Goal: Information Seeking & Learning: Learn about a topic

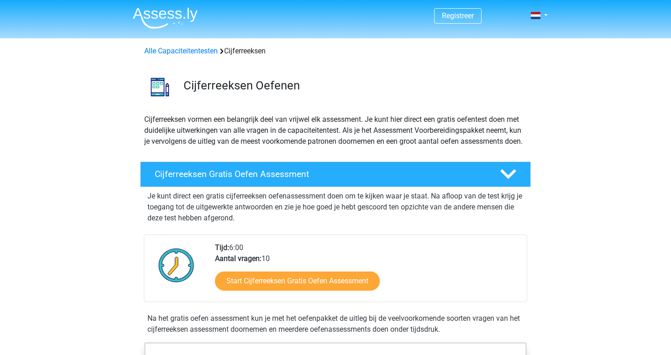
scroll to position [48, 0]
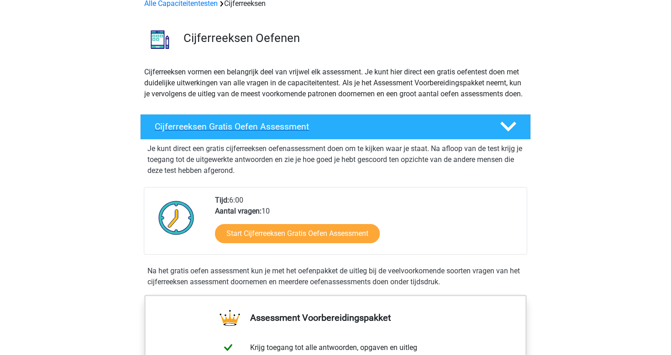
click at [392, 132] on h4 "Cijferreeksen Gratis Oefen Assessment" at bounding box center [320, 126] width 331 height 11
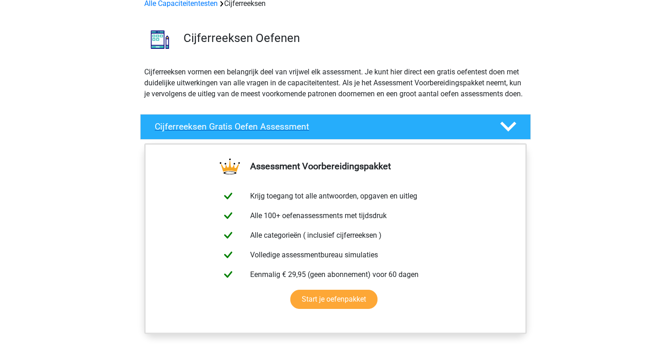
click at [392, 132] on h4 "Cijferreeksen Gratis Oefen Assessment" at bounding box center [320, 126] width 331 height 11
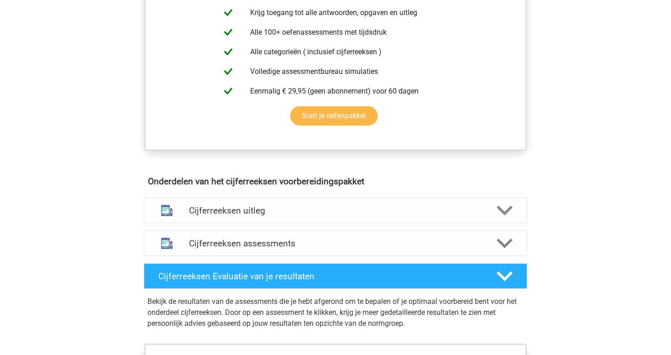
scroll to position [383, 0]
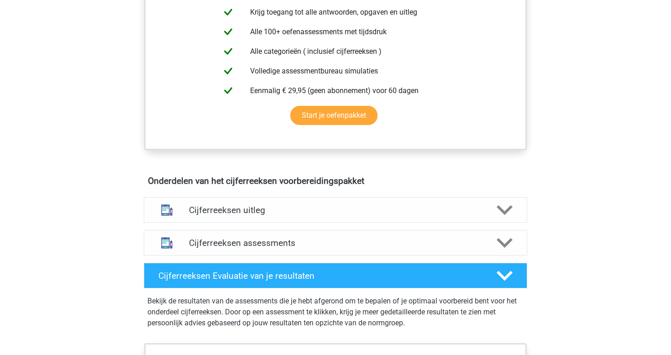
click at [580, 181] on div "Registreer Nederlands English" at bounding box center [335, 207] width 671 height 1181
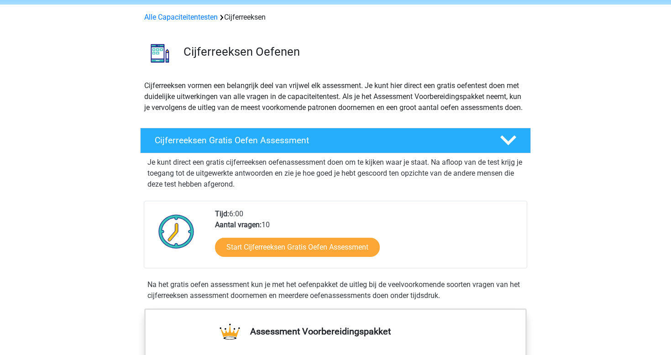
scroll to position [33, 0]
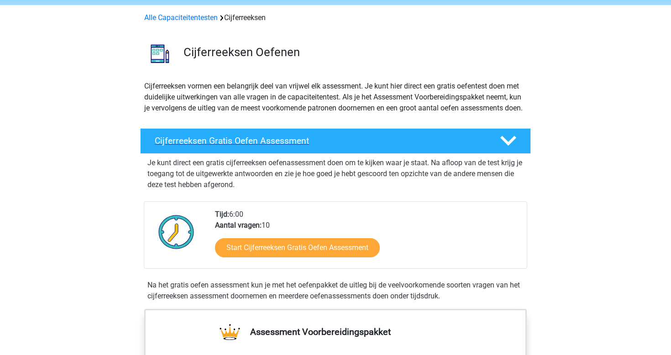
click at [244, 146] on h4 "Cijferreeksen Gratis Oefen Assessment" at bounding box center [320, 141] width 331 height 11
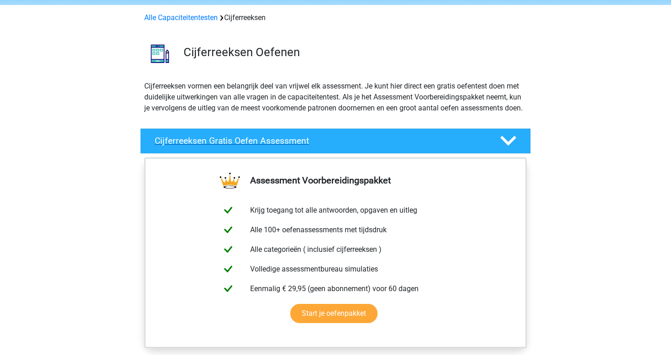
click at [244, 146] on h4 "Cijferreeksen Gratis Oefen Assessment" at bounding box center [320, 141] width 331 height 11
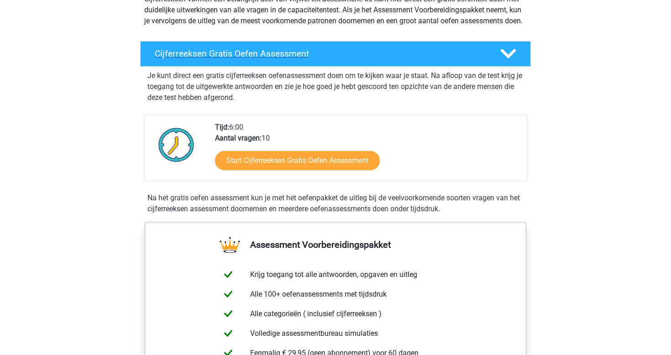
scroll to position [123, 0]
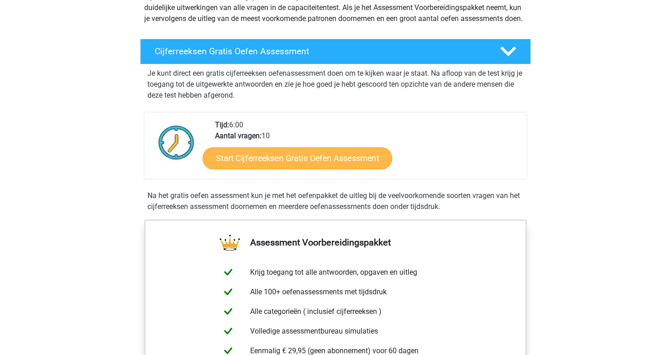
click at [301, 169] on link "Start Cijferreeksen Gratis Oefen Assessment" at bounding box center [298, 158] width 190 height 22
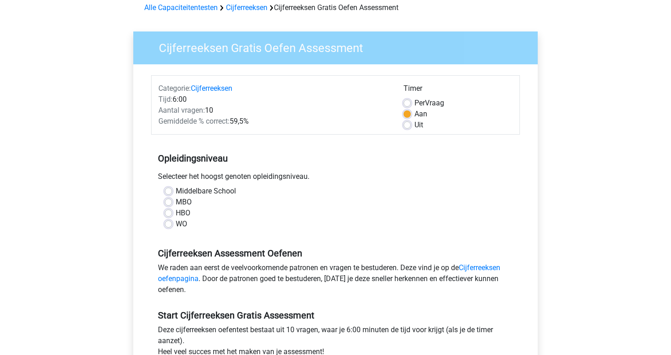
scroll to position [45, 0]
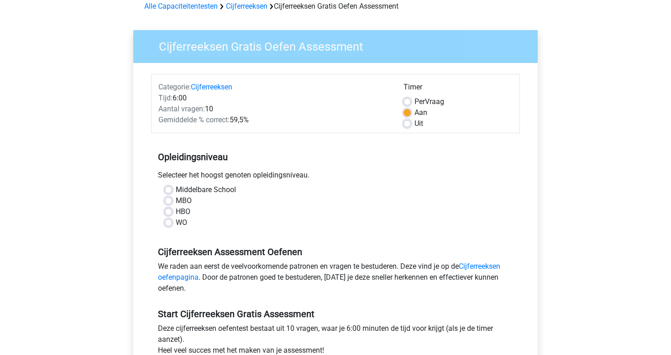
click at [176, 225] on label "WO" at bounding box center [181, 222] width 11 height 11
click at [168, 225] on input "WO" at bounding box center [168, 221] width 7 height 9
radio input "true"
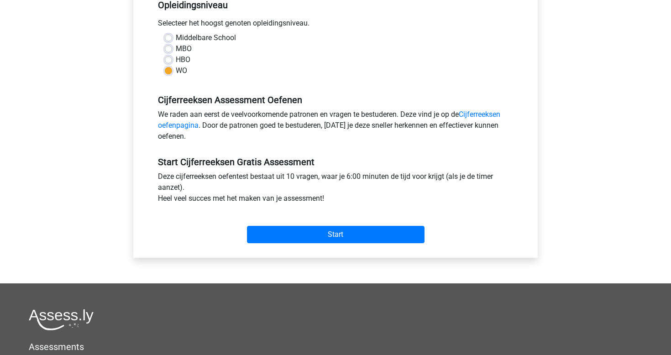
scroll to position [206, 0]
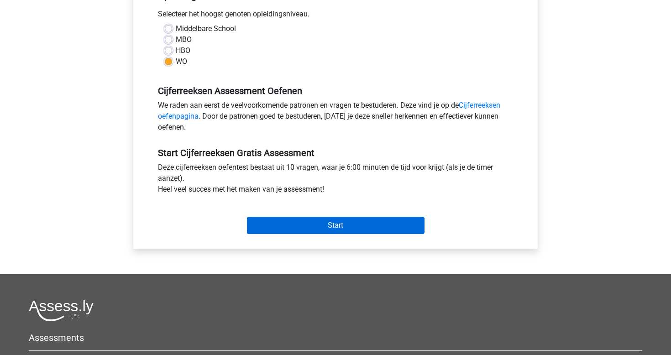
click at [349, 223] on input "Start" at bounding box center [336, 225] width 178 height 17
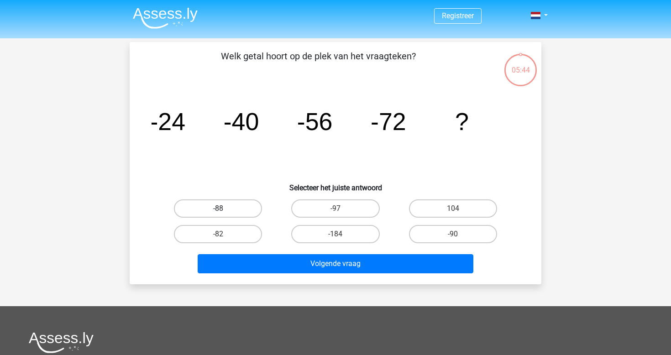
click at [236, 206] on label "-88" at bounding box center [218, 209] width 88 height 18
click at [224, 209] on input "-88" at bounding box center [221, 212] width 6 height 6
radio input "true"
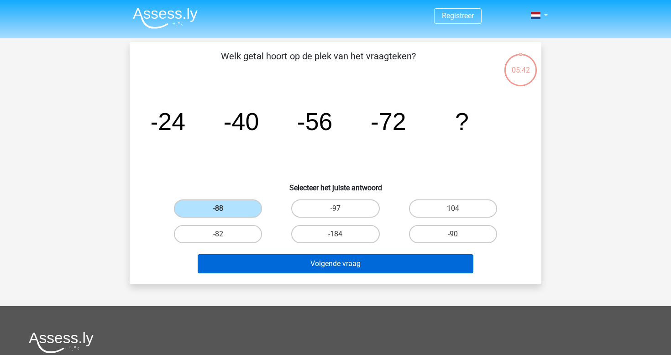
click at [359, 260] on button "Volgende vraag" at bounding box center [336, 263] width 276 height 19
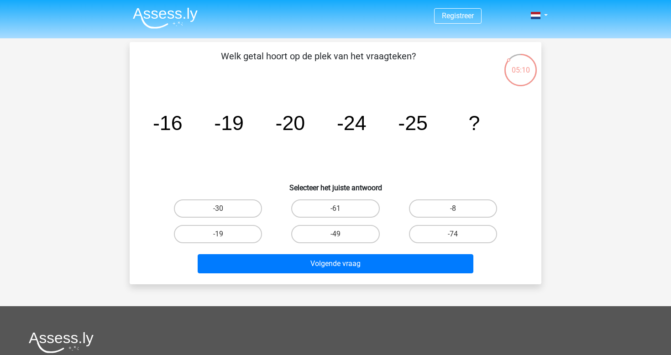
click at [276, 158] on icon "image/svg+xml -16 -19 -20 -24 -25 ?" at bounding box center [336, 130] width 368 height 92
click at [236, 235] on label "-19" at bounding box center [218, 234] width 88 height 18
click at [224, 235] on input "-19" at bounding box center [221, 237] width 6 height 6
radio input "true"
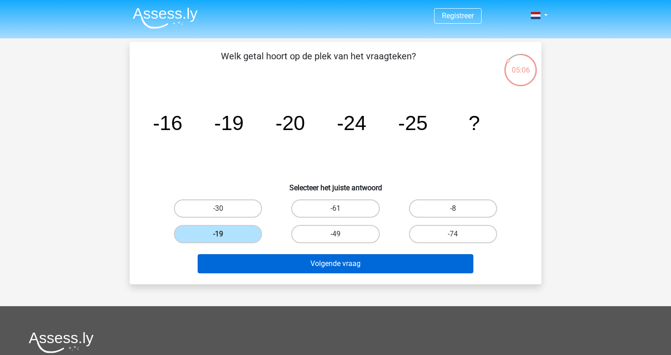
click at [324, 262] on button "Volgende vraag" at bounding box center [336, 263] width 276 height 19
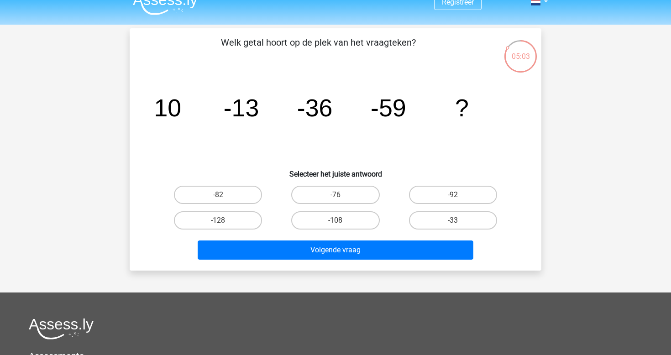
scroll to position [11, 0]
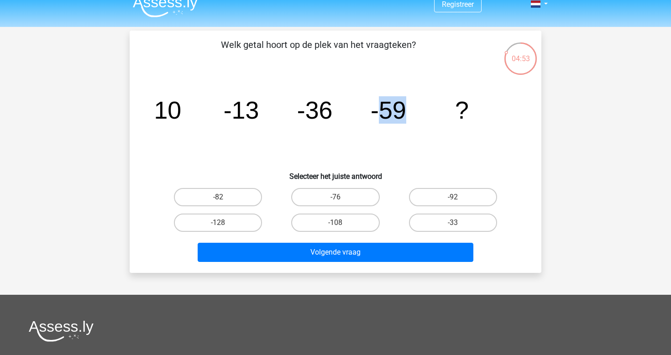
drag, startPoint x: 382, startPoint y: 105, endPoint x: 406, endPoint y: 110, distance: 23.9
click at [406, 110] on tspan "-59" at bounding box center [389, 109] width 36 height 27
click at [403, 148] on icon "image/svg+xml 10 -13 -36 -59 ?" at bounding box center [336, 119] width 368 height 92
click at [276, 195] on div "-82" at bounding box center [217, 198] width 117 height 26
click at [234, 195] on label "-82" at bounding box center [218, 197] width 88 height 18
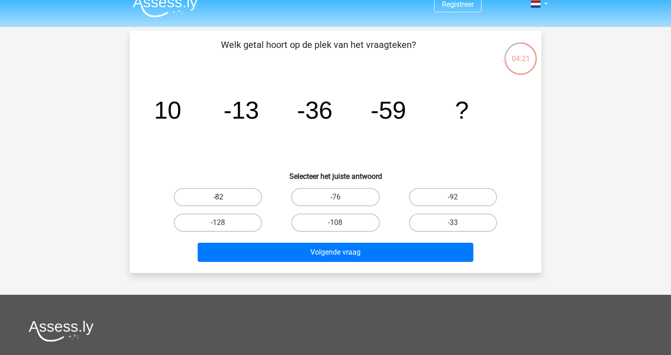
click at [224, 197] on input "-82" at bounding box center [221, 200] width 6 height 6
radio input "true"
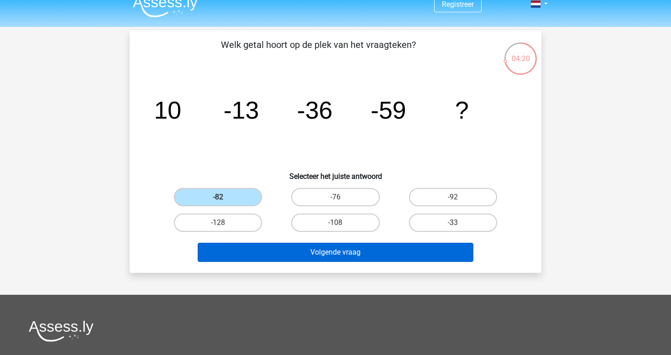
click at [329, 256] on button "Volgende vraag" at bounding box center [336, 252] width 276 height 19
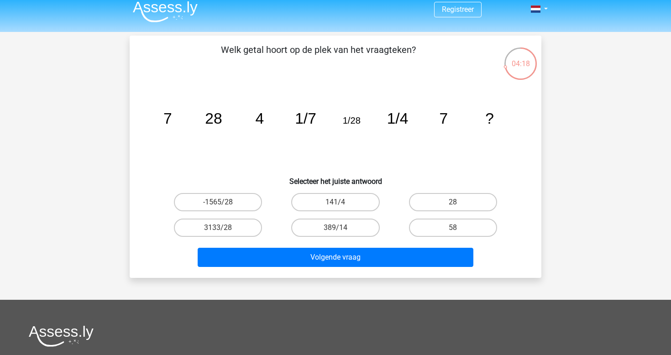
scroll to position [5, 0]
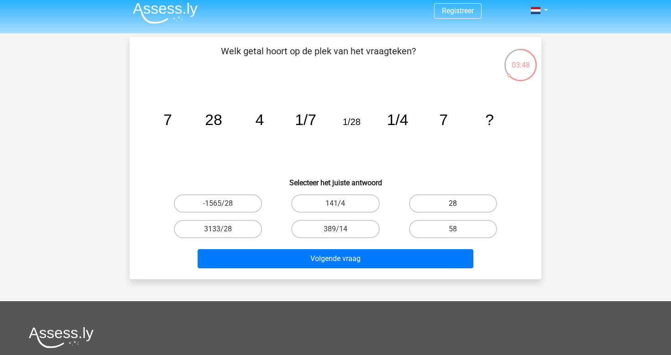
click at [450, 206] on label "28" at bounding box center [453, 204] width 88 height 18
click at [453, 206] on input "28" at bounding box center [456, 207] width 6 height 6
radio input "true"
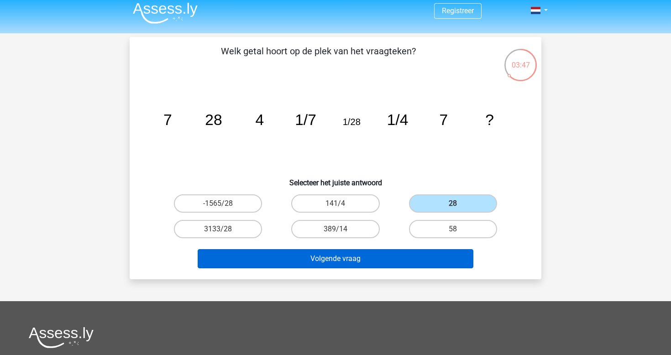
click at [381, 261] on button "Volgende vraag" at bounding box center [336, 258] width 276 height 19
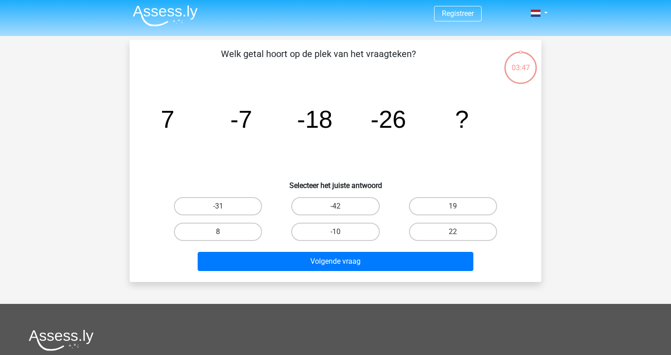
scroll to position [0, 0]
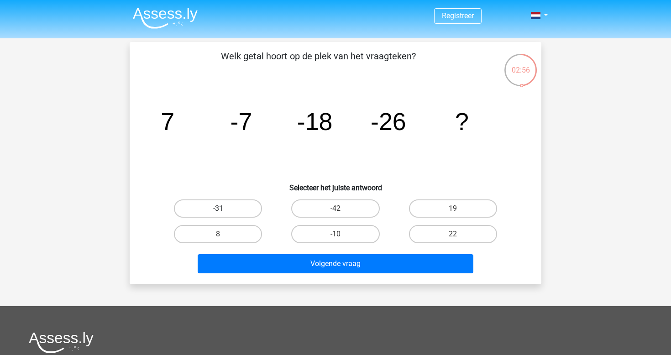
click at [223, 205] on label "-31" at bounding box center [218, 209] width 88 height 18
click at [223, 209] on input "-31" at bounding box center [221, 212] width 6 height 6
radio input "true"
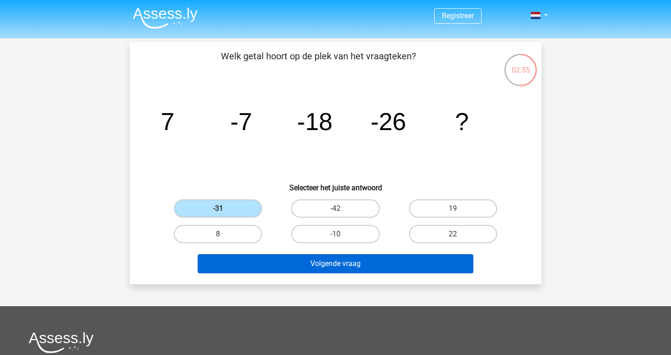
click at [303, 263] on button "Volgende vraag" at bounding box center [336, 263] width 276 height 19
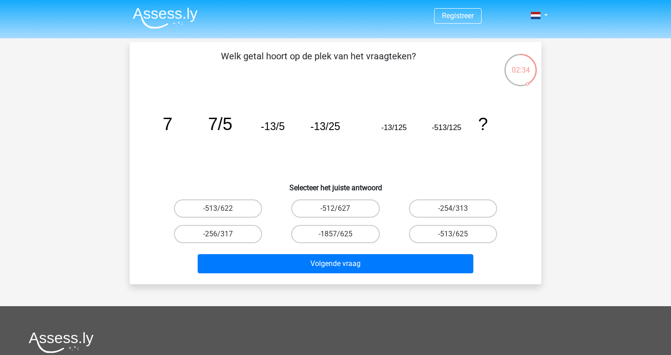
click at [285, 187] on h6 "Selecteer het juiste antwoord" at bounding box center [335, 184] width 383 height 16
drag, startPoint x: 285, startPoint y: 187, endPoint x: 402, endPoint y: 189, distance: 117.9
click at [402, 189] on h6 "Selecteer het juiste antwoord" at bounding box center [335, 184] width 383 height 16
click at [393, 200] on div "-512/627" at bounding box center [335, 209] width 117 height 26
click at [437, 234] on label "-513/625" at bounding box center [453, 234] width 88 height 18
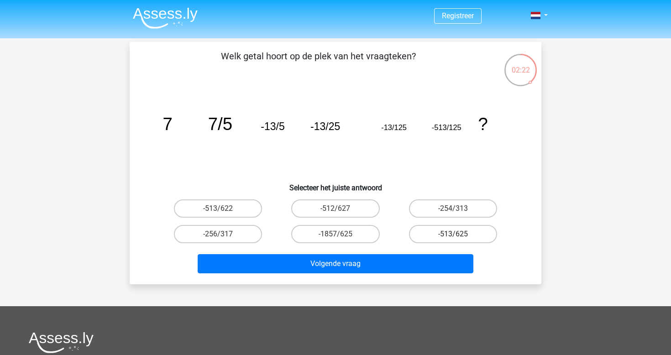
click at [453, 234] on input "-513/625" at bounding box center [456, 237] width 6 height 6
radio input "true"
click at [375, 253] on div "Volgende vraag" at bounding box center [335, 262] width 383 height 30
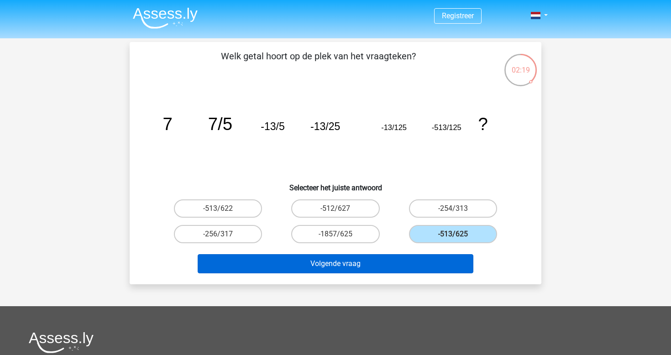
click at [411, 257] on button "Volgende vraag" at bounding box center [336, 263] width 276 height 19
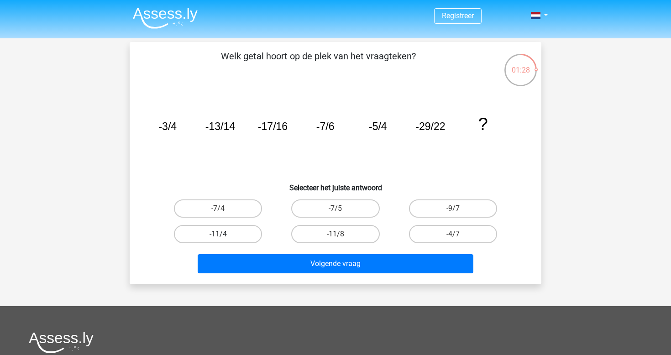
click at [237, 231] on label "-11/4" at bounding box center [218, 234] width 88 height 18
click at [224, 234] on input "-11/4" at bounding box center [221, 237] width 6 height 6
radio input "true"
click at [344, 232] on label "-11/8" at bounding box center [335, 234] width 88 height 18
click at [342, 234] on input "-11/8" at bounding box center [339, 237] width 6 height 6
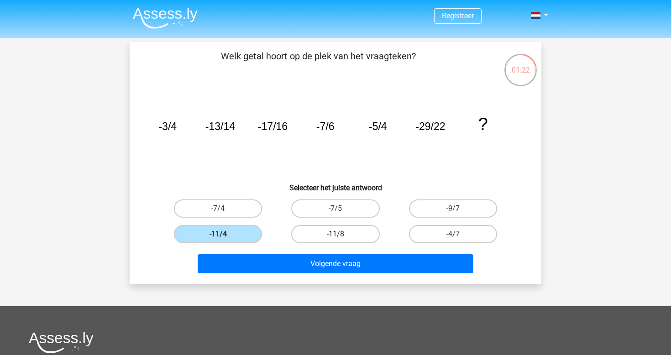
radio input "true"
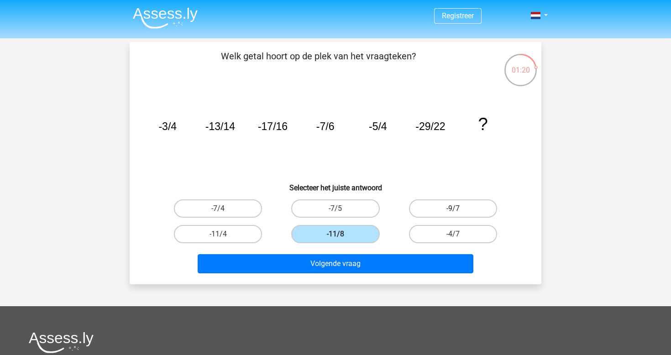
click at [441, 208] on label "-9/7" at bounding box center [453, 209] width 88 height 18
click at [453, 209] on input "-9/7" at bounding box center [456, 212] width 6 height 6
radio input "true"
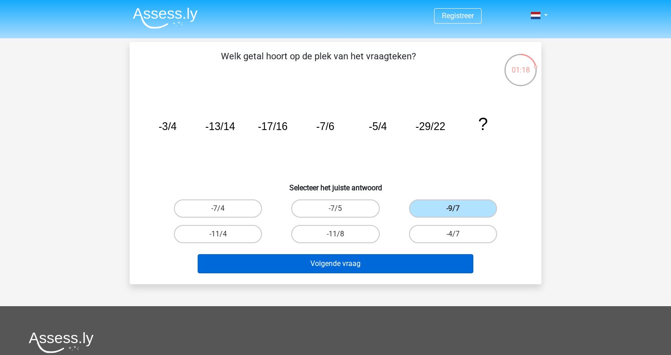
click at [370, 258] on button "Volgende vraag" at bounding box center [336, 263] width 276 height 19
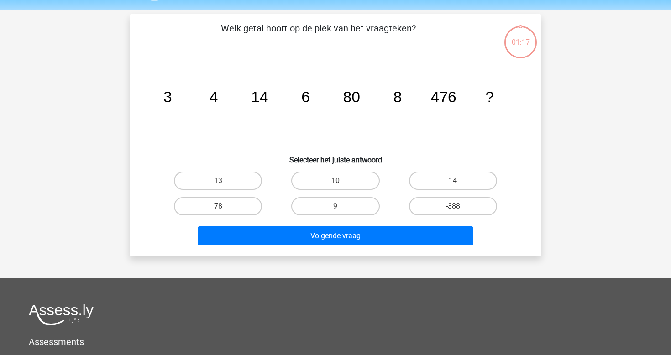
scroll to position [16, 0]
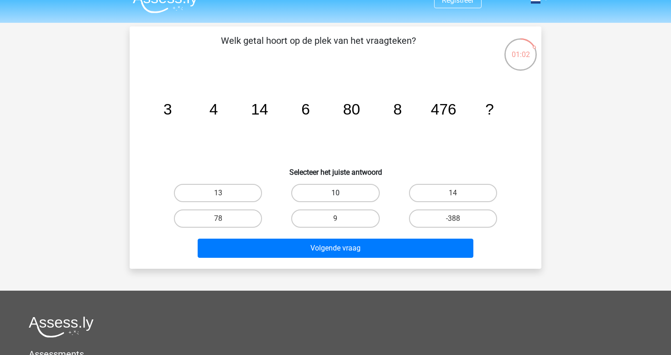
click at [321, 187] on label "10" at bounding box center [335, 193] width 88 height 18
click at [336, 193] on input "10" at bounding box center [339, 196] width 6 height 6
radio input "true"
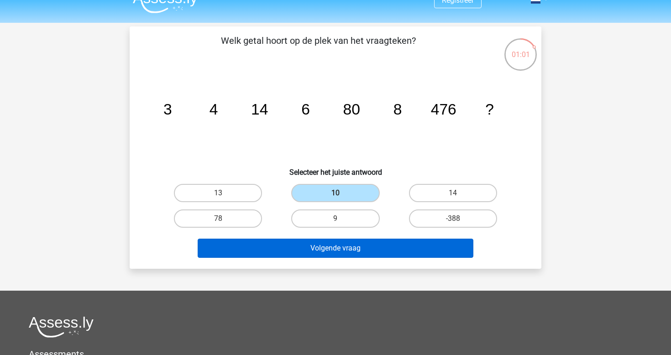
click at [355, 255] on button "Volgende vraag" at bounding box center [336, 248] width 276 height 19
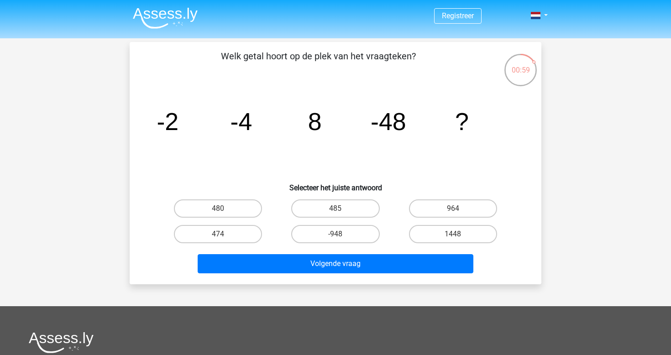
scroll to position [0, 0]
click at [248, 207] on label "480" at bounding box center [218, 209] width 88 height 18
click at [224, 209] on input "480" at bounding box center [221, 212] width 6 height 6
radio input "true"
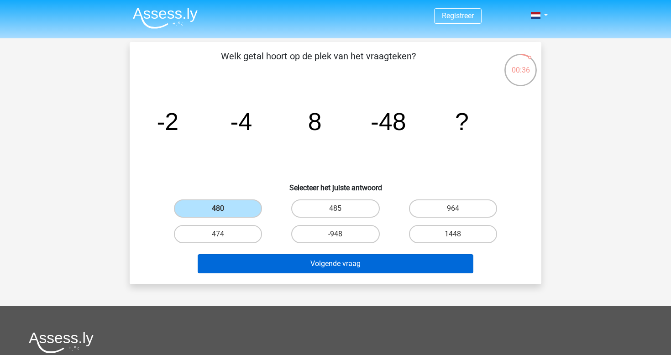
click at [312, 264] on button "Volgende vraag" at bounding box center [336, 263] width 276 height 19
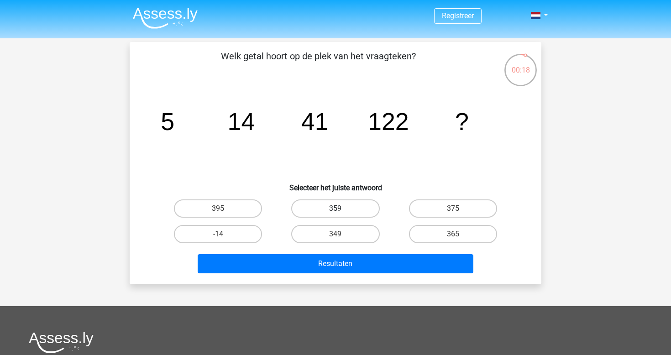
click at [345, 203] on label "359" at bounding box center [335, 209] width 88 height 18
click at [342, 209] on input "359" at bounding box center [339, 212] width 6 height 6
radio input "true"
click at [438, 242] on label "365" at bounding box center [453, 234] width 88 height 18
click at [453, 240] on input "365" at bounding box center [456, 237] width 6 height 6
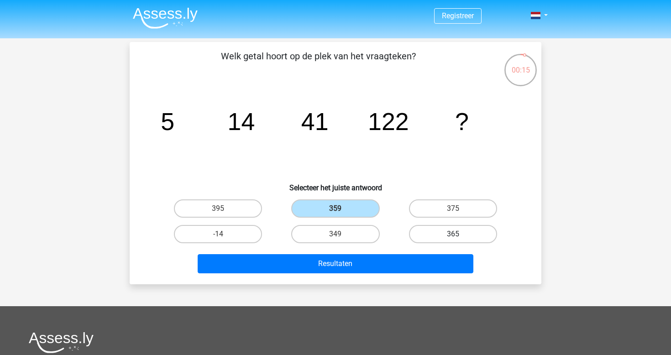
radio input "true"
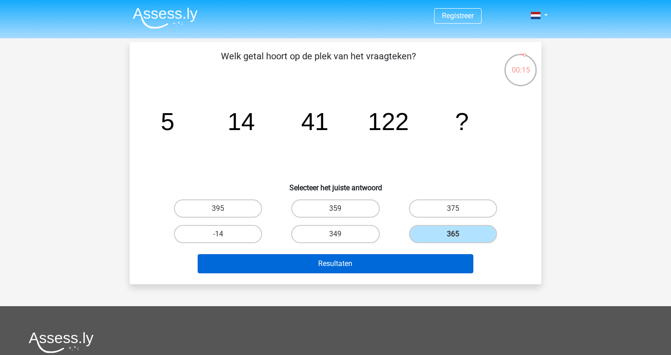
click at [431, 267] on button "Resultaten" at bounding box center [336, 263] width 276 height 19
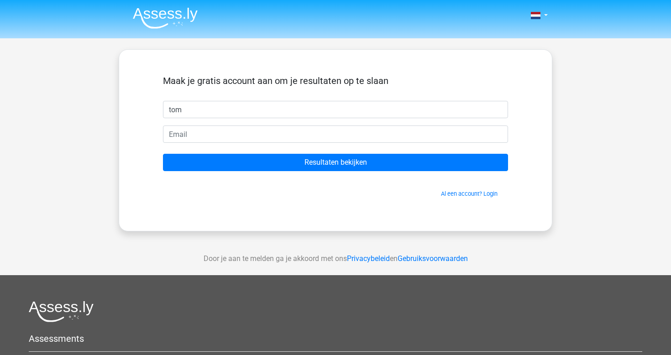
type input "tom"
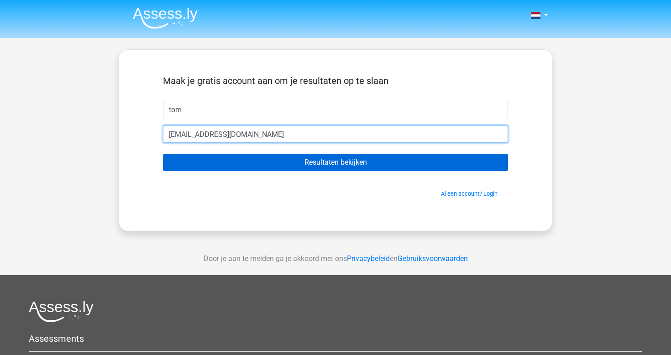
type input "tommeinders@hotmail.com"
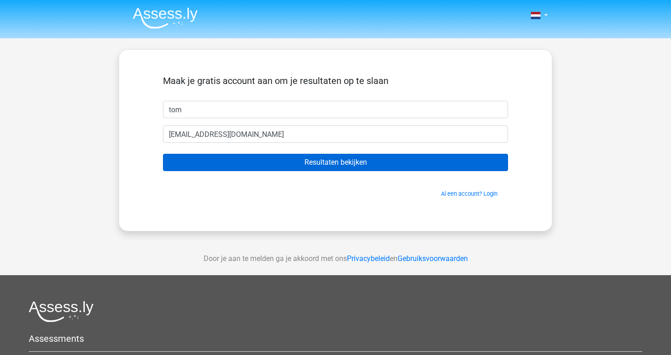
click at [336, 156] on input "Resultaten bekijken" at bounding box center [335, 162] width 345 height 17
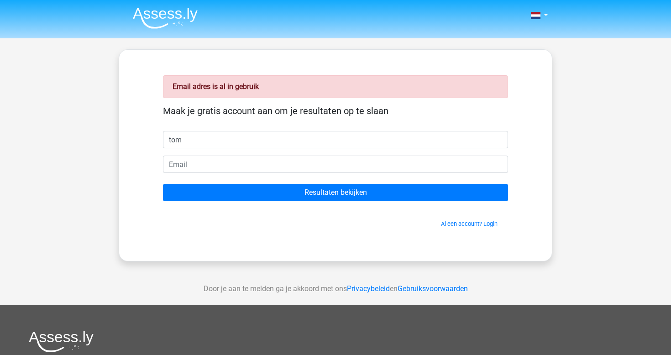
type input "tom"
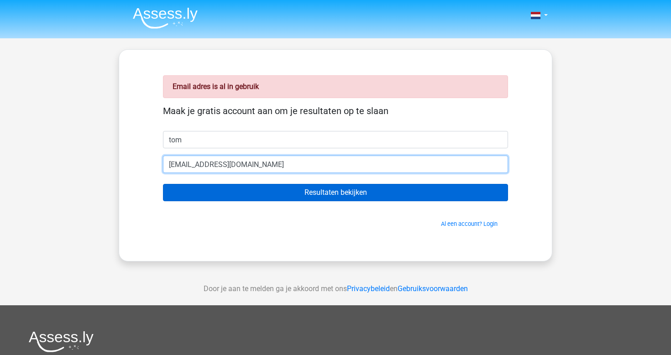
type input "tommeinders2@hotmail.com"
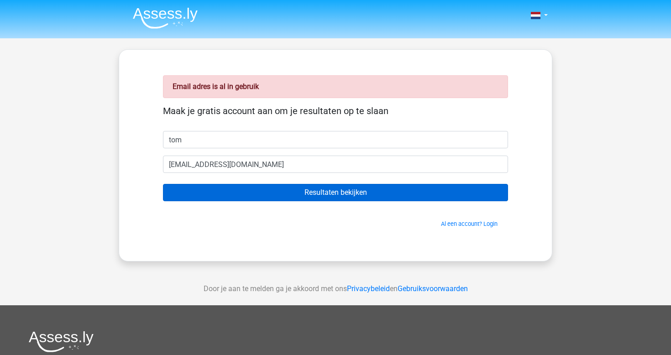
click at [317, 197] on input "Resultaten bekijken" at bounding box center [335, 192] width 345 height 17
click at [322, 195] on input "Resultaten bekijken" at bounding box center [335, 192] width 345 height 17
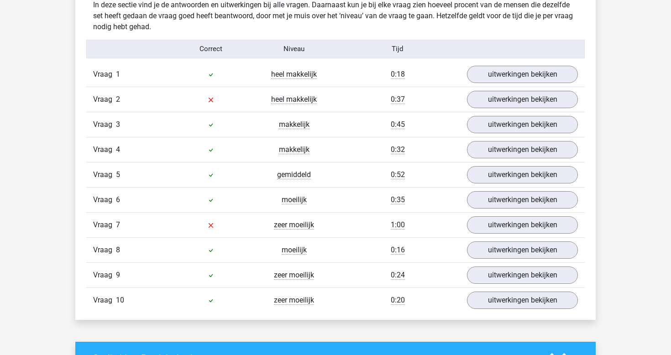
scroll to position [727, 0]
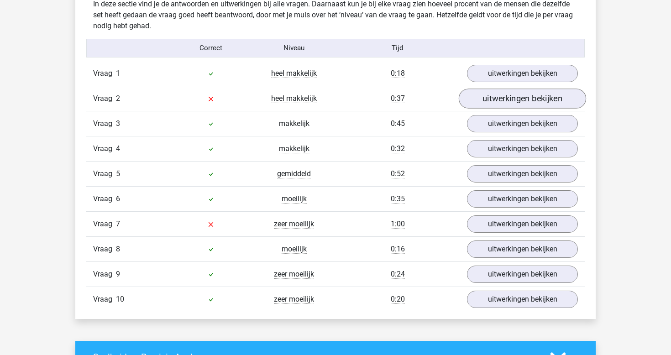
click at [510, 103] on link "uitwerkingen bekijken" at bounding box center [522, 99] width 127 height 20
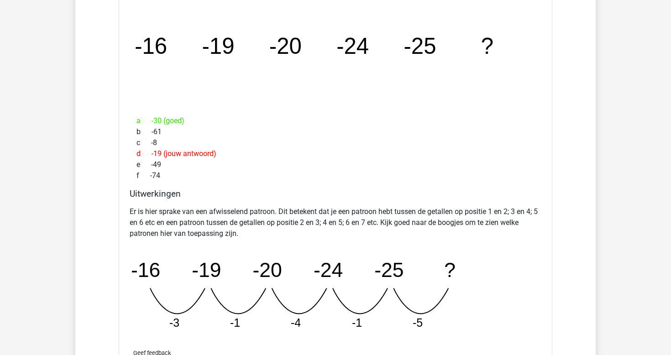
scroll to position [862, 0]
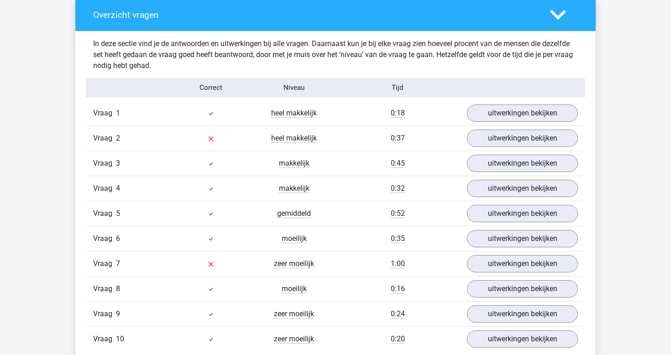
scroll to position [691, 0]
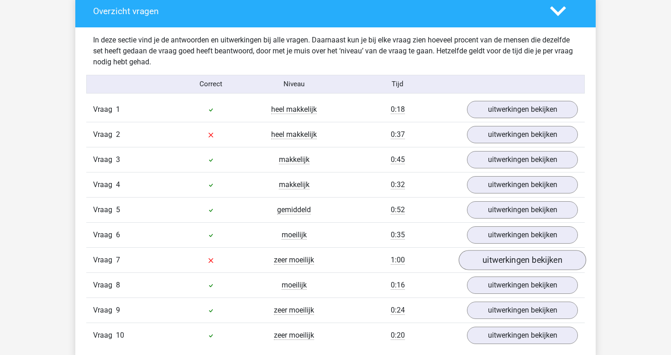
click at [511, 259] on link "uitwerkingen bekijken" at bounding box center [522, 260] width 127 height 20
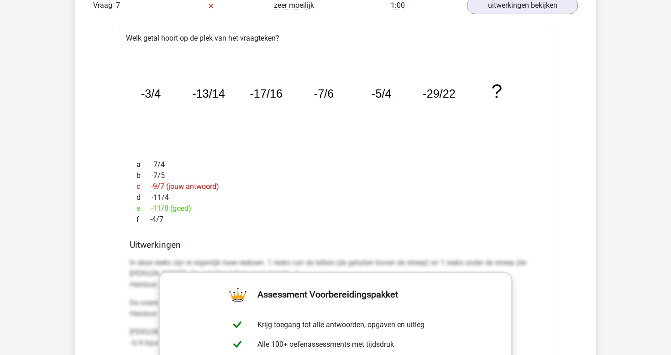
scroll to position [946, 0]
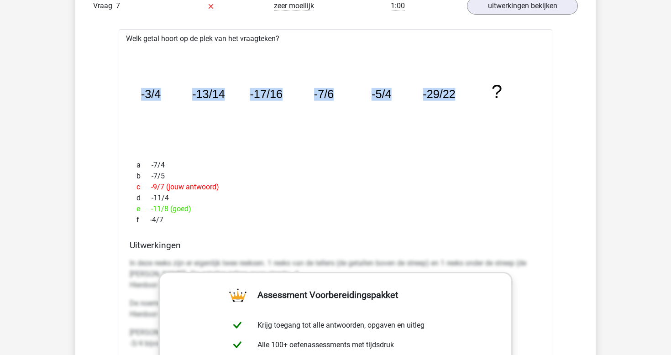
drag, startPoint x: 138, startPoint y: 91, endPoint x: 455, endPoint y: 92, distance: 316.5
click at [455, 92] on icon "image/svg+xml -3/4 -13/14 -17/16 -7/6 -5/4 -29/22 ?" at bounding box center [335, 98] width 405 height 101
copy g "-3/4 -13/14 -17/16 -7/6 -5/4 -29/22"
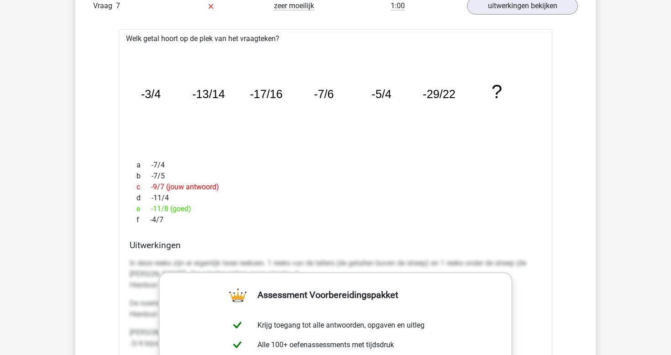
click at [461, 179] on div "b -7/5" at bounding box center [336, 176] width 412 height 11
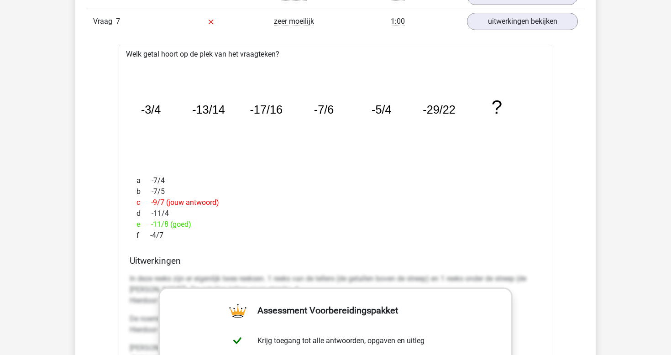
scroll to position [929, 0]
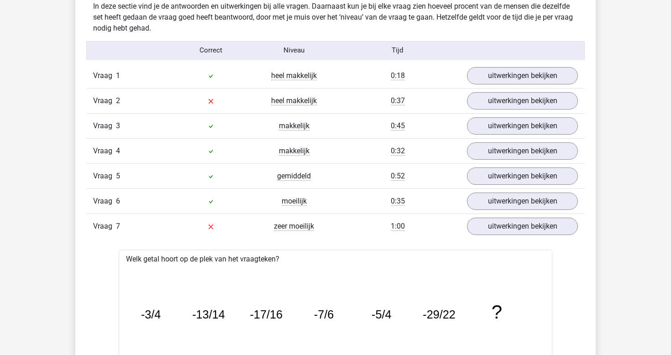
scroll to position [723, 0]
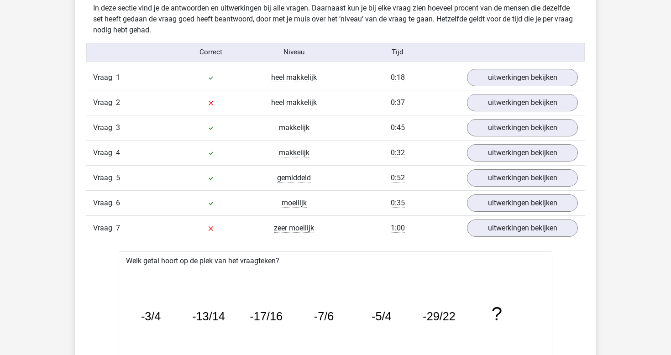
click at [106, 229] on span "Vraag" at bounding box center [104, 228] width 23 height 11
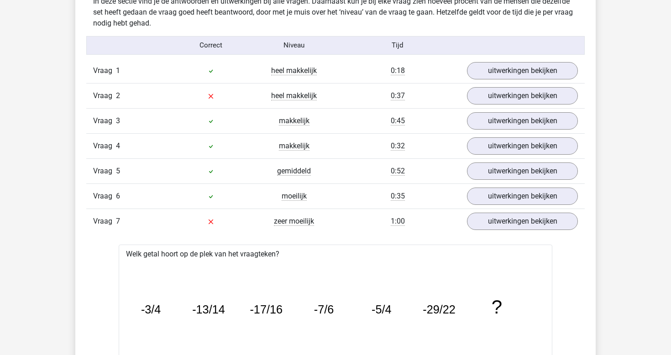
scroll to position [729, 0]
click at [504, 100] on link "uitwerkingen bekijken" at bounding box center [522, 97] width 127 height 20
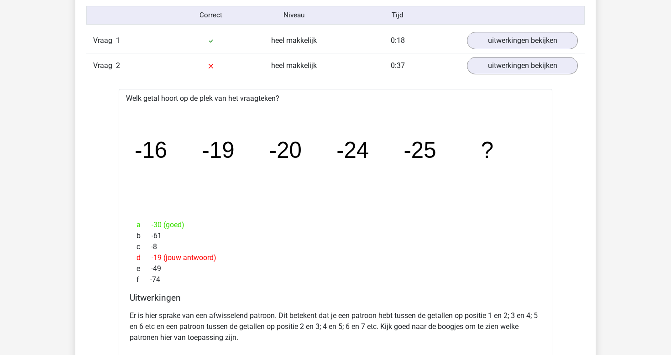
scroll to position [781, 0]
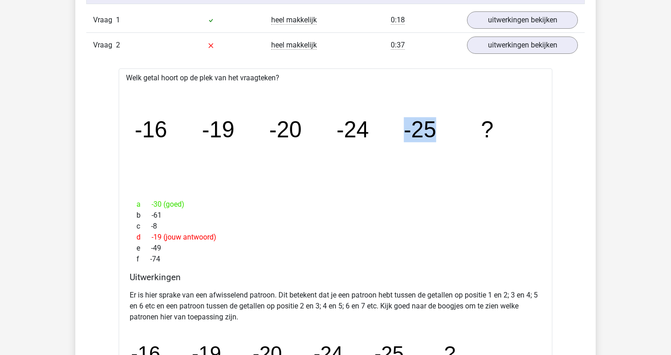
drag, startPoint x: 407, startPoint y: 130, endPoint x: 433, endPoint y: 134, distance: 26.9
click at [433, 134] on tspan "-25" at bounding box center [421, 129] width 32 height 25
drag, startPoint x: 138, startPoint y: 238, endPoint x: 176, endPoint y: 238, distance: 38.4
click at [176, 238] on div "d -19 (jouw antwoord)" at bounding box center [336, 237] width 412 height 11
click at [335, 227] on div "c -8" at bounding box center [336, 226] width 412 height 11
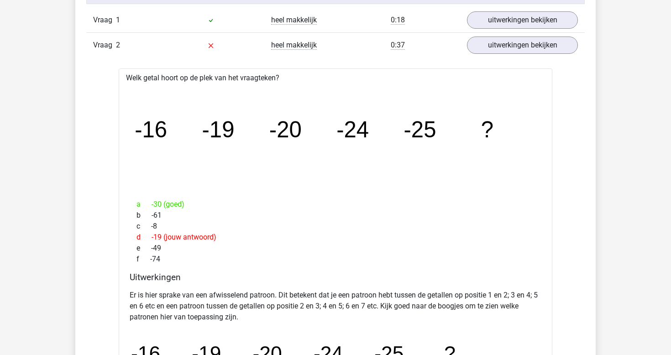
drag, startPoint x: 153, startPoint y: 237, endPoint x: 162, endPoint y: 237, distance: 8.2
click at [162, 237] on div "d -19 (jouw antwoord)" at bounding box center [336, 237] width 412 height 11
click at [281, 222] on div "c -8" at bounding box center [336, 226] width 412 height 11
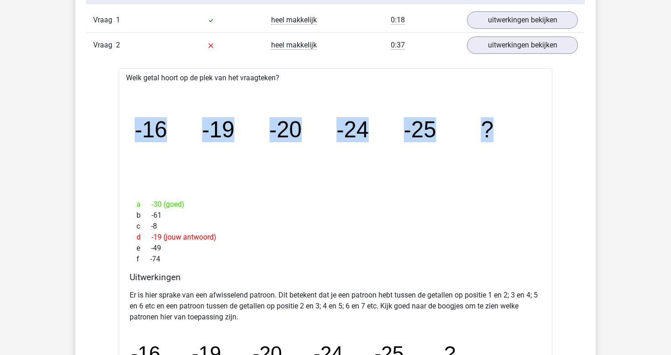
drag, startPoint x: 133, startPoint y: 126, endPoint x: 495, endPoint y: 135, distance: 361.4
click at [495, 135] on icon "image/svg+xml -16 -19 -20 -24 -25 ?" at bounding box center [335, 137] width 405 height 101
click at [338, 148] on icon "image/svg+xml -16 -19 -20 -24 -25 ?" at bounding box center [335, 137] width 405 height 101
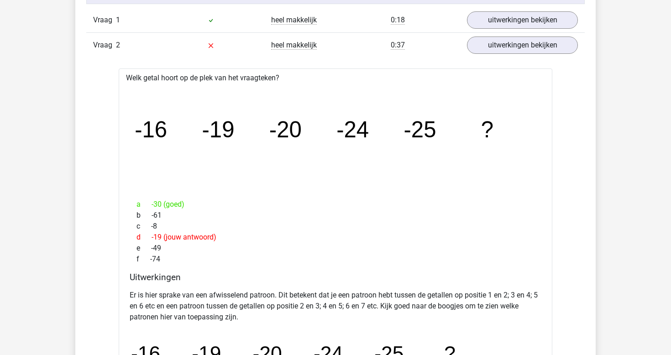
drag, startPoint x: 141, startPoint y: 207, endPoint x: 190, endPoint y: 212, distance: 49.6
click at [188, 211] on div "a -30 (goed) b -61 c -8 d -19 (jouw antwoord) e -49 f -74" at bounding box center [336, 231] width 412 height 73
click at [190, 212] on div "b -61" at bounding box center [336, 215] width 412 height 11
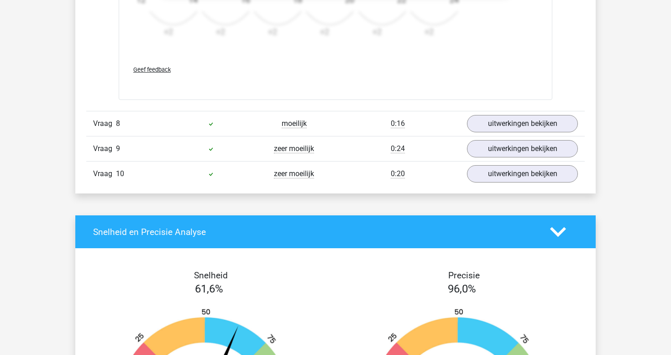
scroll to position [1838, 0]
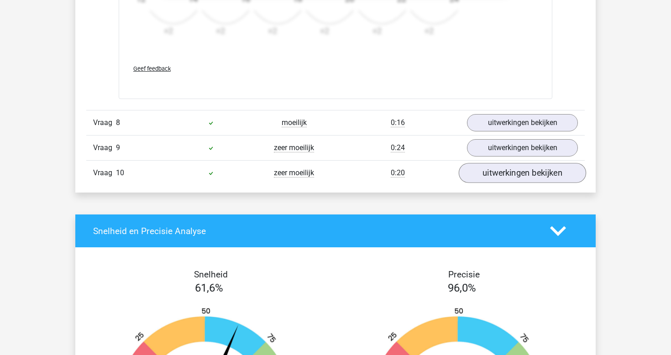
click at [486, 179] on link "uitwerkingen bekijken" at bounding box center [522, 174] width 127 height 20
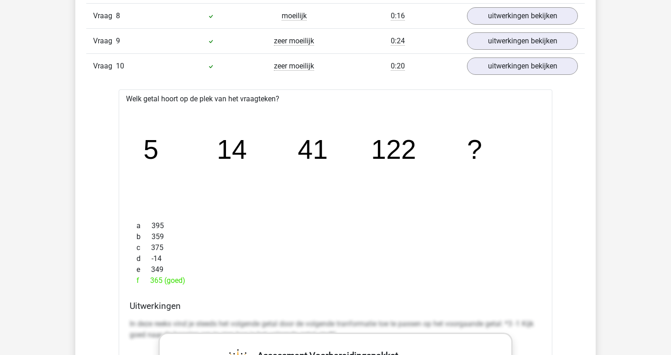
scroll to position [1949, 0]
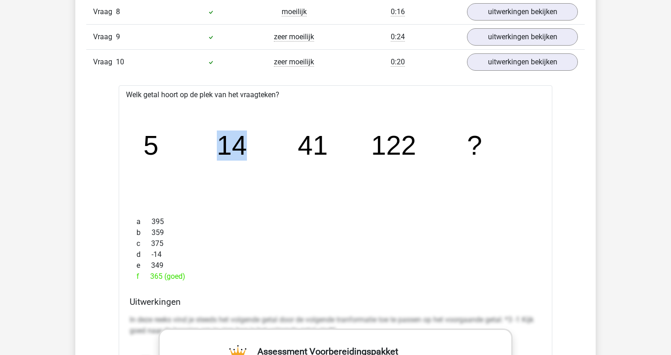
drag, startPoint x: 222, startPoint y: 147, endPoint x: 247, endPoint y: 146, distance: 25.6
click at [247, 146] on tspan "14" at bounding box center [232, 146] width 30 height 30
click at [229, 180] on icon "image/svg+xml 5 14 41 122 ?" at bounding box center [335, 154] width 405 height 101
drag, startPoint x: 298, startPoint y: 146, endPoint x: 321, endPoint y: 150, distance: 23.7
click at [321, 150] on text "41" at bounding box center [313, 146] width 30 height 30
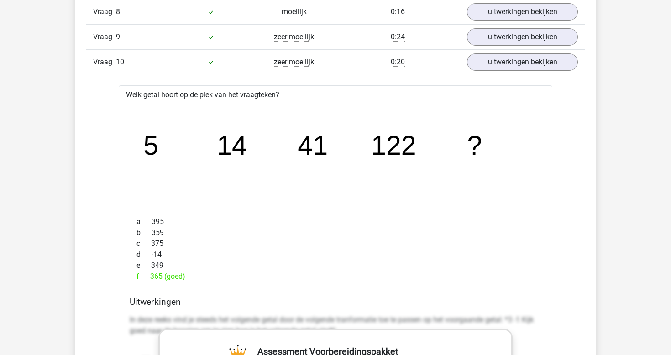
click at [322, 172] on icon "image/svg+xml 5 14 41 122 ?" at bounding box center [335, 154] width 405 height 101
drag, startPoint x: 134, startPoint y: 146, endPoint x: 206, endPoint y: 146, distance: 72.2
click at [206, 146] on icon "image/svg+xml 5 14 41 122 ?" at bounding box center [335, 154] width 405 height 101
drag, startPoint x: 221, startPoint y: 144, endPoint x: 239, endPoint y: 144, distance: 18.7
click at [239, 144] on tspan "14" at bounding box center [232, 146] width 30 height 30
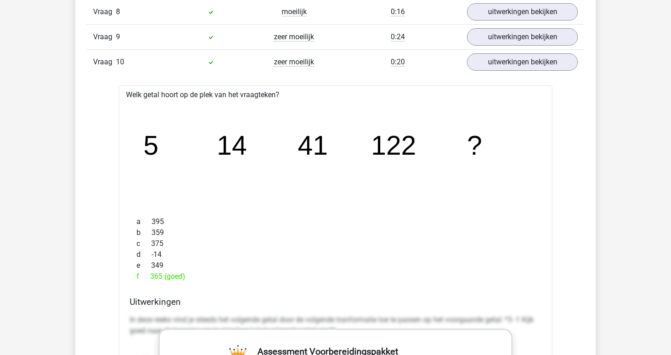
click at [259, 148] on icon "image/svg+xml 5 14 41 122 ?" at bounding box center [335, 154] width 405 height 101
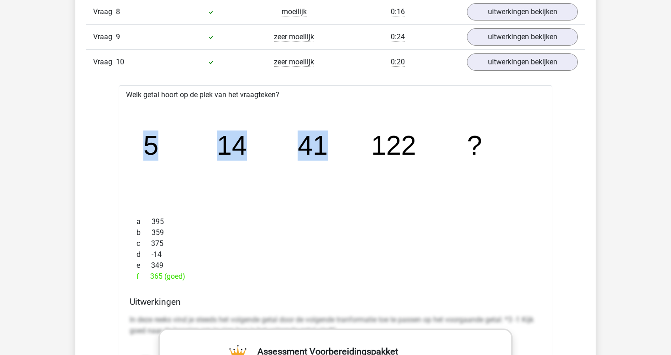
drag, startPoint x: 293, startPoint y: 146, endPoint x: 323, endPoint y: 148, distance: 30.2
click at [323, 148] on icon "image/svg+xml 5 14 41 122 ?" at bounding box center [335, 154] width 405 height 101
click at [323, 148] on tspan "41" at bounding box center [313, 146] width 30 height 30
drag, startPoint x: 369, startPoint y: 144, endPoint x: 414, endPoint y: 144, distance: 45.7
click at [414, 144] on icon "image/svg+xml 5 14 41 122 ?" at bounding box center [335, 154] width 405 height 101
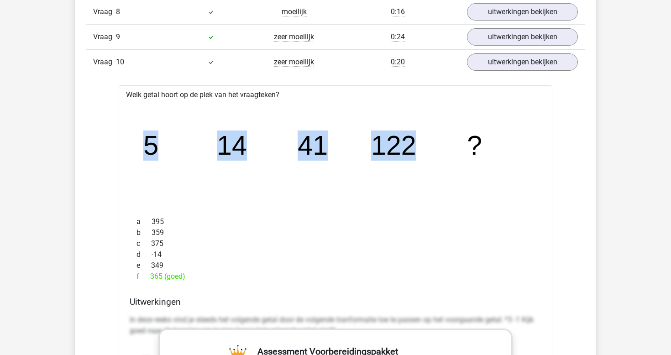
click at [414, 144] on tspan "122" at bounding box center [393, 146] width 45 height 30
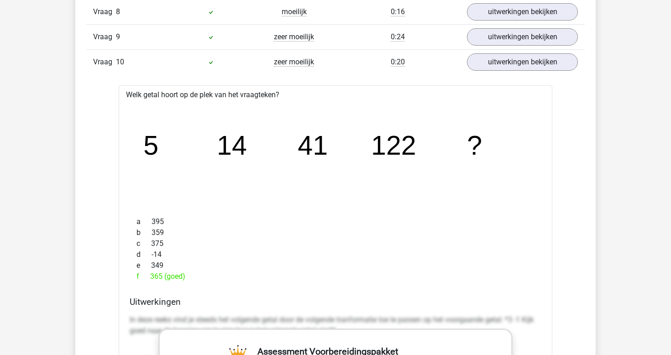
drag, startPoint x: 146, startPoint y: 273, endPoint x: 169, endPoint y: 275, distance: 23.5
click at [169, 275] on div "f 365 (goed)" at bounding box center [336, 276] width 412 height 11
click at [295, 238] on div "c 375" at bounding box center [336, 243] width 412 height 11
click at [509, 35] on link "uitwerkingen bekijken" at bounding box center [522, 37] width 127 height 20
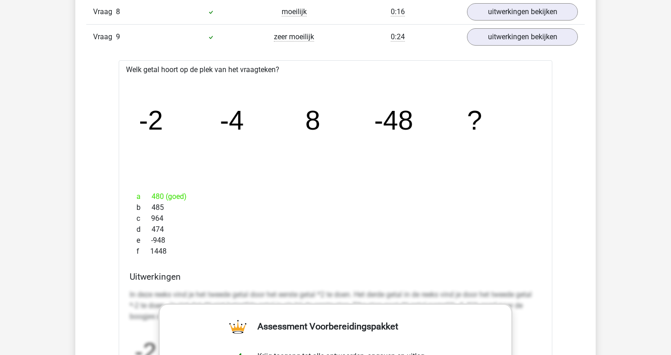
drag, startPoint x: 458, startPoint y: 120, endPoint x: 508, endPoint y: 120, distance: 49.8
click at [508, 120] on icon "image/svg+xml -2 -4 8 -48 ?" at bounding box center [335, 129] width 405 height 101
click at [151, 188] on div "a 480 (goed) b 485 c 964 d 474 e -948 f 1448" at bounding box center [336, 224] width 412 height 73
drag, startPoint x: 153, startPoint y: 196, endPoint x: 195, endPoint y: 196, distance: 42.9
click at [195, 196] on div "a 480 (goed)" at bounding box center [336, 196] width 412 height 11
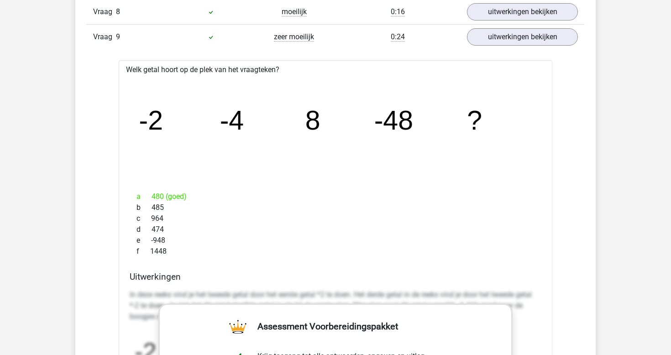
click at [274, 211] on div "b 485" at bounding box center [336, 207] width 412 height 11
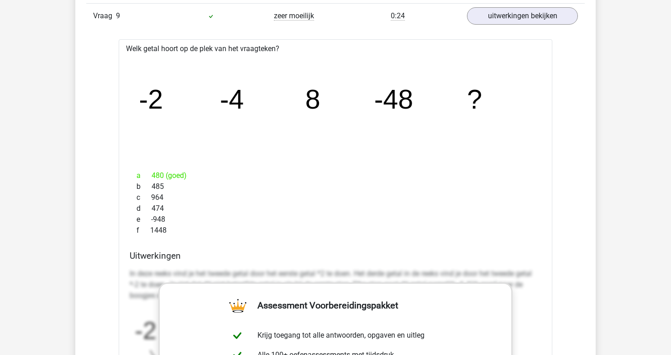
scroll to position [1970, 0]
drag, startPoint x: 322, startPoint y: 95, endPoint x: 311, endPoint y: 95, distance: 11.0
click at [311, 95] on icon "image/svg+xml -2 -4 8 -48 ?" at bounding box center [335, 108] width 405 height 101
click at [206, 99] on icon "image/svg+xml -2 -4 8 -48 ?" at bounding box center [335, 108] width 405 height 101
drag, startPoint x: 165, startPoint y: 99, endPoint x: 145, endPoint y: 98, distance: 19.6
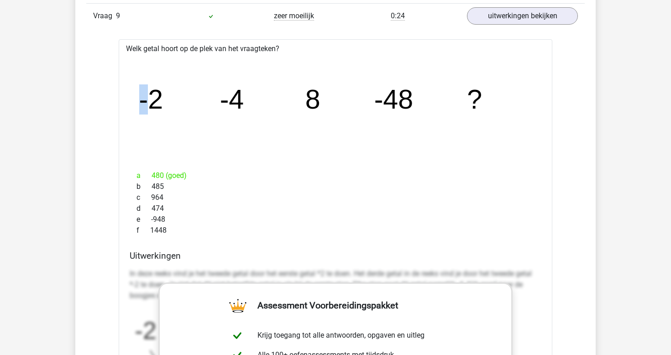
click at [145, 98] on icon "image/svg+xml -2 -4 8 -48 ?" at bounding box center [335, 108] width 405 height 101
click at [313, 97] on tspan "8" at bounding box center [313, 100] width 15 height 30
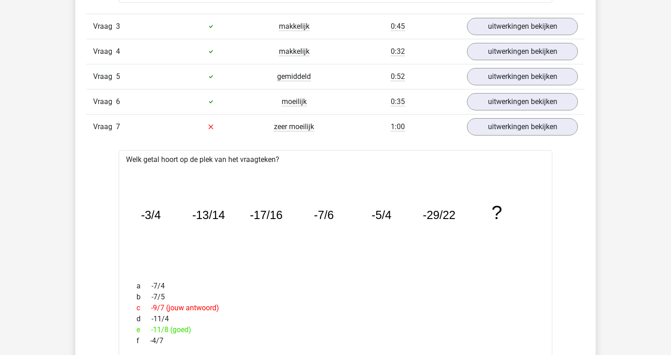
scroll to position [1260, 0]
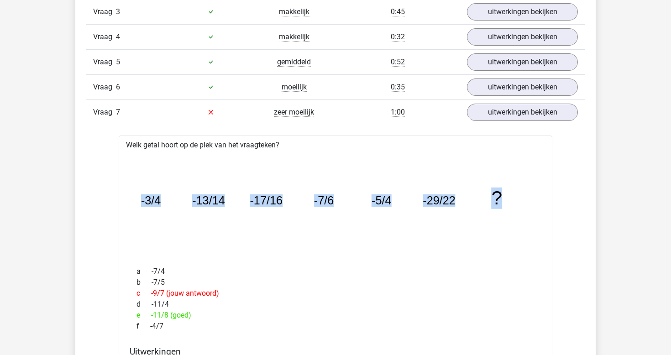
drag, startPoint x: 142, startPoint y: 202, endPoint x: 500, endPoint y: 202, distance: 358.1
click at [500, 202] on g "-3/4 -13/14 -17/16 -7/6 -5/4 -29/22 ?" at bounding box center [322, 197] width 362 height 21
click at [346, 166] on icon "image/svg+xml -3/4 -13/14 -17/16 -7/6 -5/4 -29/22 ?" at bounding box center [335, 204] width 405 height 101
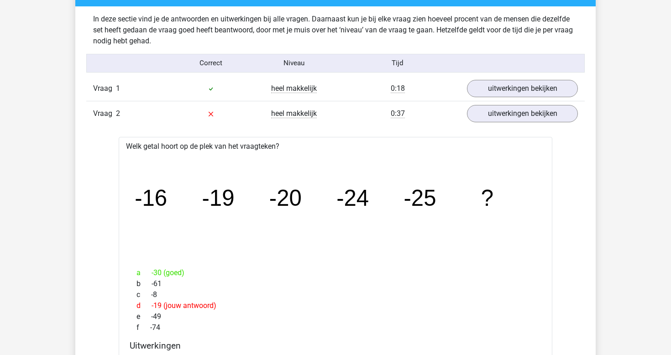
scroll to position [711, 0]
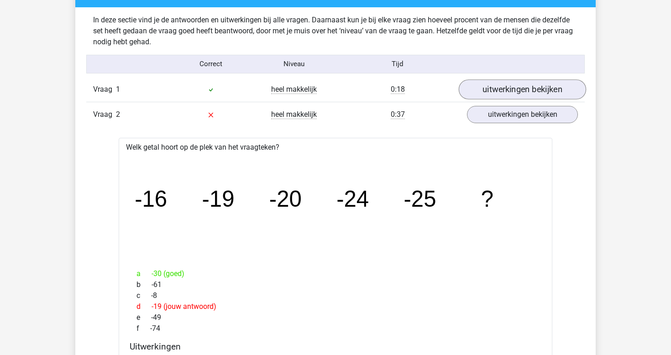
click at [500, 83] on link "uitwerkingen bekijken" at bounding box center [522, 89] width 127 height 20
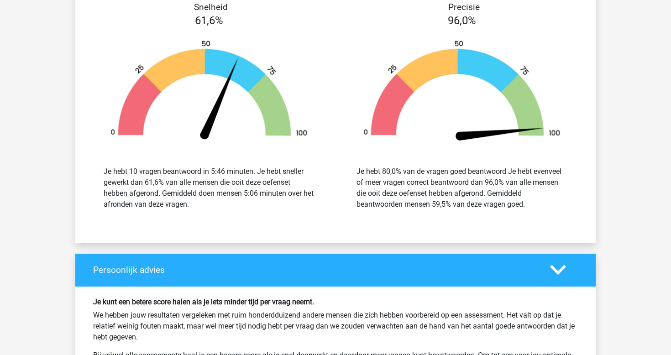
scroll to position [3631, 0]
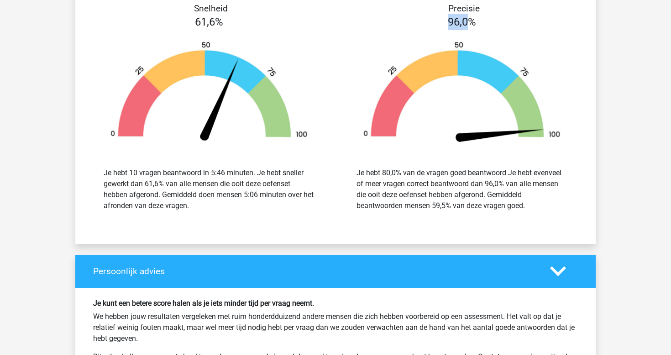
drag, startPoint x: 440, startPoint y: 17, endPoint x: 472, endPoint y: 20, distance: 32.1
click at [472, 20] on div "96,0%" at bounding box center [462, 22] width 253 height 16
click at [299, 198] on div "Je hebt 10 vragen beantwoord in 5:46 minuten. Je hebt sneller gewerkt dan 61,6%…" at bounding box center [209, 190] width 211 height 44
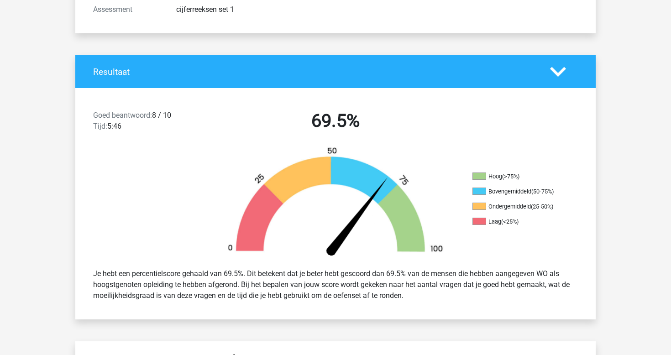
scroll to position [146, 0]
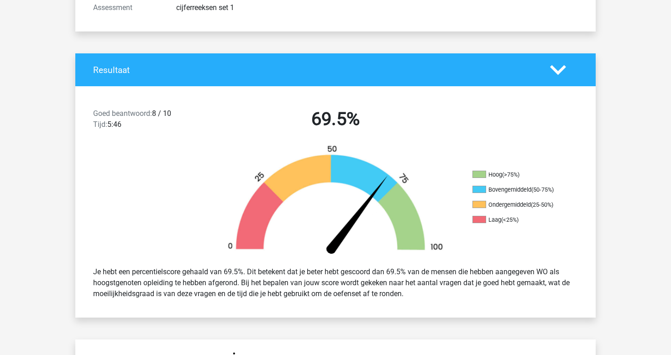
drag, startPoint x: 490, startPoint y: 176, endPoint x: 539, endPoint y: 176, distance: 48.9
click at [539, 176] on li "Hoog (>75%)" at bounding box center [518, 175] width 91 height 8
click at [480, 187] on span at bounding box center [480, 189] width 14 height 7
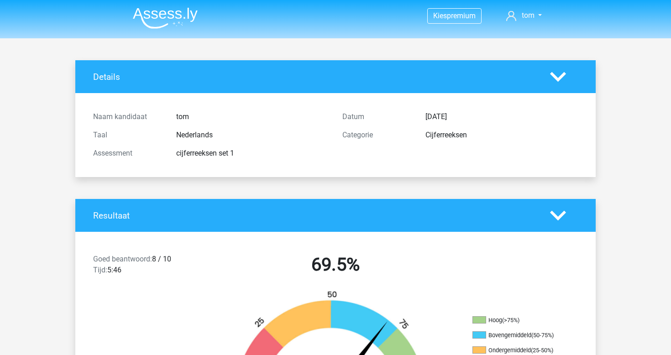
scroll to position [0, 0]
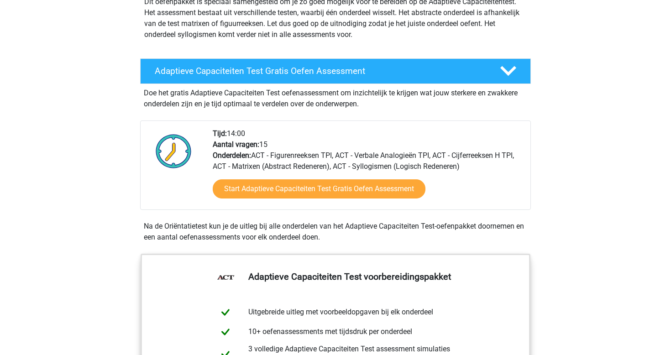
scroll to position [116, 0]
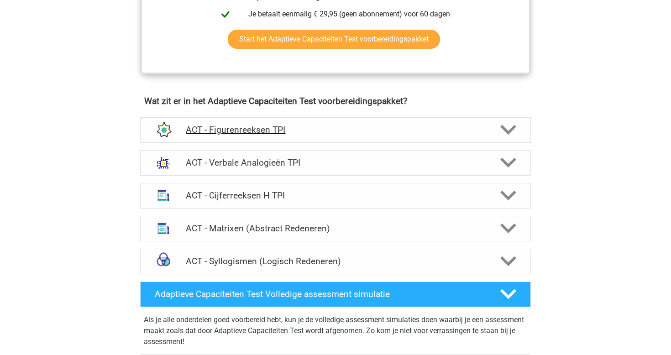
scroll to position [503, 0]
click at [429, 135] on h4 "ACT - Figurenreeksen TPI" at bounding box center [335, 130] width 299 height 11
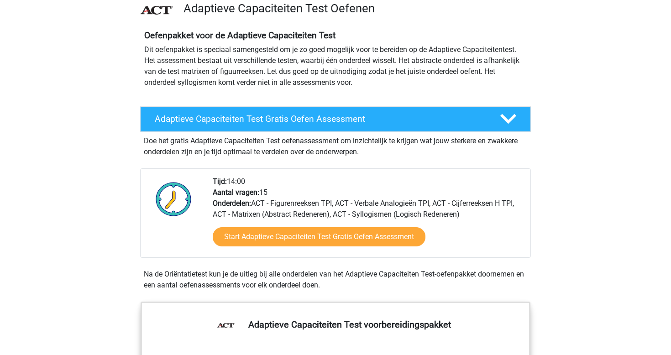
scroll to position [121, 0]
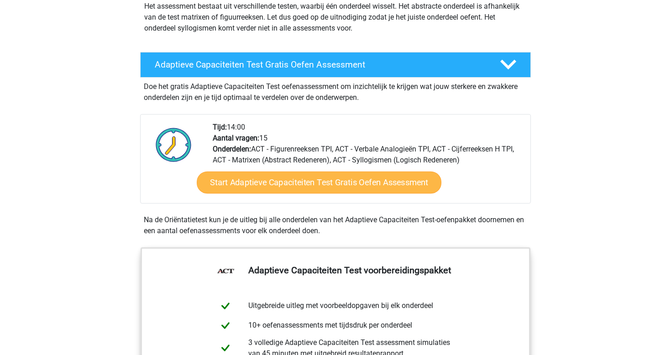
click at [417, 180] on link "Start Adaptieve Capaciteiten Test Gratis Oefen Assessment" at bounding box center [319, 183] width 245 height 22
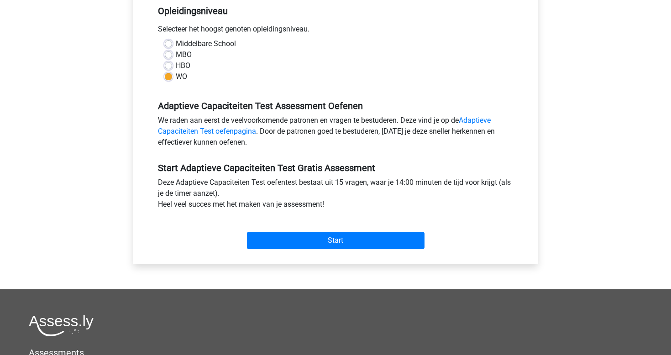
scroll to position [238, 0]
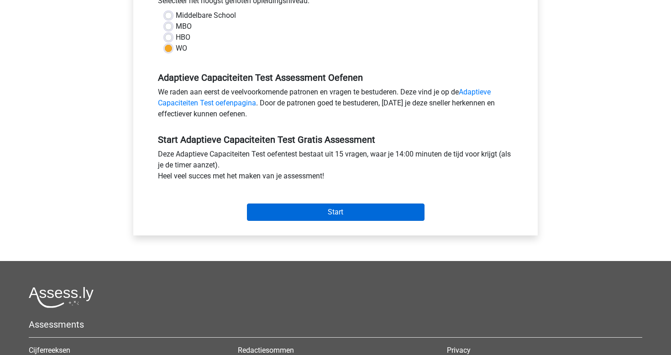
click at [368, 217] on input "Start" at bounding box center [336, 212] width 178 height 17
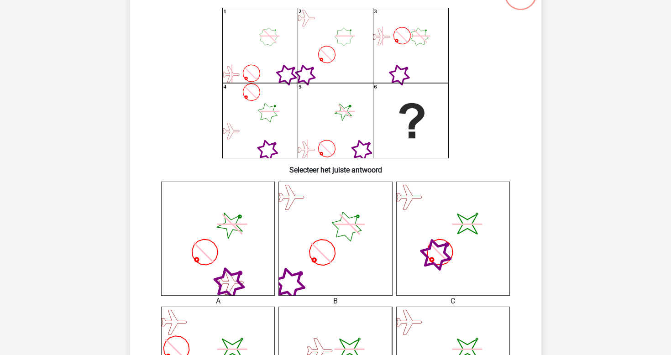
scroll to position [77, 0]
click at [331, 258] on icon at bounding box center [336, 238] width 114 height 114
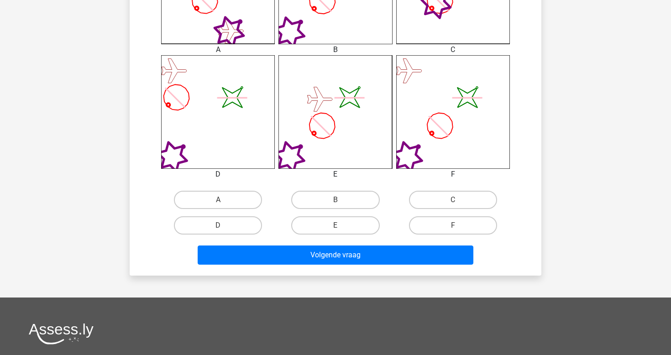
scroll to position [333, 0]
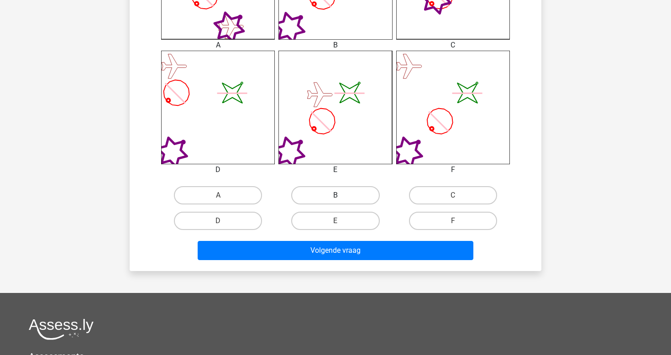
click at [327, 200] on label "B" at bounding box center [335, 195] width 88 height 18
click at [336, 200] on input "B" at bounding box center [339, 198] width 6 height 6
radio input "true"
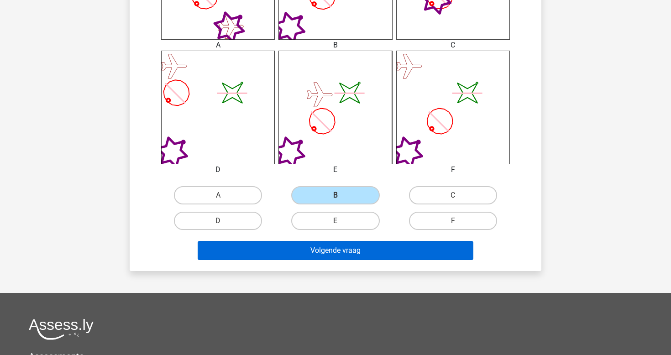
click at [342, 257] on button "Volgende vraag" at bounding box center [336, 250] width 276 height 19
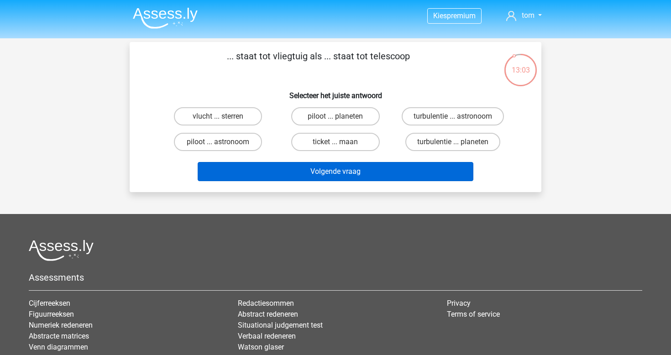
scroll to position [0, 0]
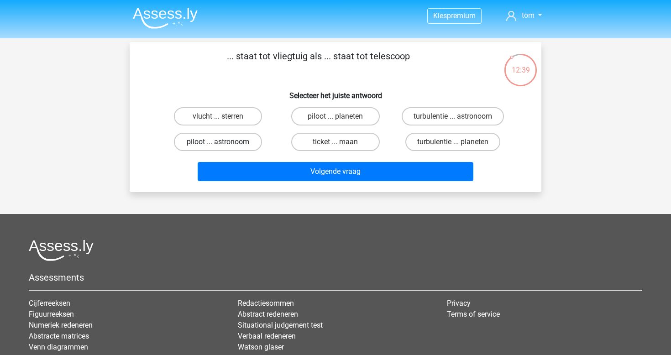
click at [243, 144] on label "piloot ... astronoom" at bounding box center [218, 142] width 88 height 18
click at [224, 144] on input "piloot ... astronoom" at bounding box center [221, 145] width 6 height 6
radio input "true"
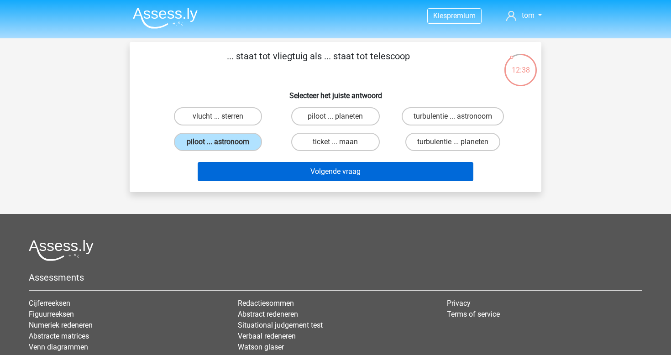
click at [328, 173] on button "Volgende vraag" at bounding box center [336, 171] width 276 height 19
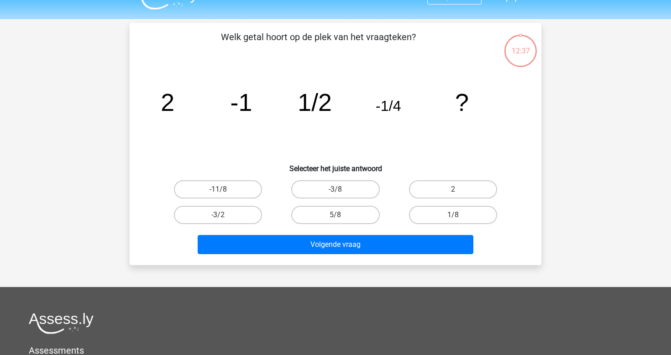
scroll to position [16, 0]
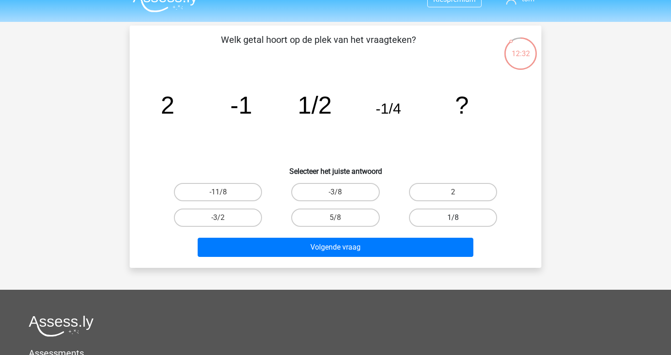
click at [441, 220] on label "1/8" at bounding box center [453, 218] width 88 height 18
click at [453, 220] on input "1/8" at bounding box center [456, 221] width 6 height 6
radio input "true"
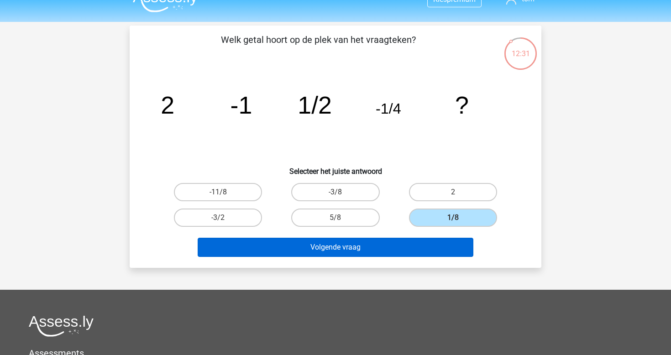
click at [411, 252] on button "Volgende vraag" at bounding box center [336, 247] width 276 height 19
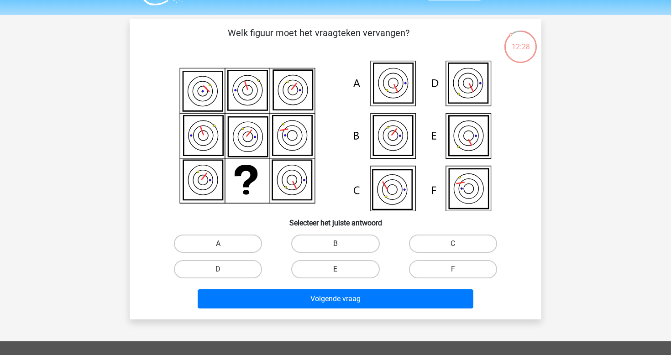
scroll to position [22, 0]
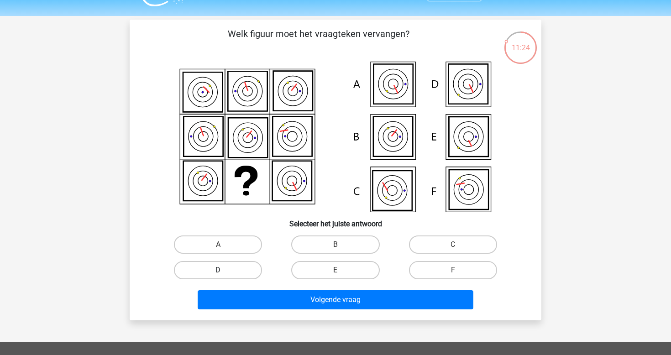
click at [251, 269] on label "D" at bounding box center [218, 270] width 88 height 18
click at [224, 270] on input "D" at bounding box center [221, 273] width 6 height 6
radio input "true"
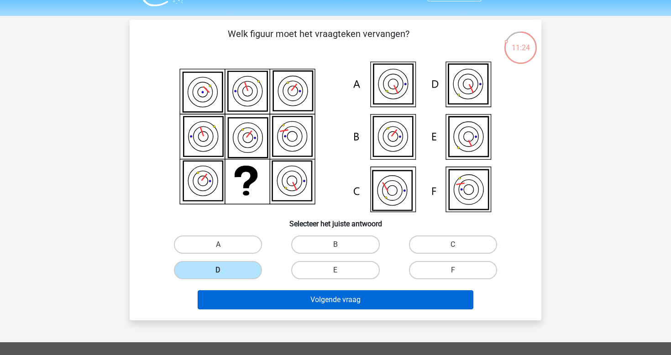
click at [329, 292] on button "Volgende vraag" at bounding box center [336, 300] width 276 height 19
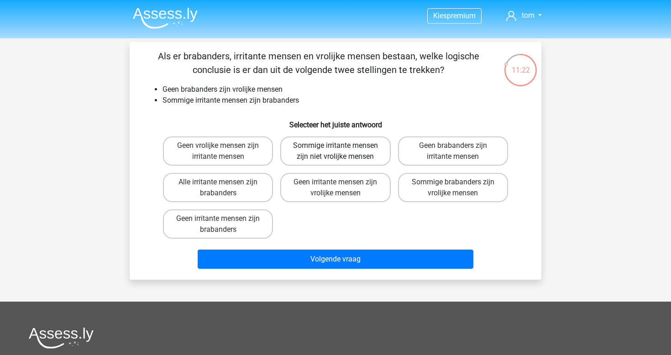
scroll to position [0, 0]
click at [277, 127] on h6 "Selecteer het juiste antwoord" at bounding box center [335, 121] width 383 height 16
click at [262, 153] on label "Geen vrolijke mensen zijn irritante mensen" at bounding box center [218, 151] width 110 height 29
click at [224, 152] on input "Geen vrolijke mensen zijn irritante mensen" at bounding box center [221, 149] width 6 height 6
radio input "true"
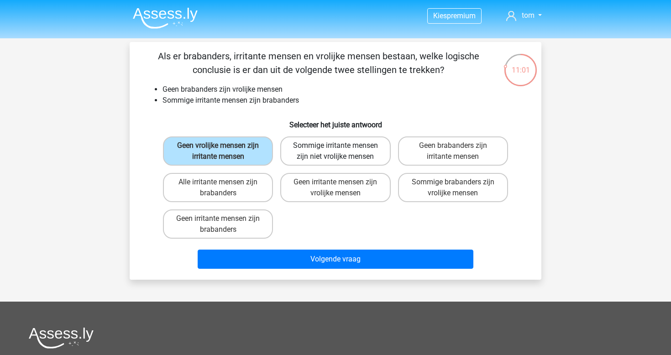
click at [305, 148] on label "Sommige irritante mensen zijn niet vrolijke mensen" at bounding box center [335, 151] width 110 height 29
click at [336, 148] on input "Sommige irritante mensen zijn niet vrolijke mensen" at bounding box center [339, 149] width 6 height 6
radio input "true"
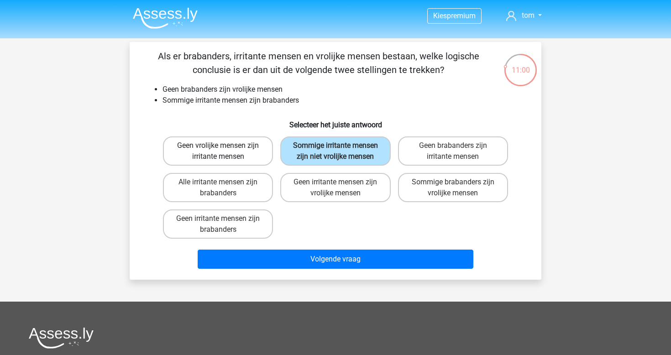
click at [248, 149] on label "Geen vrolijke mensen zijn irritante mensen" at bounding box center [218, 151] width 110 height 29
click at [224, 149] on input "Geen vrolijke mensen zijn irritante mensen" at bounding box center [221, 149] width 6 height 6
radio input "true"
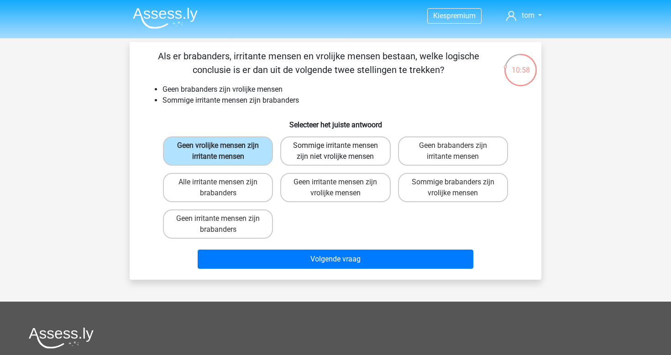
click at [311, 151] on label "Sommige irritante mensen zijn niet vrolijke mensen" at bounding box center [335, 151] width 110 height 29
click at [336, 151] on input "Sommige irritante mensen zijn niet vrolijke mensen" at bounding box center [339, 149] width 6 height 6
radio input "true"
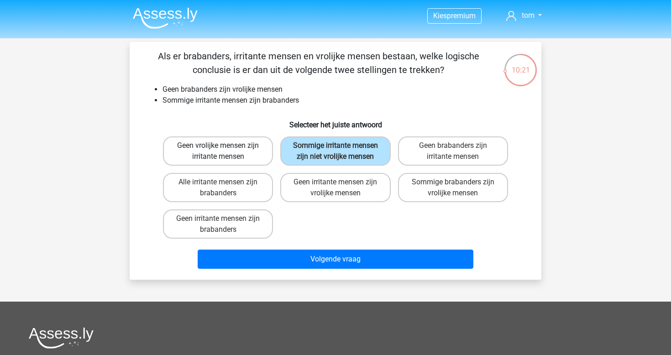
click at [242, 153] on label "Geen vrolijke mensen zijn irritante mensen" at bounding box center [218, 151] width 110 height 29
click at [224, 152] on input "Geen vrolijke mensen zijn irritante mensen" at bounding box center [221, 149] width 6 height 6
radio input "true"
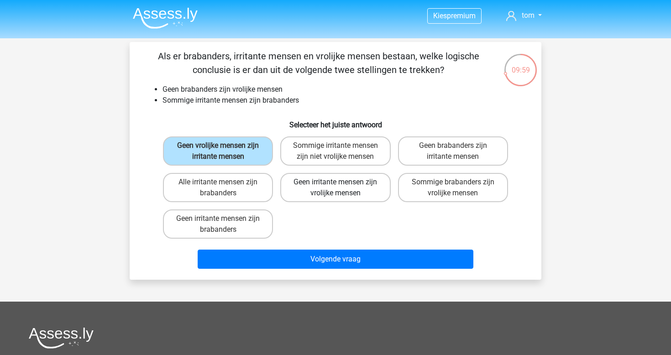
click at [306, 185] on label "Geen irritante mensen zijn vrolijke mensen" at bounding box center [335, 187] width 110 height 29
click at [336, 185] on input "Geen irritante mensen zijn vrolijke mensen" at bounding box center [339, 185] width 6 height 6
radio input "true"
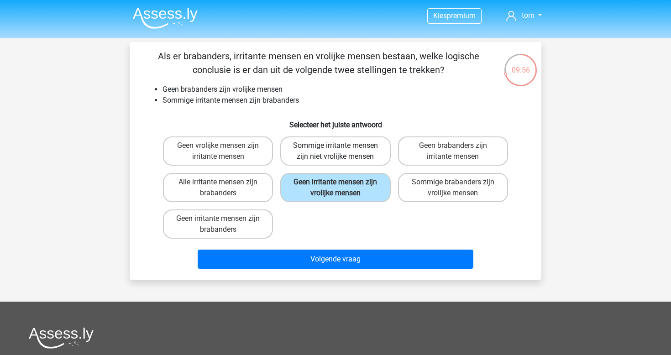
click at [339, 154] on label "Sommige irritante mensen zijn niet vrolijke mensen" at bounding box center [335, 151] width 110 height 29
click at [339, 152] on input "Sommige irritante mensen zijn niet vrolijke mensen" at bounding box center [339, 149] width 6 height 6
radio input "true"
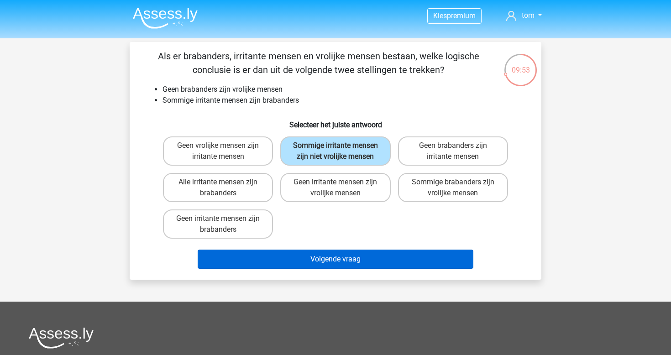
click at [345, 269] on button "Volgende vraag" at bounding box center [336, 259] width 276 height 19
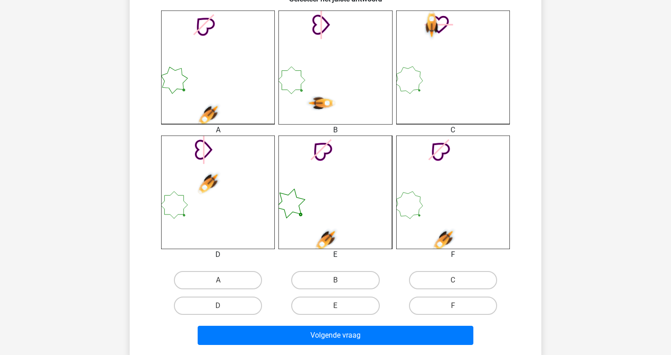
scroll to position [254, 0]
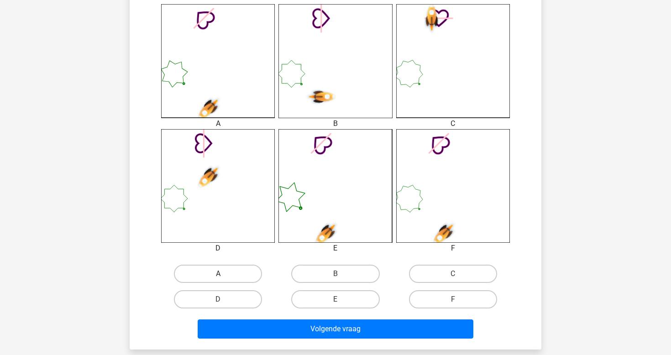
click at [236, 277] on label "A" at bounding box center [218, 274] width 88 height 18
click at [224, 277] on input "A" at bounding box center [221, 277] width 6 height 6
radio input "true"
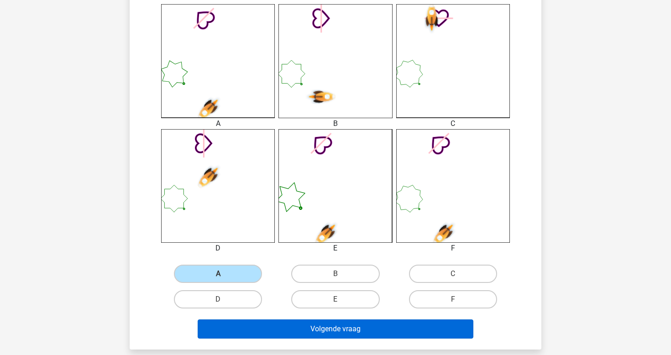
click at [297, 328] on button "Volgende vraag" at bounding box center [336, 329] width 276 height 19
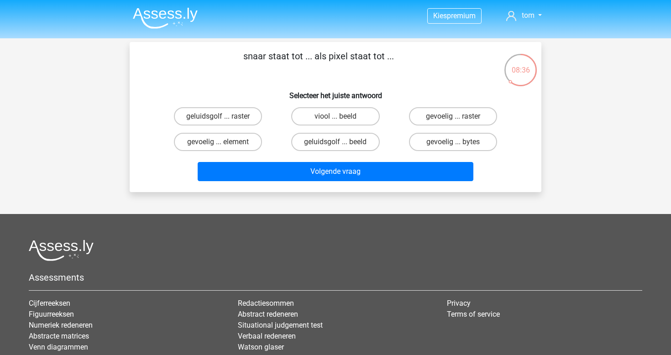
scroll to position [0, 0]
click at [321, 141] on label "geluidsgolf ... beeld" at bounding box center [335, 142] width 88 height 18
click at [336, 142] on input "geluidsgolf ... beeld" at bounding box center [339, 145] width 6 height 6
radio input "true"
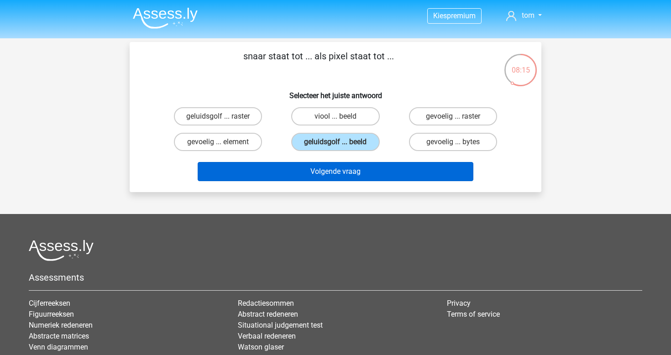
click at [302, 171] on button "Volgende vraag" at bounding box center [336, 171] width 276 height 19
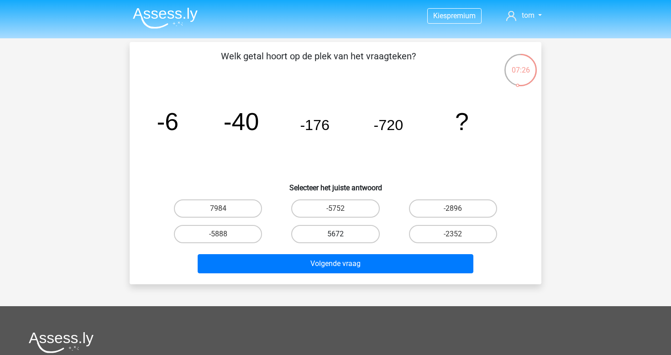
click at [345, 231] on label "5672" at bounding box center [335, 234] width 88 height 18
click at [342, 234] on input "5672" at bounding box center [339, 237] width 6 height 6
radio input "true"
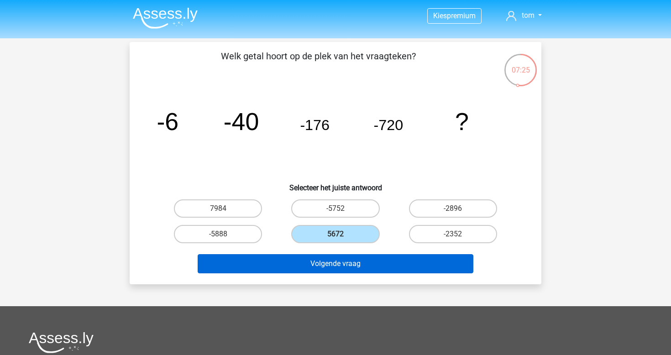
click at [364, 270] on button "Volgende vraag" at bounding box center [336, 263] width 276 height 19
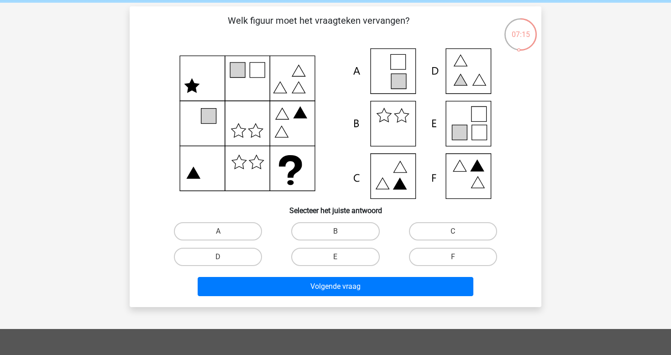
scroll to position [36, 0]
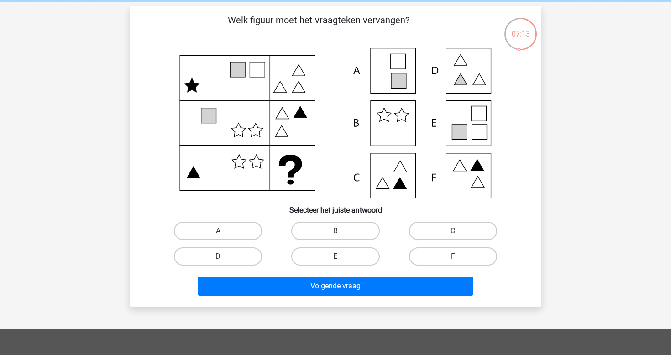
click at [335, 255] on label "E" at bounding box center [335, 257] width 88 height 18
click at [336, 257] on input "E" at bounding box center [339, 260] width 6 height 6
radio input "true"
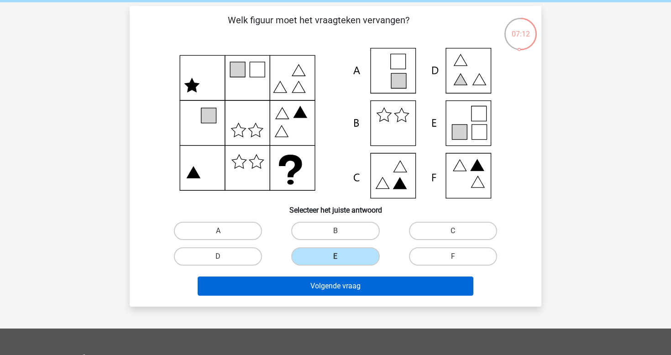
click at [370, 289] on button "Volgende vraag" at bounding box center [336, 286] width 276 height 19
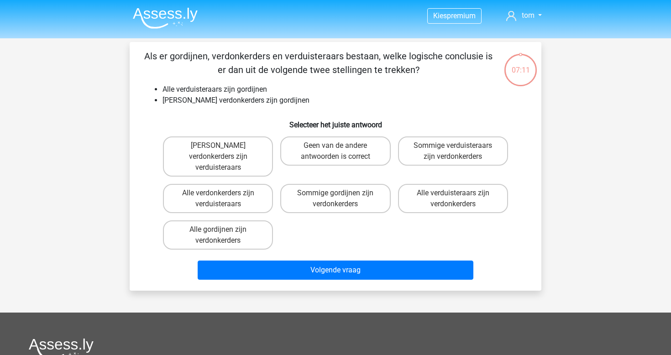
scroll to position [0, 0]
click at [242, 149] on label "Geen verdonkerders zijn verduisteraars" at bounding box center [218, 157] width 110 height 40
click at [224, 149] on input "Geen verdonkerders zijn verduisteraars" at bounding box center [221, 149] width 6 height 6
radio input "true"
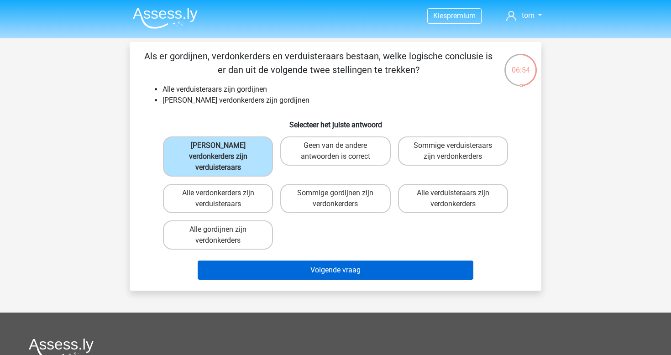
click at [307, 261] on button "Volgende vraag" at bounding box center [336, 270] width 276 height 19
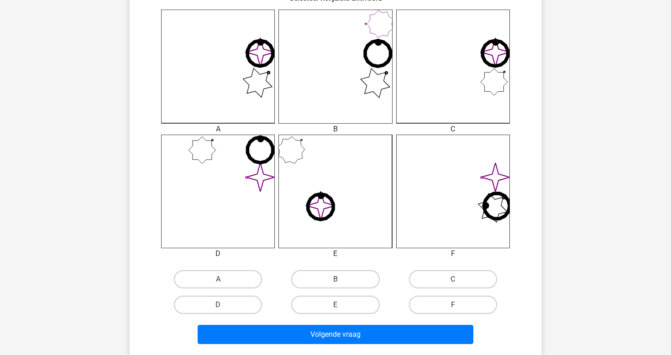
scroll to position [283, 0]
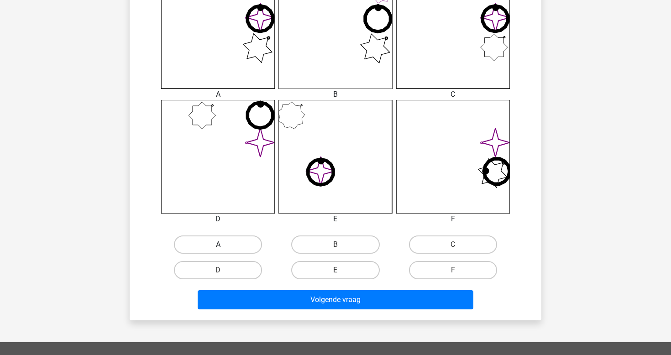
click at [241, 252] on label "A" at bounding box center [218, 245] width 88 height 18
click at [224, 251] on input "A" at bounding box center [221, 248] width 6 height 6
radio input "true"
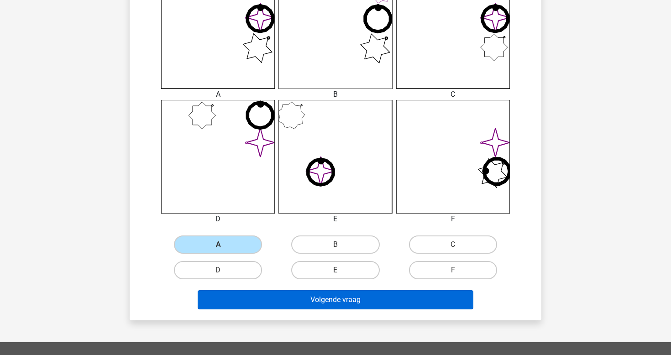
click at [304, 303] on button "Volgende vraag" at bounding box center [336, 300] width 276 height 19
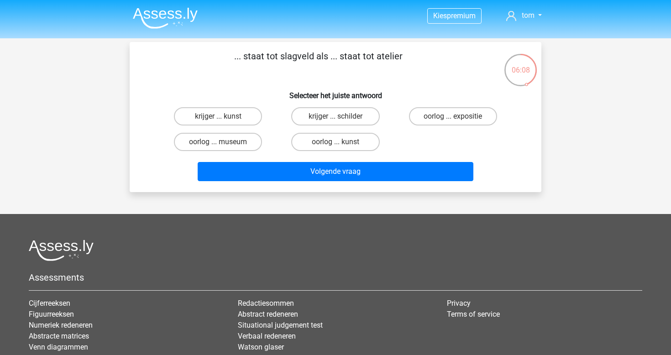
scroll to position [0, 0]
click at [333, 118] on label "krijger ... schilder" at bounding box center [335, 116] width 88 height 18
click at [336, 118] on input "krijger ... schilder" at bounding box center [339, 119] width 6 height 6
radio input "true"
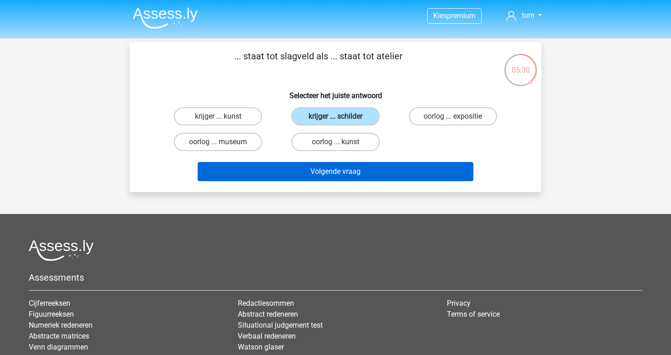
click at [348, 164] on button "Volgende vraag" at bounding box center [336, 171] width 276 height 19
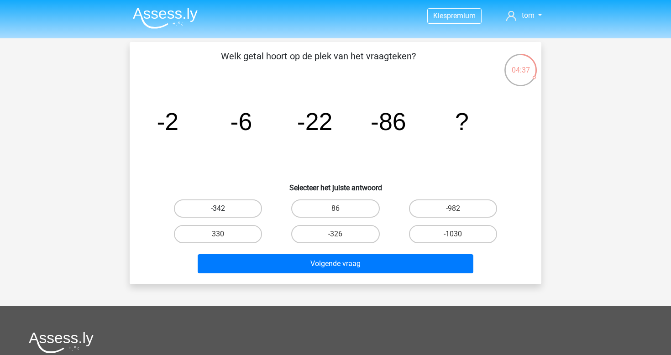
click at [248, 208] on label "-342" at bounding box center [218, 209] width 88 height 18
click at [224, 209] on input "-342" at bounding box center [221, 212] width 6 height 6
radio input "true"
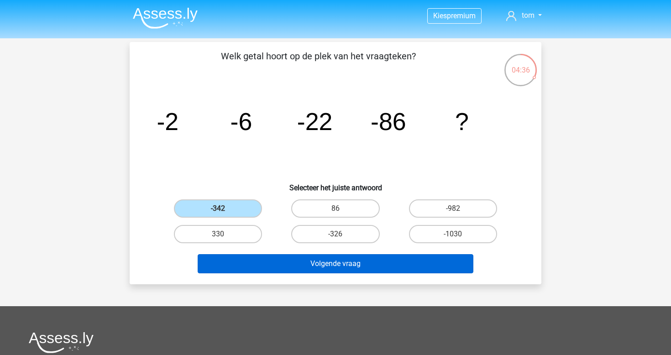
click at [312, 269] on button "Volgende vraag" at bounding box center [336, 263] width 276 height 19
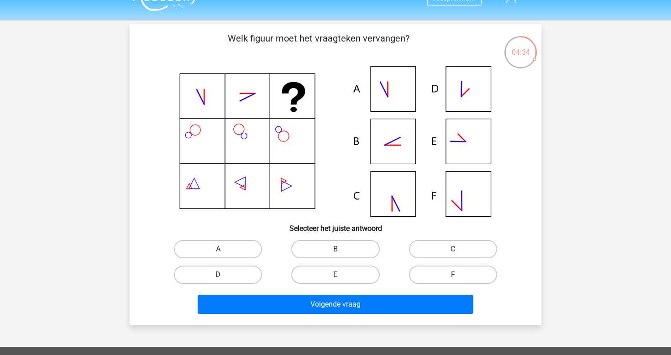
scroll to position [17, 0]
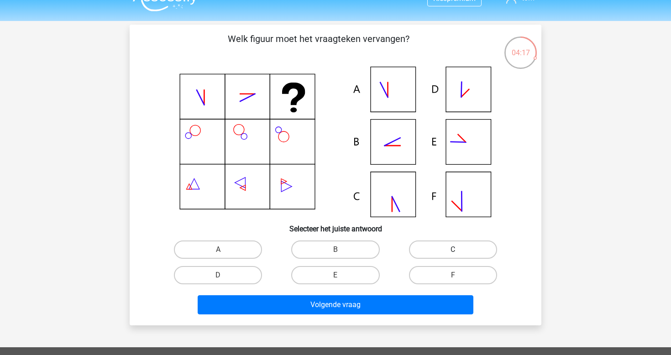
click at [435, 248] on label "C" at bounding box center [453, 250] width 88 height 18
click at [453, 250] on input "C" at bounding box center [456, 253] width 6 height 6
radio input "true"
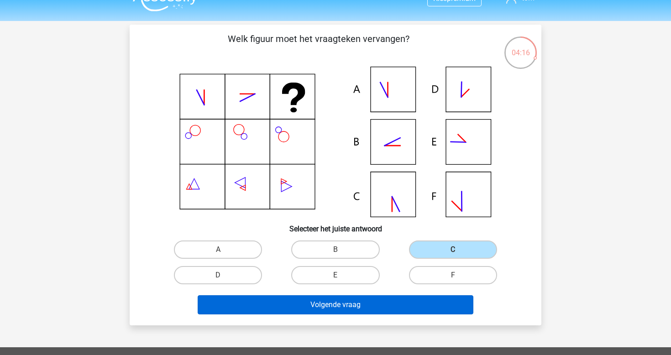
click at [369, 305] on button "Volgende vraag" at bounding box center [336, 305] width 276 height 19
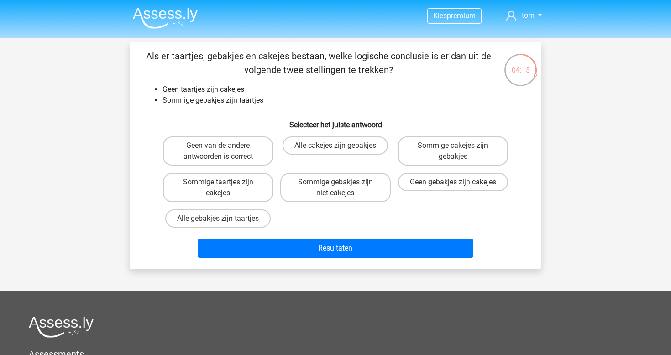
scroll to position [0, 0]
click at [455, 188] on input "Geen gebakjes zijn cakejes" at bounding box center [456, 185] width 6 height 6
radio input "true"
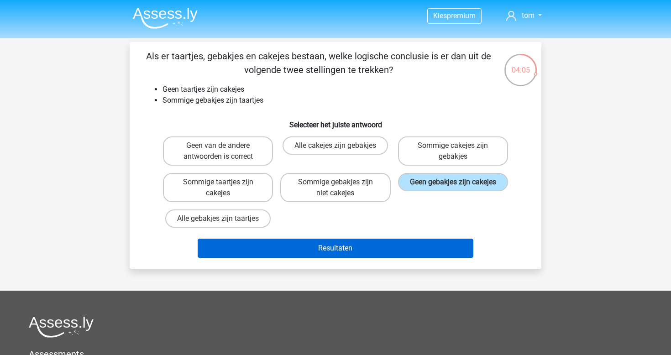
click at [388, 258] on button "Resultaten" at bounding box center [336, 248] width 276 height 19
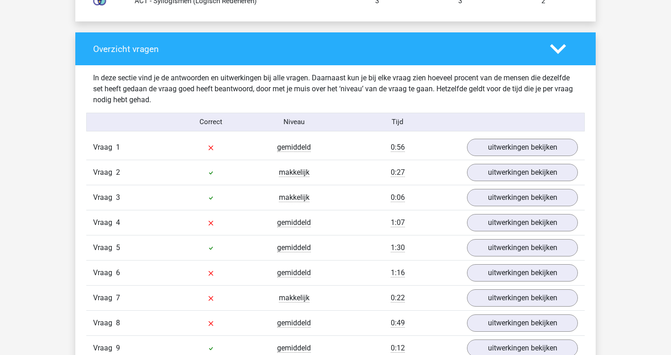
scroll to position [946, 0]
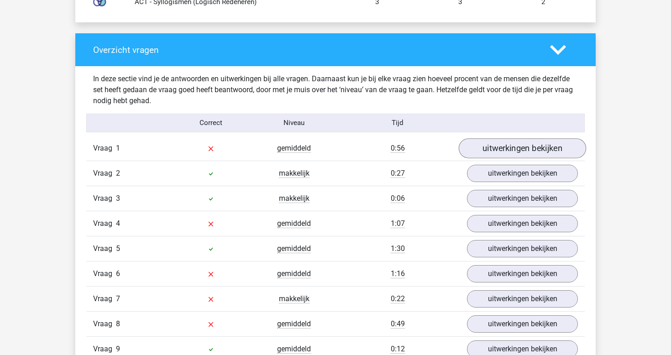
click at [512, 147] on link "uitwerkingen bekijken" at bounding box center [522, 148] width 127 height 20
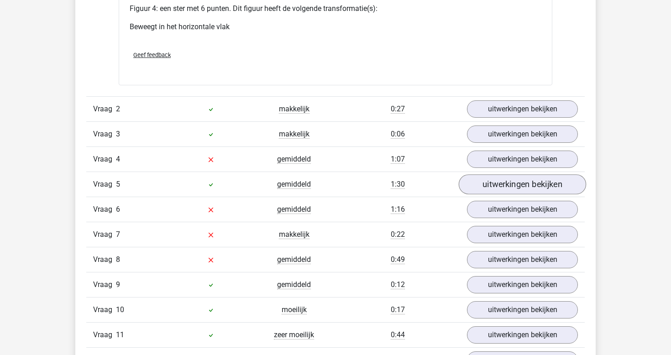
scroll to position [1805, 0]
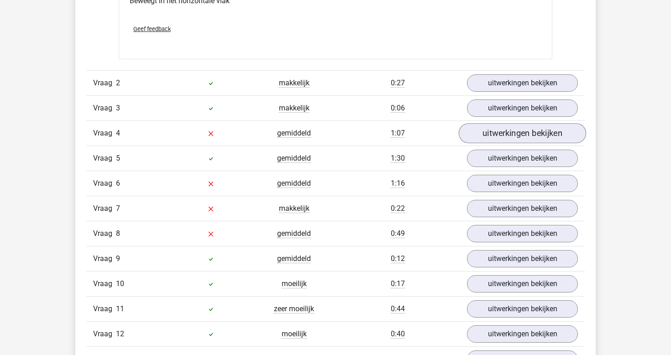
click at [502, 137] on link "uitwerkingen bekijken" at bounding box center [522, 134] width 127 height 20
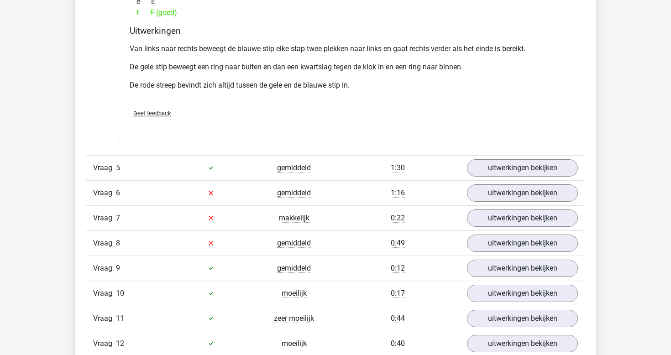
scroll to position [2192, 0]
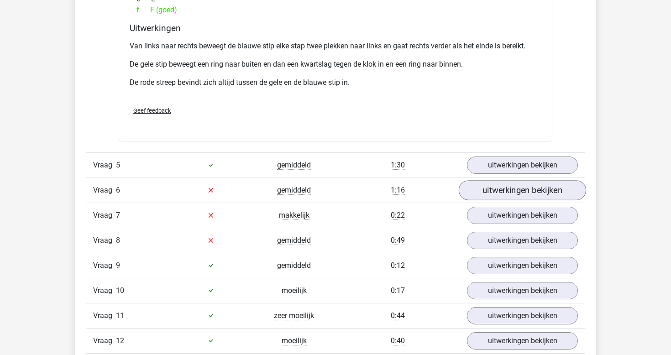
click at [483, 189] on link "uitwerkingen bekijken" at bounding box center [522, 190] width 127 height 20
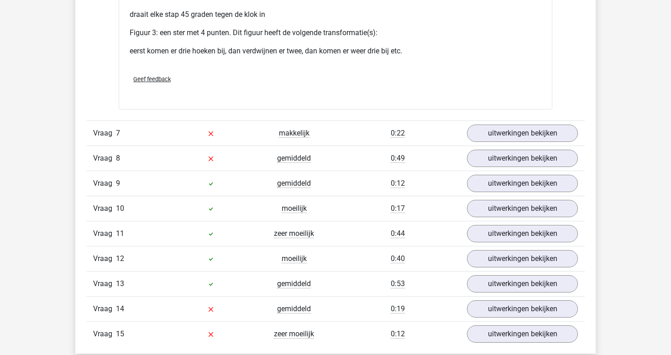
scroll to position [3008, 0]
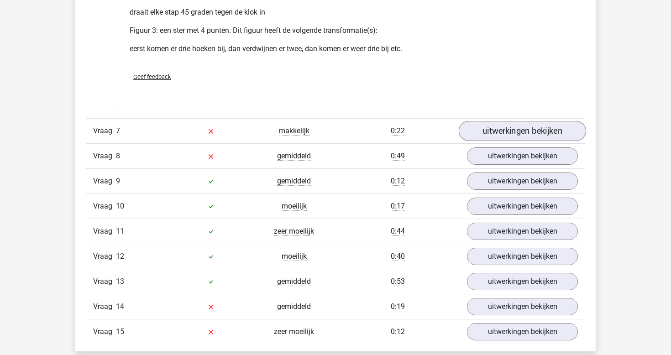
click at [536, 126] on link "uitwerkingen bekijken" at bounding box center [522, 131] width 127 height 20
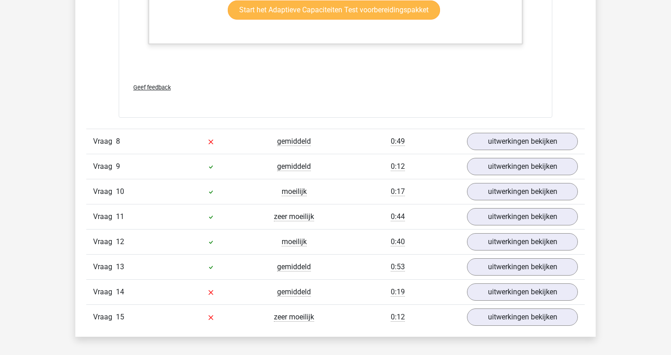
scroll to position [3486, 0]
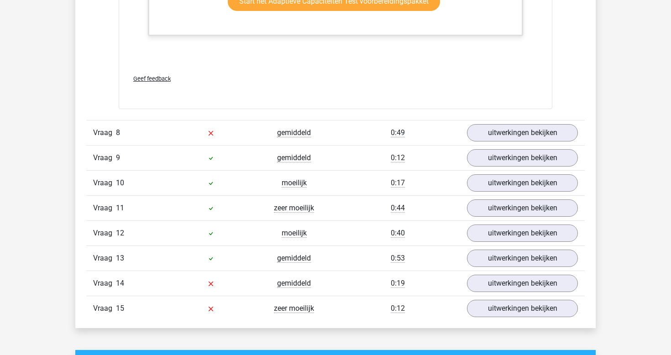
click at [532, 121] on div "Vraag 8 gemiddeld 0:49 uitwerkingen bekijken" at bounding box center [335, 132] width 499 height 25
click at [531, 125] on link "uitwerkingen bekijken" at bounding box center [522, 133] width 127 height 20
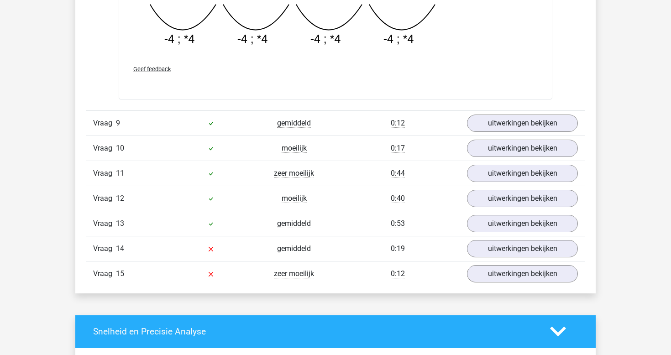
scroll to position [3931, 0]
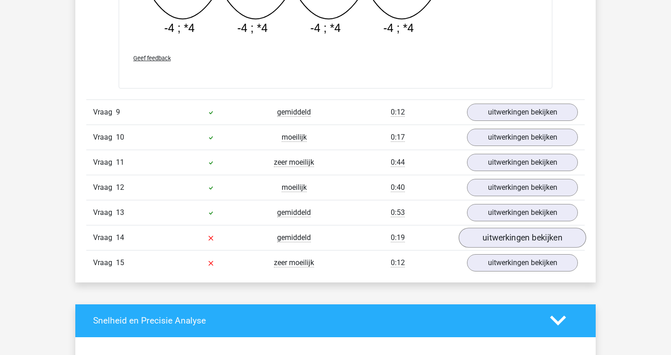
click at [514, 242] on link "uitwerkingen bekijken" at bounding box center [522, 238] width 127 height 20
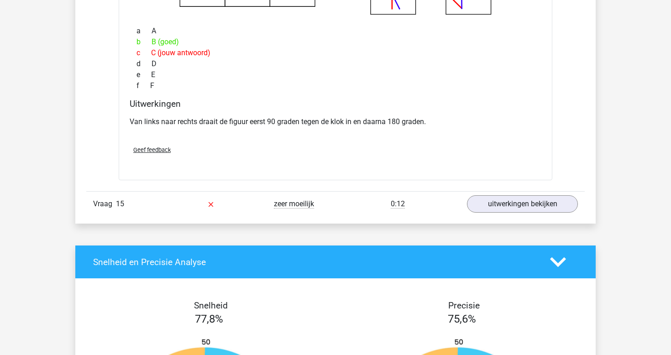
scroll to position [4355, 0]
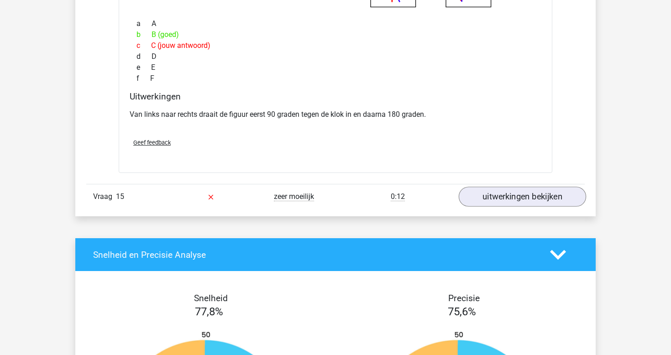
click at [475, 194] on link "uitwerkingen bekijken" at bounding box center [522, 197] width 127 height 20
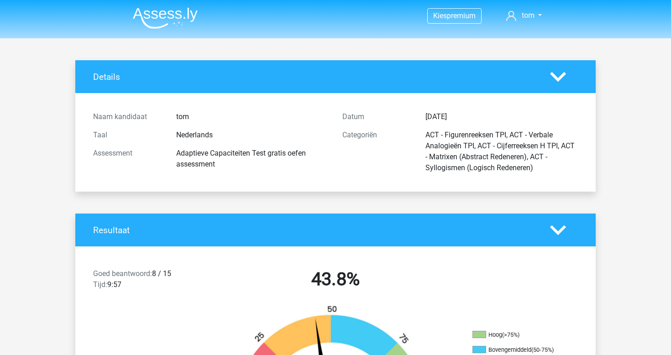
scroll to position [0, 0]
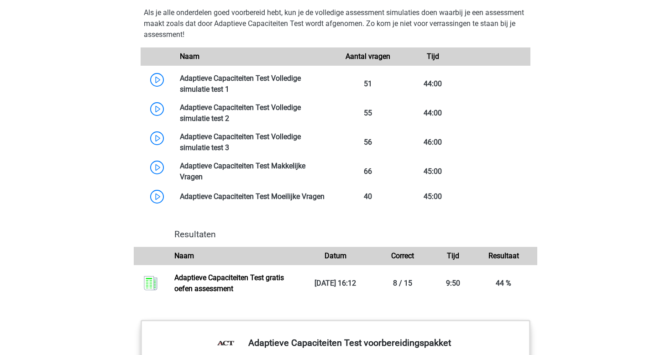
scroll to position [804, 0]
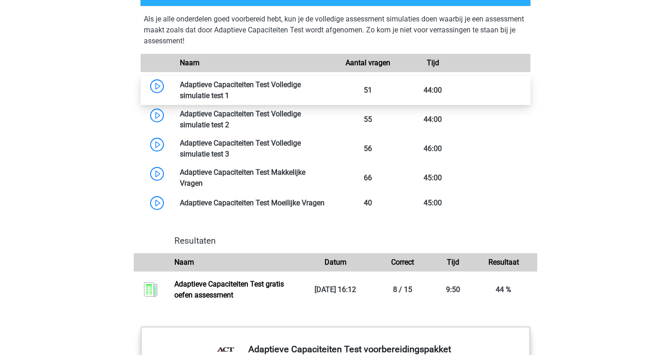
click at [229, 96] on link at bounding box center [229, 95] width 0 height 9
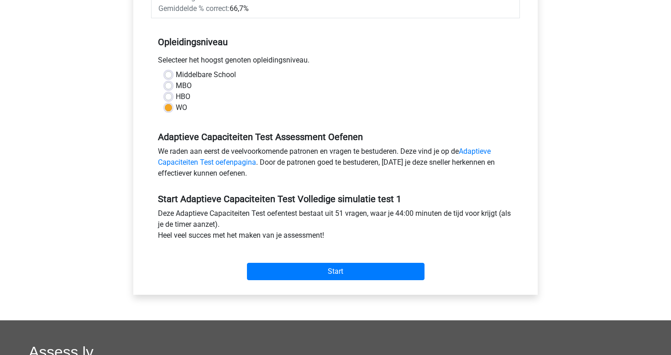
scroll to position [190, 0]
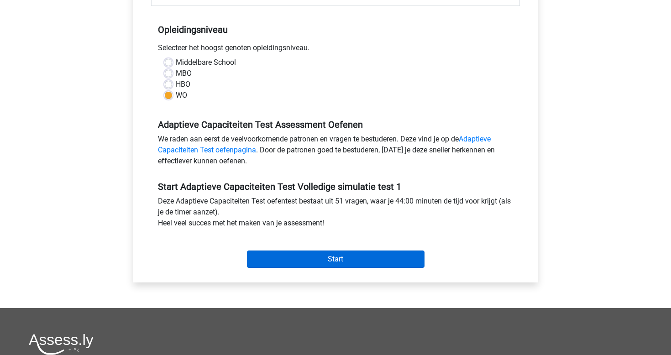
click at [397, 255] on input "Start" at bounding box center [336, 259] width 178 height 17
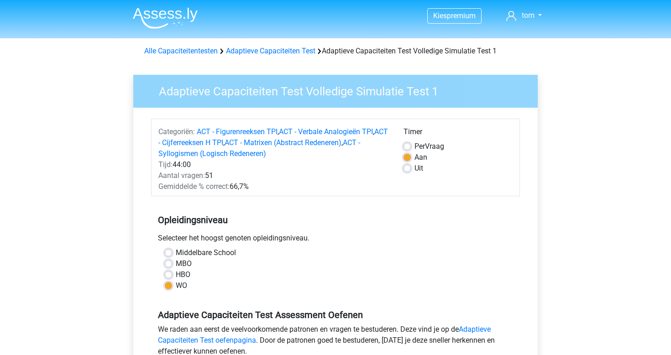
scroll to position [0, 0]
click at [539, 173] on div "Adaptieve Capaciteiten Test Volledige Simulatie Test 1 Categoriën: ACT - Figure…" at bounding box center [335, 279] width 419 height 438
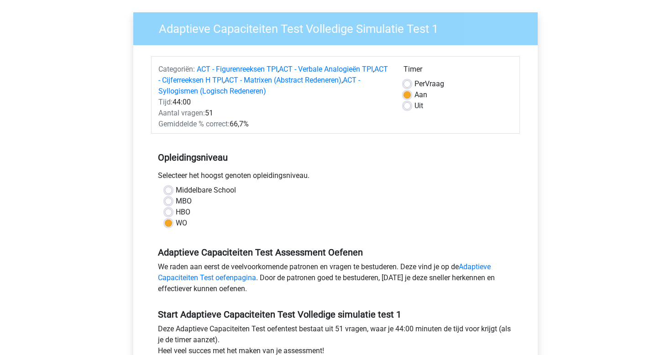
scroll to position [65, 0]
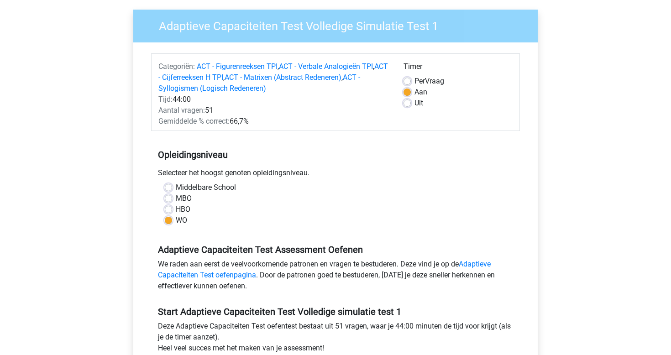
click at [598, 181] on div "Kies premium tom [EMAIL_ADDRESS][DOMAIN_NAME]" at bounding box center [335, 305] width 671 height 740
click at [563, 168] on div "Kies premium tom [EMAIL_ADDRESS][DOMAIN_NAME]" at bounding box center [335, 305] width 671 height 740
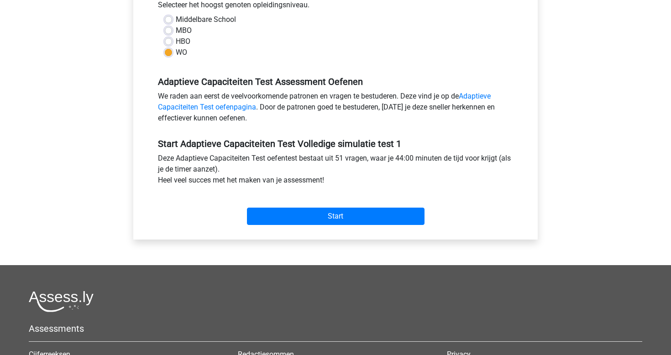
scroll to position [233, 0]
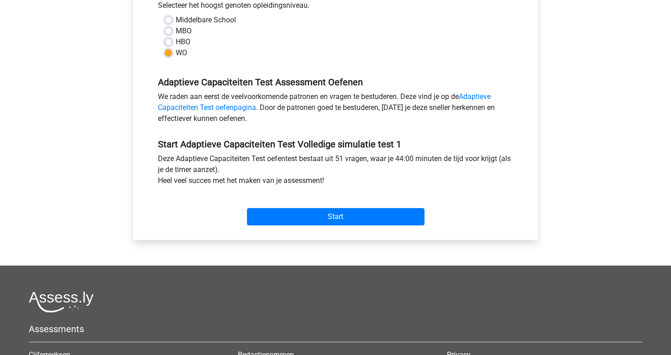
click at [659, 164] on div "Kies premium tom [EMAIL_ADDRESS][DOMAIN_NAME]" at bounding box center [335, 137] width 671 height 740
click at [603, 152] on div "Kies premium tom tommeinders2@hotmail.com" at bounding box center [335, 137] width 671 height 740
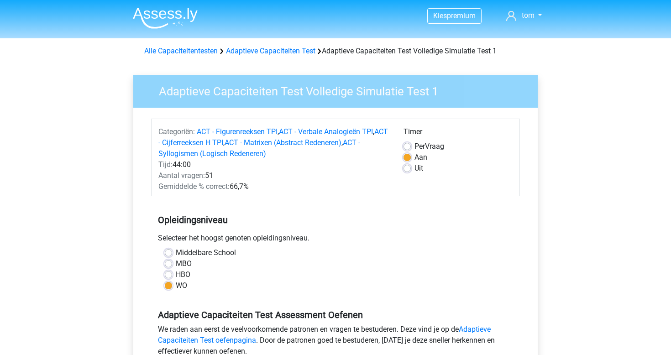
scroll to position [0, 0]
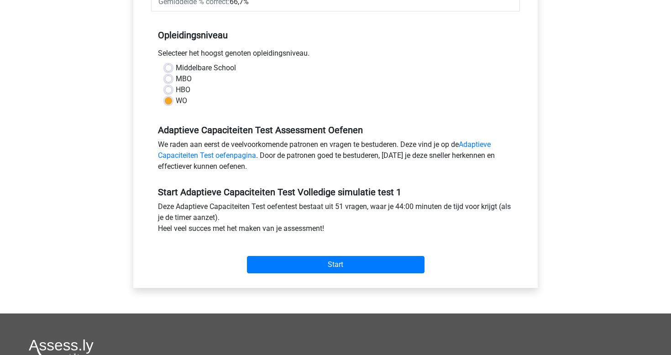
scroll to position [200, 0]
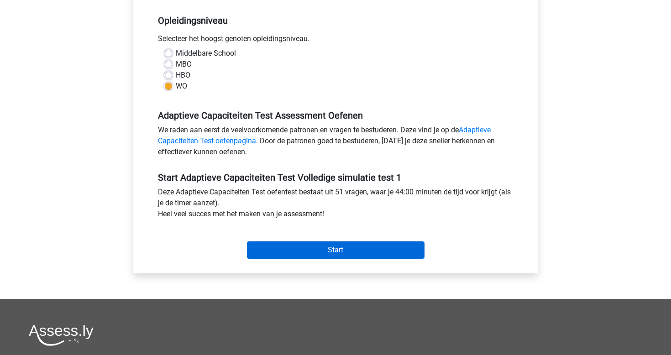
click at [396, 258] on input "Start" at bounding box center [336, 250] width 178 height 17
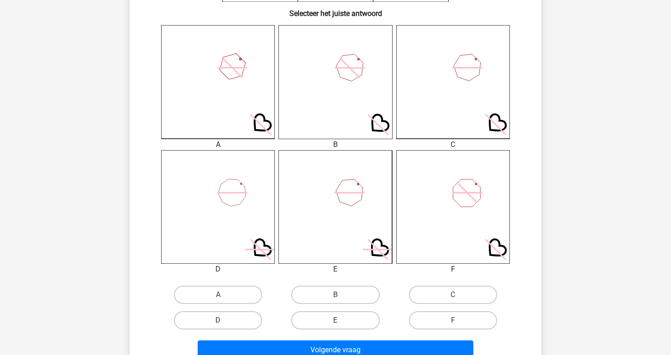
scroll to position [237, 0]
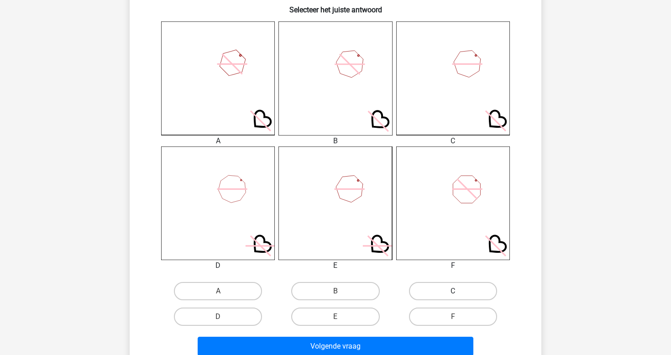
click at [464, 294] on label "C" at bounding box center [453, 291] width 88 height 18
click at [459, 294] on input "C" at bounding box center [456, 294] width 6 height 6
radio input "true"
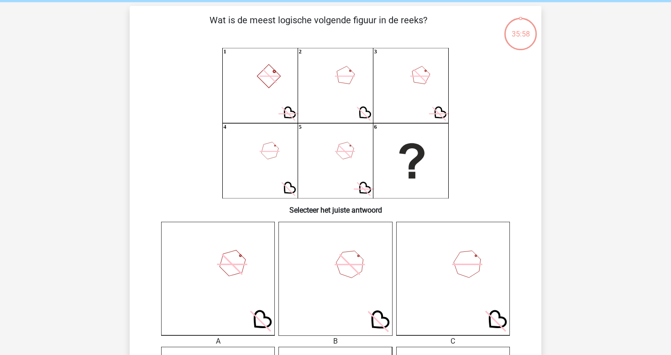
scroll to position [39, 0]
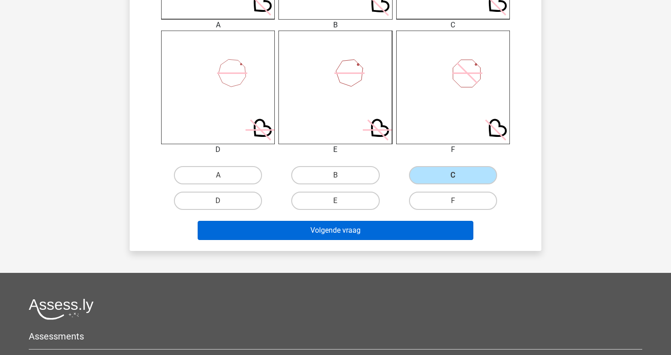
click at [404, 238] on button "Volgende vraag" at bounding box center [336, 230] width 276 height 19
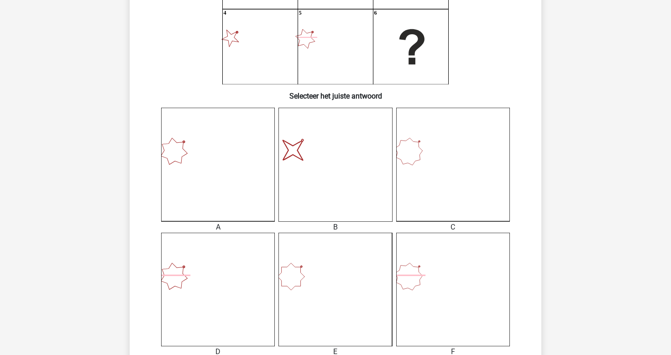
scroll to position [163, 0]
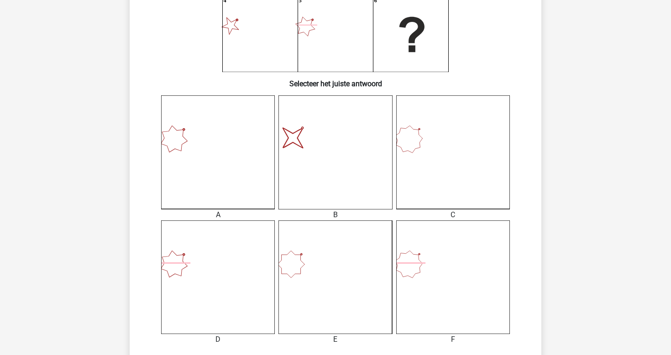
click at [181, 271] on icon at bounding box center [218, 278] width 114 height 114
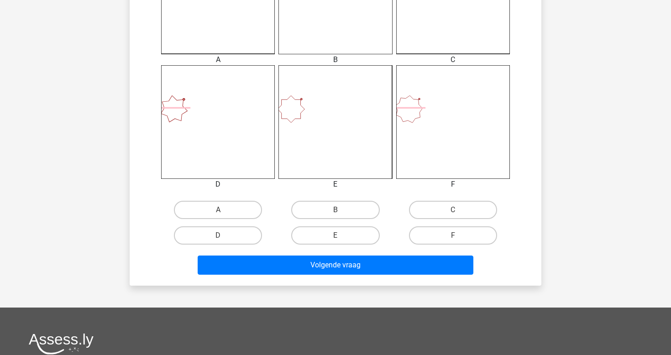
scroll to position [320, 0]
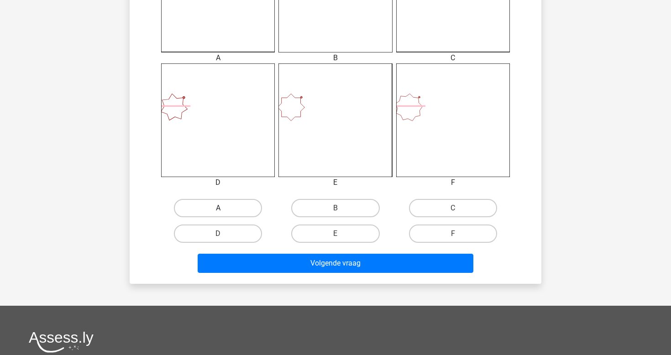
click at [217, 203] on label "A" at bounding box center [218, 208] width 88 height 18
click at [218, 208] on input "A" at bounding box center [221, 211] width 6 height 6
radio input "true"
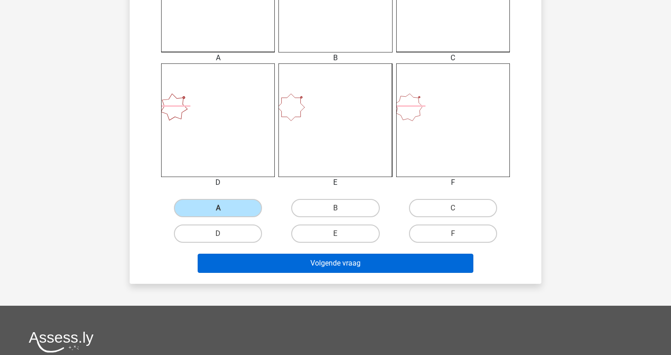
click at [285, 257] on button "Volgende vraag" at bounding box center [336, 263] width 276 height 19
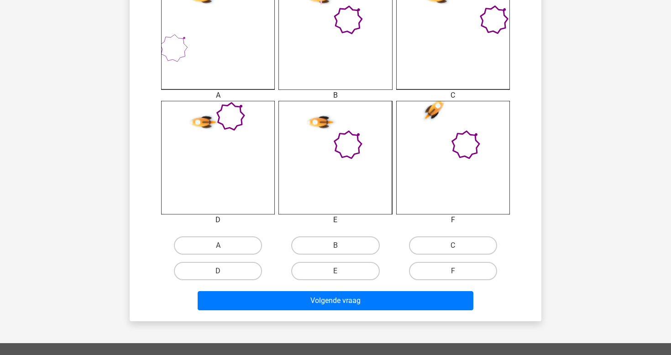
scroll to position [285, 0]
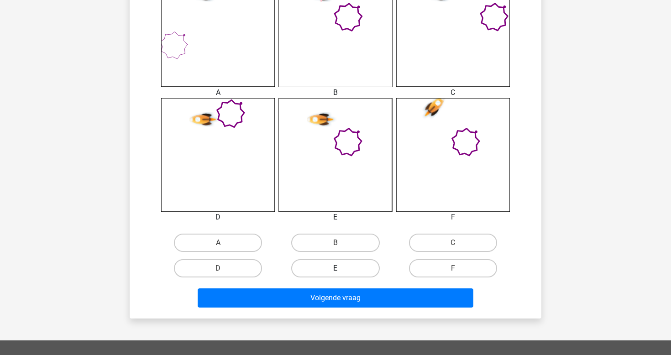
click at [341, 265] on label "E" at bounding box center [335, 268] width 88 height 18
click at [341, 269] on input "E" at bounding box center [339, 272] width 6 height 6
radio input "true"
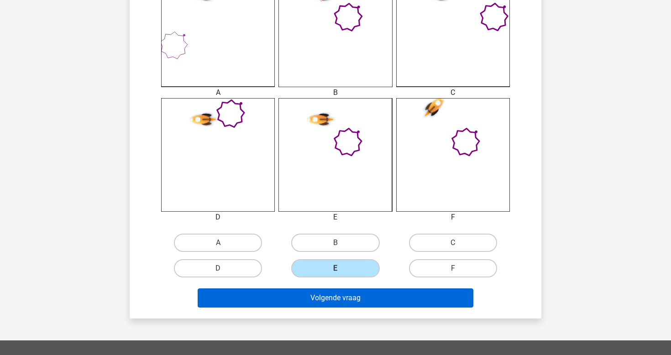
click at [362, 293] on button "Volgende vraag" at bounding box center [336, 298] width 276 height 19
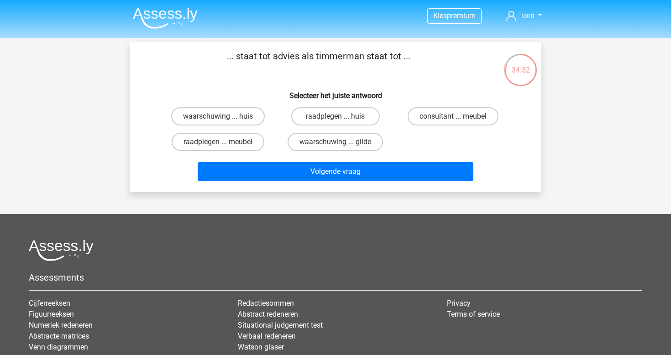
scroll to position [0, 0]
click at [443, 116] on label "consultant ... meubel" at bounding box center [453, 116] width 91 height 18
click at [453, 116] on input "consultant ... meubel" at bounding box center [456, 119] width 6 height 6
radio input "true"
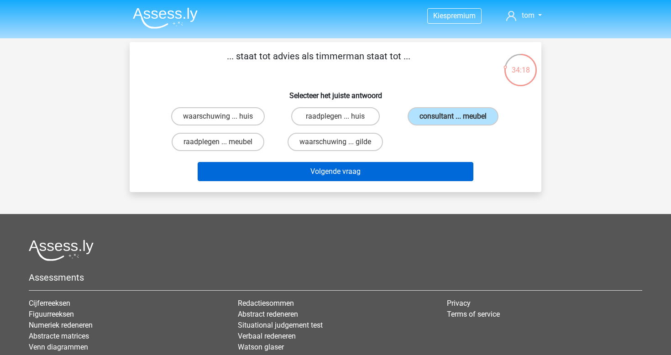
click at [427, 175] on button "Volgende vraag" at bounding box center [336, 171] width 276 height 19
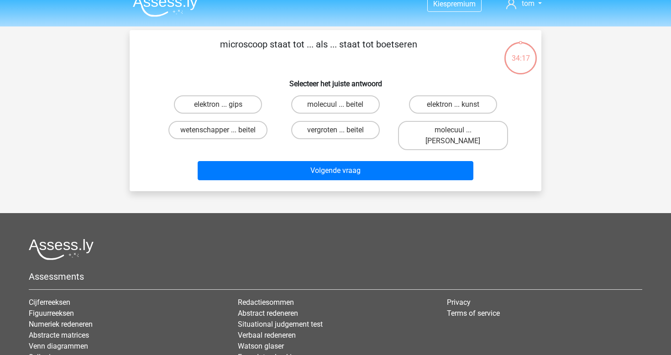
scroll to position [11, 0]
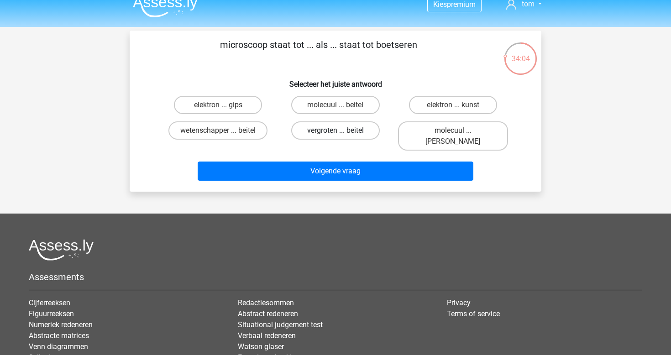
click at [354, 130] on label "vergroten ... beitel" at bounding box center [335, 130] width 88 height 18
click at [342, 131] on input "vergroten ... beitel" at bounding box center [339, 134] width 6 height 6
radio input "true"
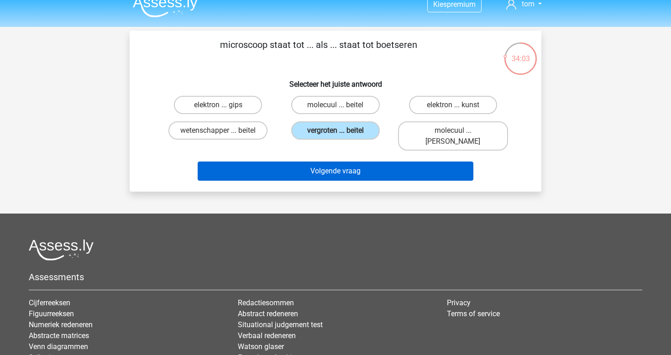
click at [360, 162] on button "Volgende vraag" at bounding box center [336, 171] width 276 height 19
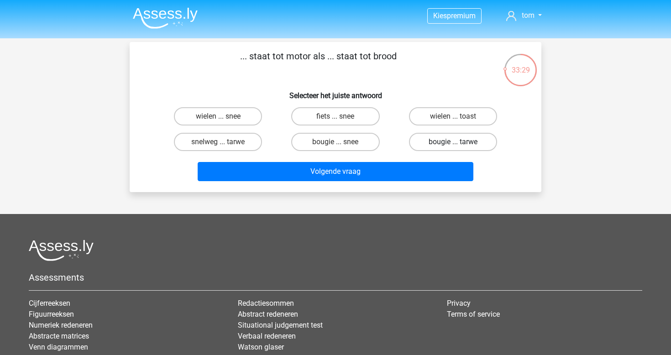
scroll to position [0, 0]
click at [464, 139] on label "bougie ... tarwe" at bounding box center [453, 142] width 88 height 18
click at [459, 142] on input "bougie ... tarwe" at bounding box center [456, 145] width 6 height 6
radio input "true"
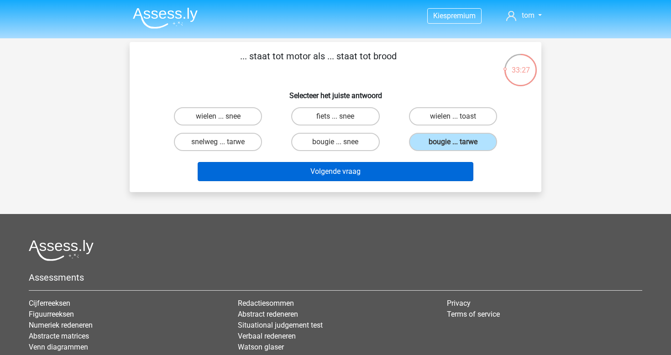
click at [432, 174] on button "Volgende vraag" at bounding box center [336, 171] width 276 height 19
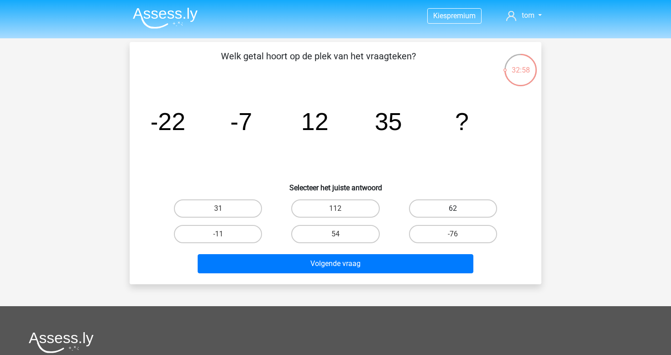
click at [452, 212] on label "62" at bounding box center [453, 209] width 88 height 18
click at [453, 212] on input "62" at bounding box center [456, 212] width 6 height 6
radio input "true"
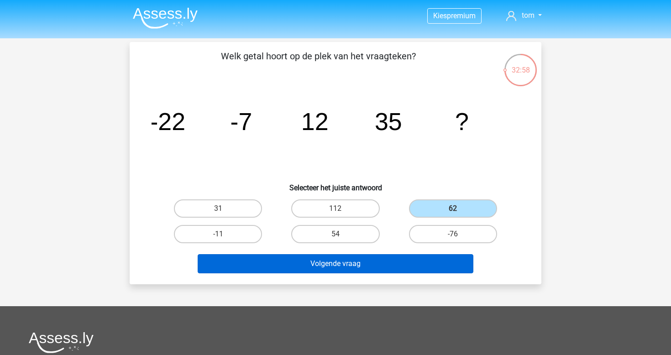
click at [434, 256] on button "Volgende vraag" at bounding box center [336, 263] width 276 height 19
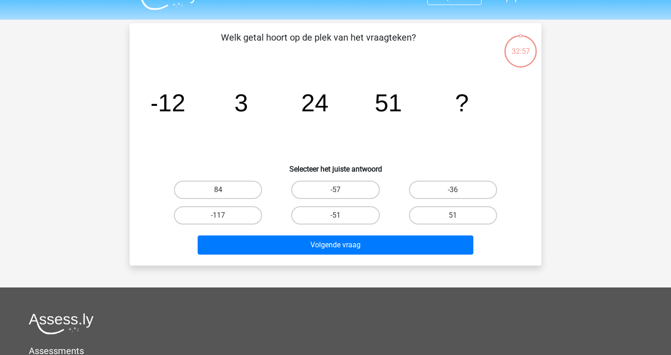
scroll to position [14, 0]
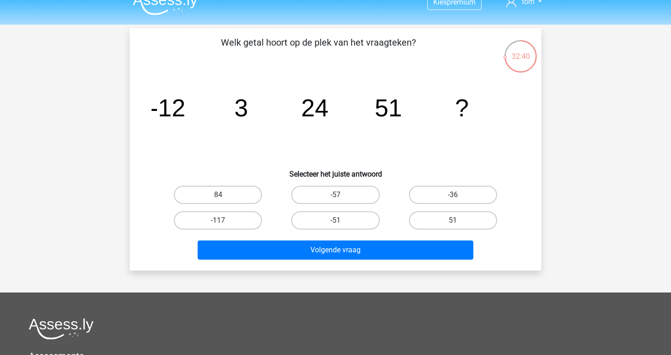
drag, startPoint x: 373, startPoint y: 104, endPoint x: 405, endPoint y: 104, distance: 32.4
click at [405, 104] on icon "image/svg+xml -12 3 24 51 ?" at bounding box center [336, 116] width 368 height 92
click at [240, 196] on label "84" at bounding box center [218, 195] width 88 height 18
click at [224, 196] on input "84" at bounding box center [221, 198] width 6 height 6
radio input "true"
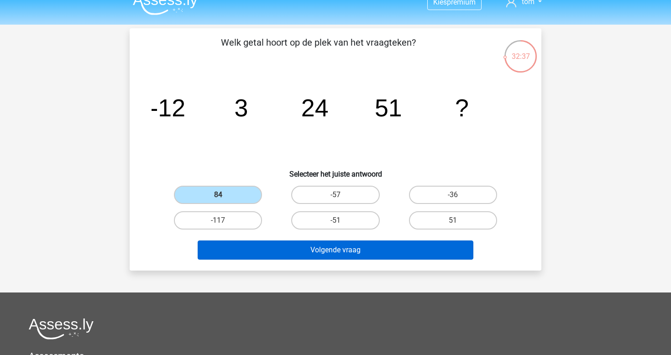
click at [316, 251] on button "Volgende vraag" at bounding box center [336, 250] width 276 height 19
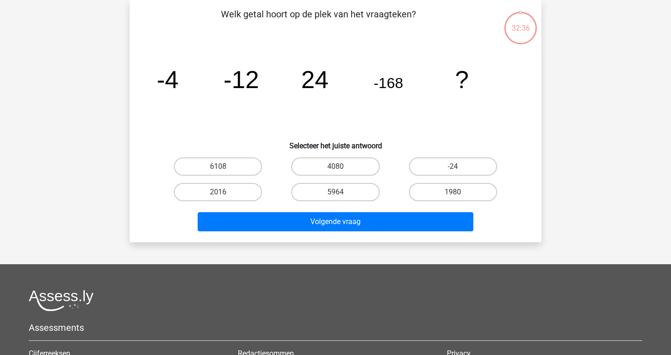
scroll to position [23, 0]
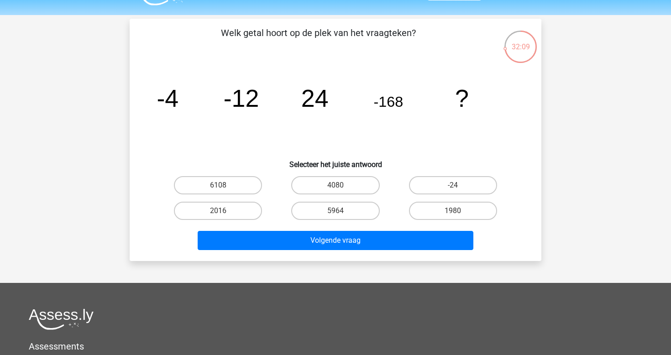
click at [282, 132] on icon "image/svg+xml -4 -12 24 -168 ?" at bounding box center [336, 107] width 368 height 92
click at [429, 211] on label "1980" at bounding box center [453, 211] width 88 height 18
click at [453, 211] on input "1980" at bounding box center [456, 214] width 6 height 6
radio input "true"
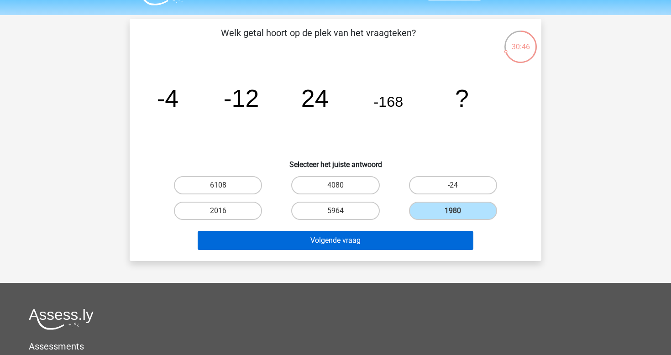
click at [398, 239] on button "Volgende vraag" at bounding box center [336, 240] width 276 height 19
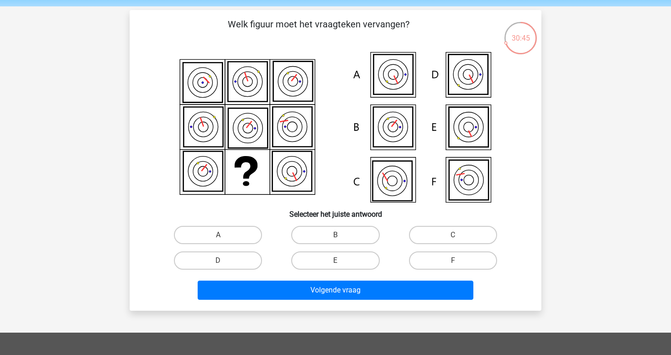
scroll to position [31, 0]
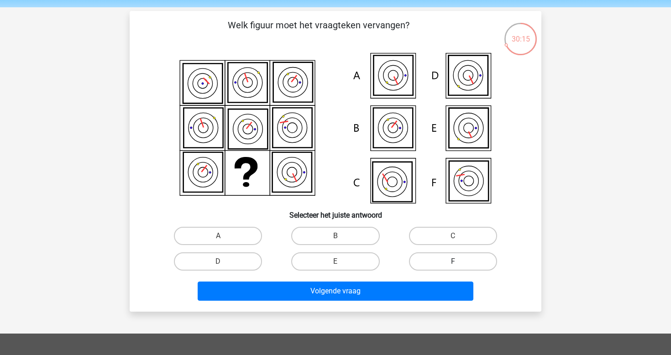
click at [454, 257] on label "F" at bounding box center [453, 262] width 88 height 18
click at [454, 262] on input "F" at bounding box center [456, 265] width 6 height 6
radio input "true"
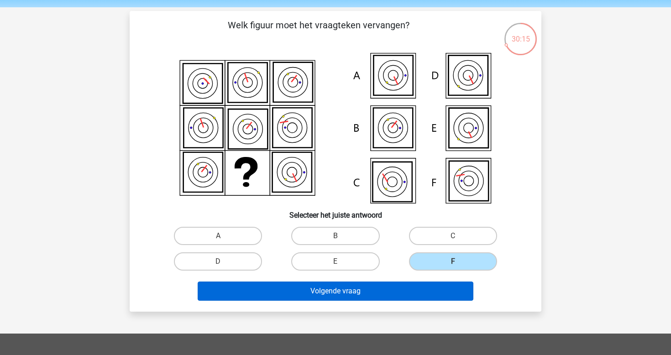
click at [422, 295] on button "Volgende vraag" at bounding box center [336, 291] width 276 height 19
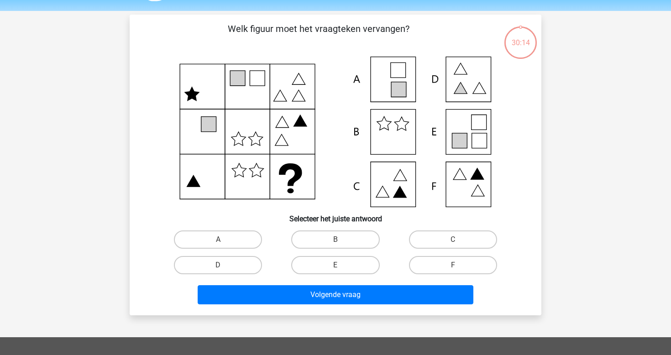
scroll to position [26, 0]
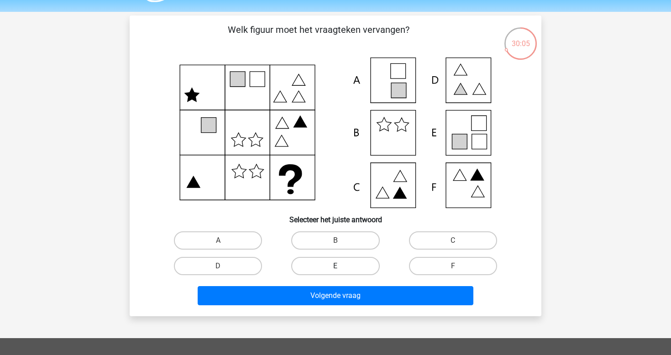
click at [328, 273] on label "E" at bounding box center [335, 266] width 88 height 18
click at [336, 272] on input "E" at bounding box center [339, 269] width 6 height 6
radio input "true"
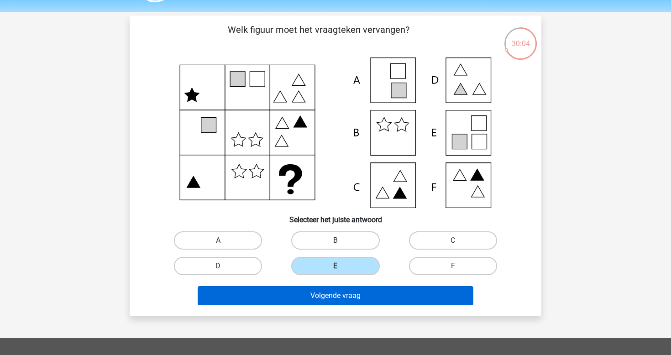
click at [387, 292] on button "Volgende vraag" at bounding box center [336, 295] width 276 height 19
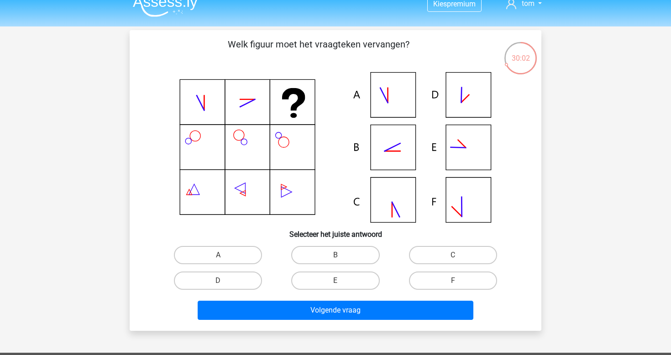
scroll to position [9, 0]
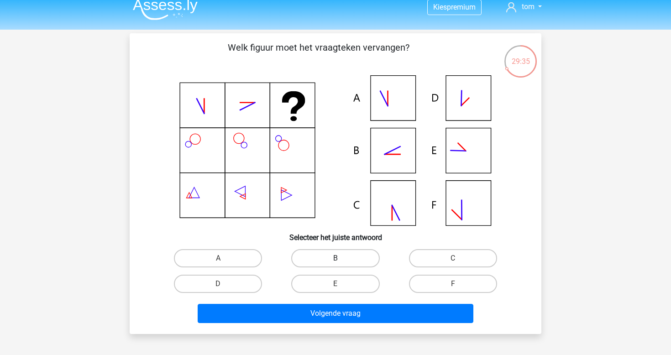
click at [361, 256] on label "B" at bounding box center [335, 258] width 88 height 18
click at [342, 259] on input "B" at bounding box center [339, 262] width 6 height 6
radio input "true"
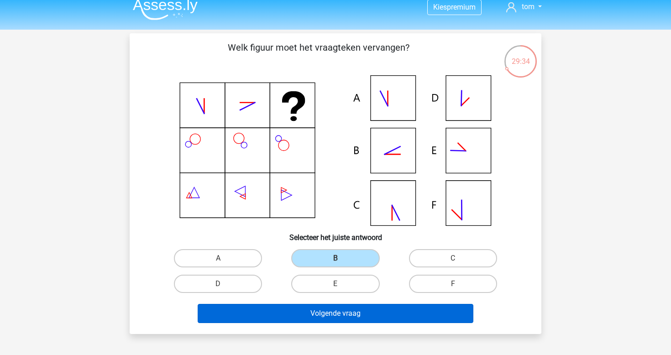
click at [374, 315] on button "Volgende vraag" at bounding box center [336, 313] width 276 height 19
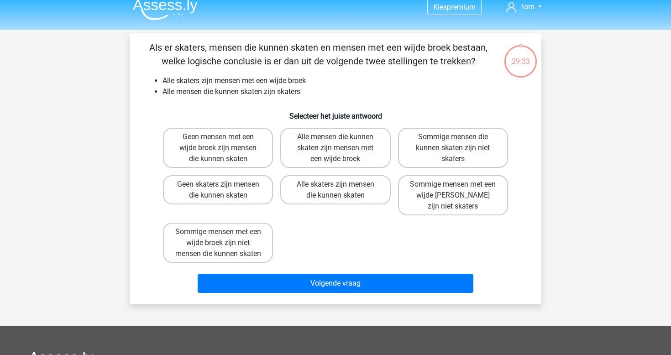
scroll to position [3, 0]
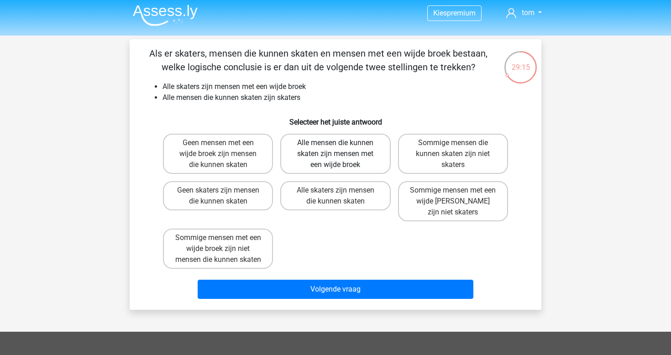
click at [377, 156] on label "Alle mensen die kunnen skaten zijn mensen met een wijde broek" at bounding box center [335, 154] width 110 height 40
click at [342, 149] on input "Alle mensen die kunnen skaten zijn mensen met een wijde broek" at bounding box center [339, 146] width 6 height 6
radio input "true"
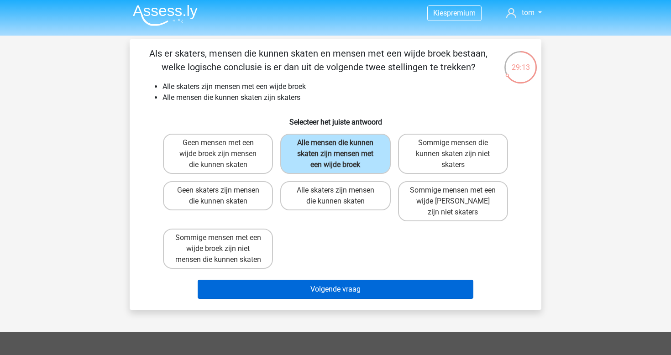
click at [361, 299] on button "Volgende vraag" at bounding box center [336, 289] width 276 height 19
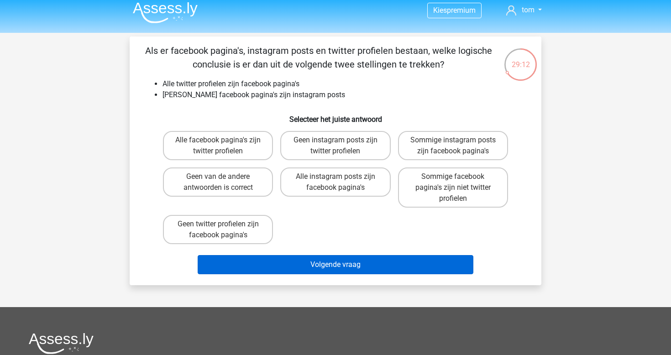
scroll to position [4, 0]
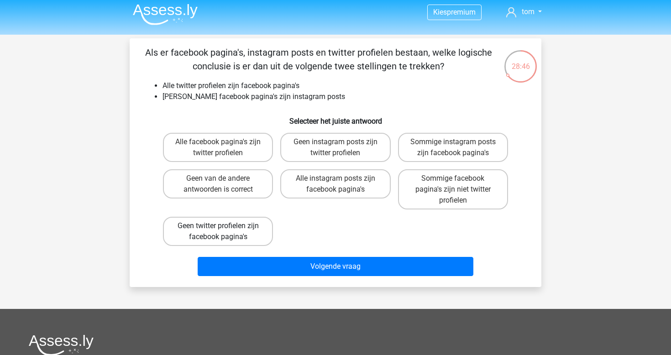
click at [231, 233] on label "Geen twitter profielen zijn facebook pagina's" at bounding box center [218, 231] width 110 height 29
click at [224, 232] on input "Geen twitter profielen zijn facebook pagina's" at bounding box center [221, 229] width 6 height 6
radio input "true"
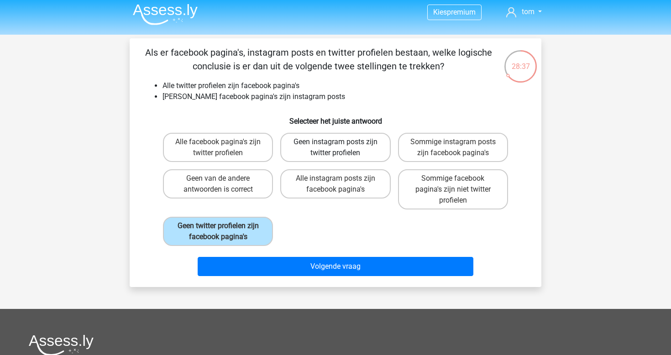
click at [332, 144] on label "Geen instagram posts zijn twitter profielen" at bounding box center [335, 147] width 110 height 29
click at [336, 144] on input "Geen instagram posts zijn twitter profielen" at bounding box center [339, 145] width 6 height 6
radio input "true"
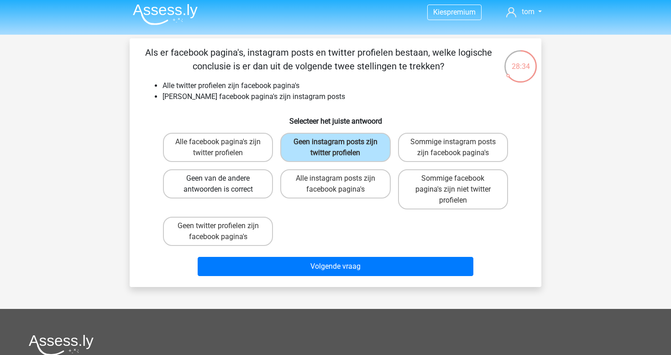
click at [253, 183] on label "Geen van de andere antwoorden is correct" at bounding box center [218, 183] width 110 height 29
click at [224, 183] on input "Geen van de andere antwoorden is correct" at bounding box center [221, 182] width 6 height 6
radio input "true"
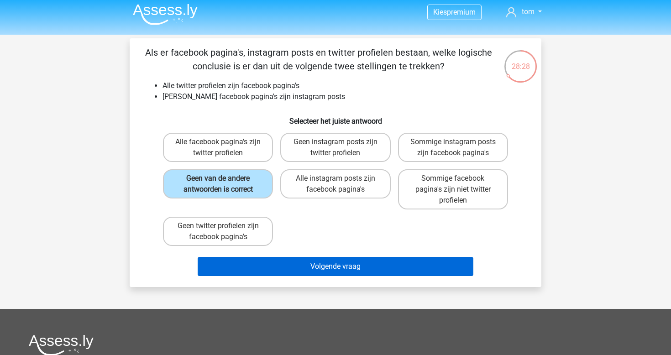
click at [370, 261] on button "Volgende vraag" at bounding box center [336, 266] width 276 height 19
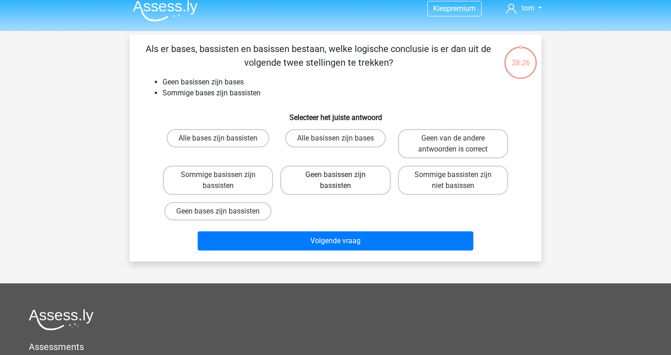
scroll to position [6, 0]
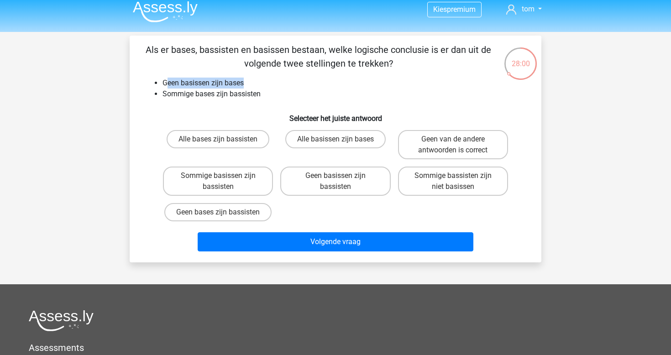
drag, startPoint x: 165, startPoint y: 82, endPoint x: 249, endPoint y: 81, distance: 84.0
click at [249, 81] on li "Geen basissen zijn bases" at bounding box center [345, 83] width 364 height 11
click at [284, 84] on li "Geen basissen zijn bases" at bounding box center [345, 83] width 364 height 11
click at [281, 153] on div "Alle basissen zijn bases" at bounding box center [335, 144] width 110 height 29
click at [477, 174] on label "Sommige bassisten zijn niet basissen" at bounding box center [453, 181] width 110 height 29
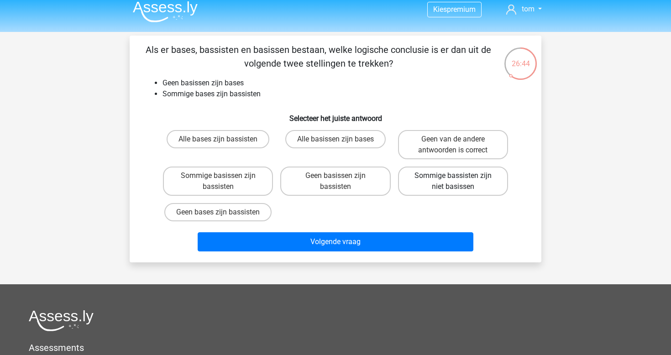
click at [459, 176] on input "Sommige bassisten zijn niet basissen" at bounding box center [456, 179] width 6 height 6
radio input "true"
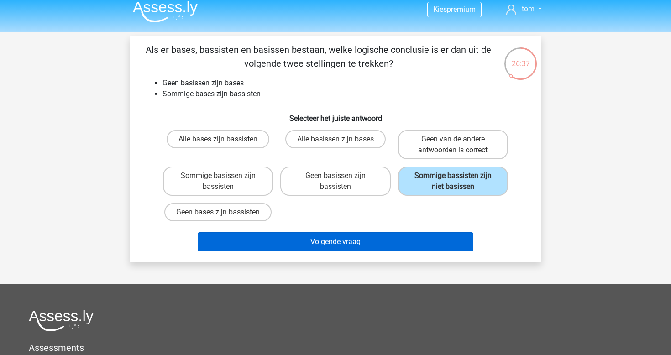
click at [432, 236] on button "Volgende vraag" at bounding box center [336, 241] width 276 height 19
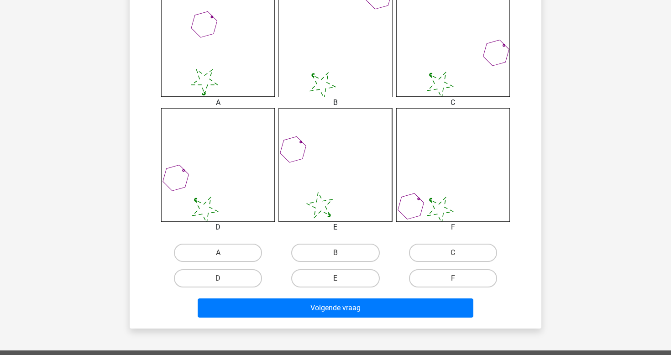
scroll to position [296, 0]
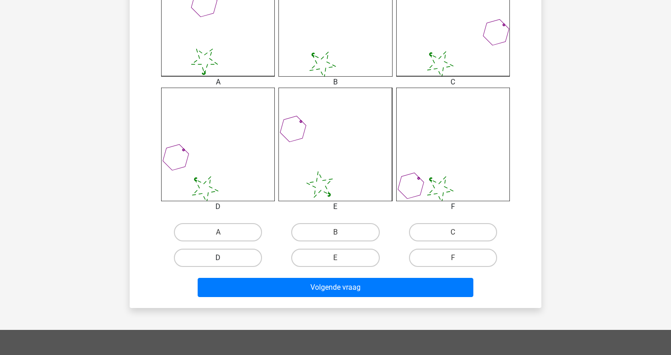
click at [233, 260] on label "D" at bounding box center [218, 258] width 88 height 18
click at [224, 260] on input "D" at bounding box center [221, 261] width 6 height 6
radio input "true"
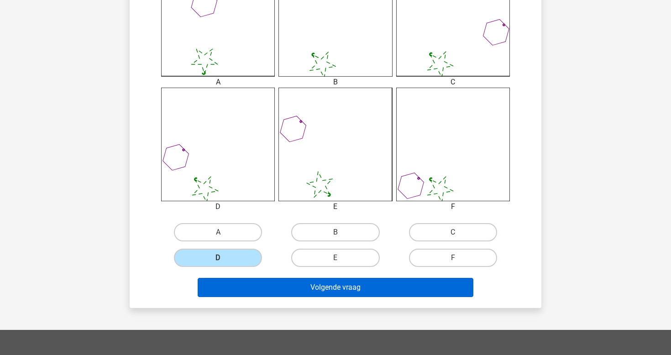
click at [288, 286] on button "Volgende vraag" at bounding box center [336, 287] width 276 height 19
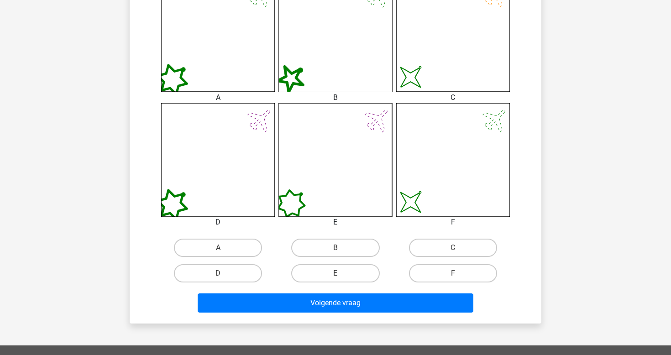
scroll to position [286, 0]
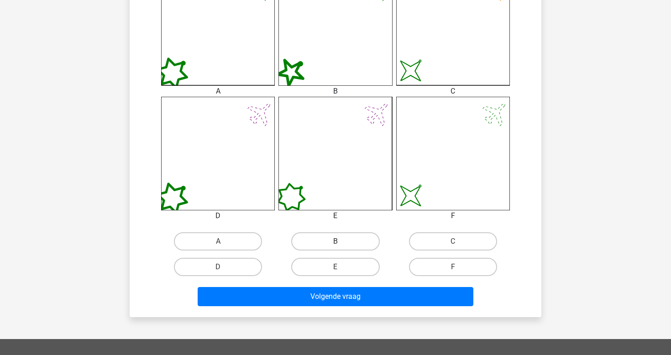
click at [356, 234] on label "B" at bounding box center [335, 241] width 88 height 18
click at [342, 242] on input "B" at bounding box center [339, 245] width 6 height 6
radio input "true"
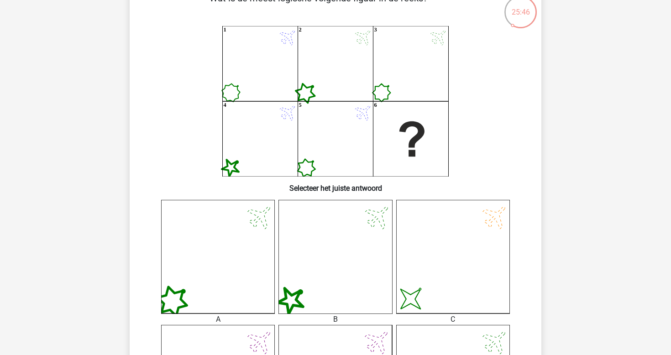
scroll to position [56, 0]
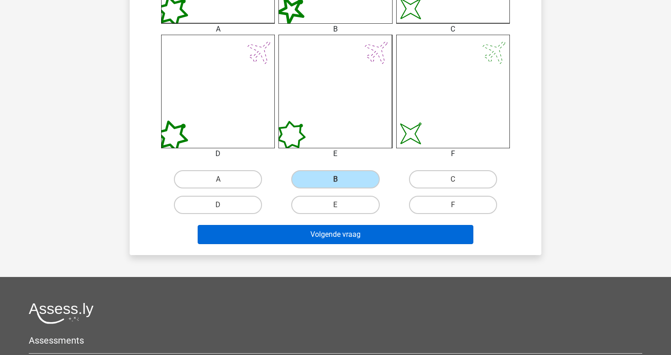
click at [391, 226] on button "Volgende vraag" at bounding box center [336, 234] width 276 height 19
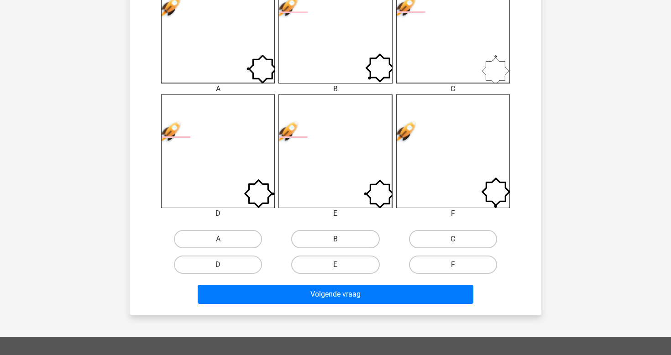
scroll to position [293, 0]
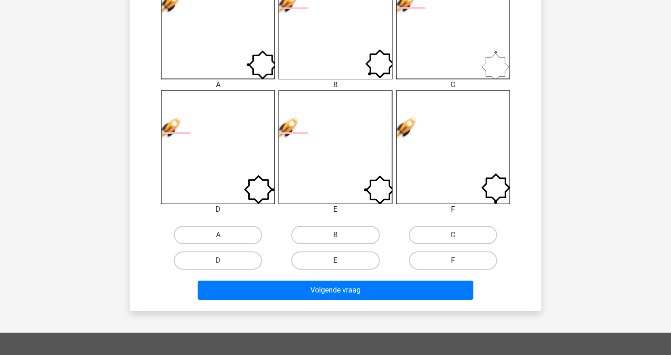
click at [337, 267] on label "E" at bounding box center [335, 261] width 88 height 18
click at [337, 267] on input "E" at bounding box center [339, 264] width 6 height 6
radio input "true"
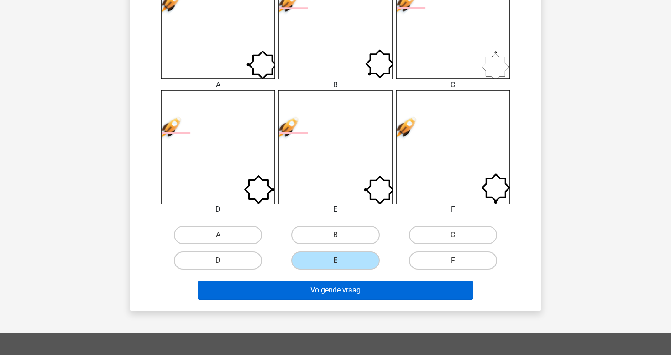
click at [351, 292] on button "Volgende vraag" at bounding box center [336, 290] width 276 height 19
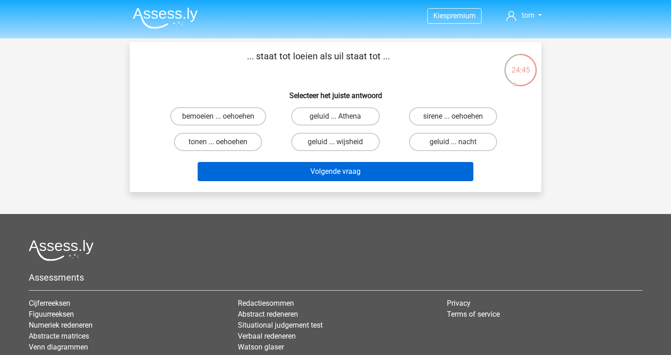
scroll to position [0, 0]
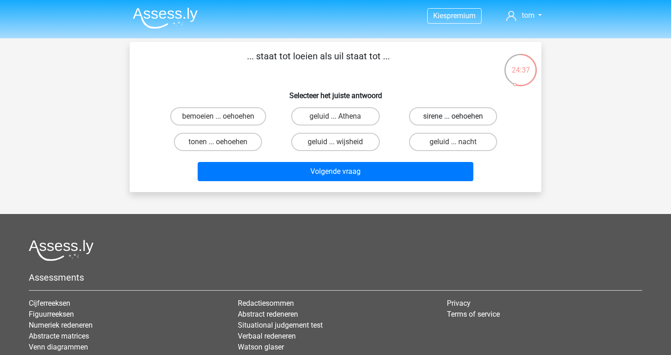
click at [452, 114] on label "sirene ... oehoehen" at bounding box center [453, 116] width 88 height 18
click at [453, 116] on input "sirene ... oehoehen" at bounding box center [456, 119] width 6 height 6
radio input "true"
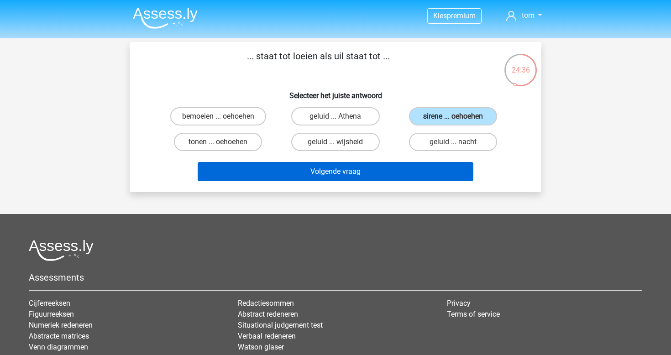
click at [407, 172] on button "Volgende vraag" at bounding box center [336, 171] width 276 height 19
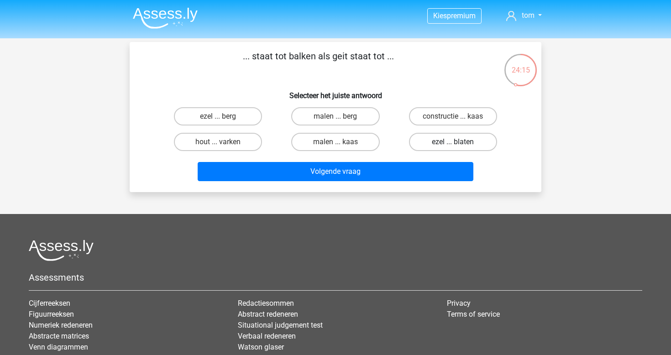
click at [437, 142] on label "ezel ... blaten" at bounding box center [453, 142] width 88 height 18
click at [453, 142] on input "ezel ... blaten" at bounding box center [456, 145] width 6 height 6
radio input "true"
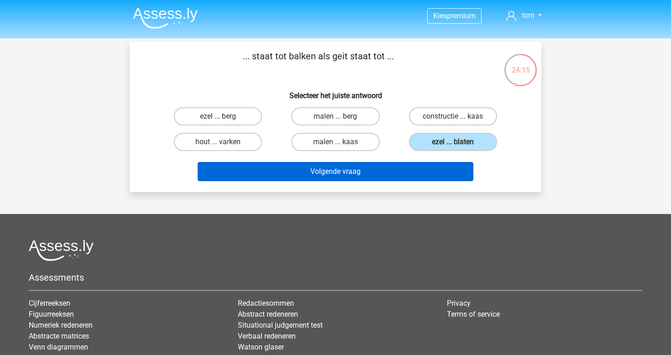
click at [415, 164] on button "Volgende vraag" at bounding box center [336, 171] width 276 height 19
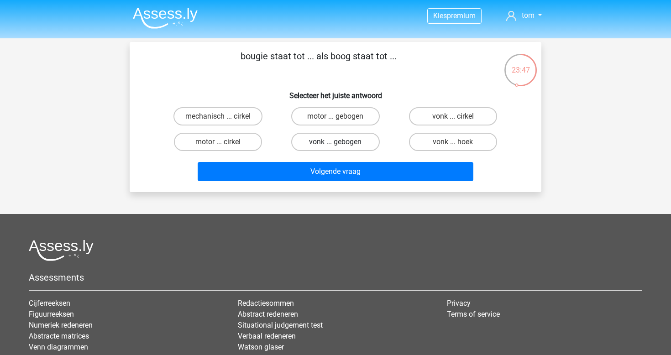
click at [370, 141] on label "vonk ... gebogen" at bounding box center [335, 142] width 88 height 18
click at [342, 142] on input "vonk ... gebogen" at bounding box center [339, 145] width 6 height 6
radio input "true"
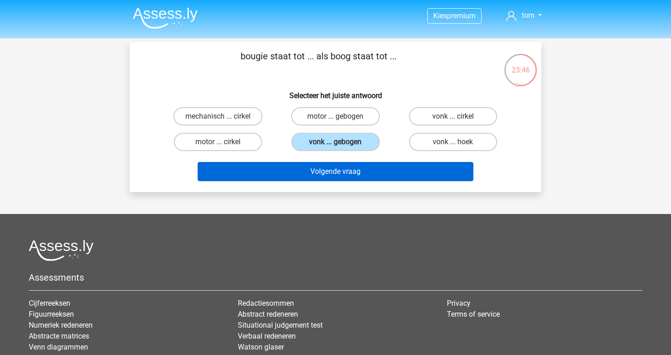
click at [371, 167] on button "Volgende vraag" at bounding box center [336, 171] width 276 height 19
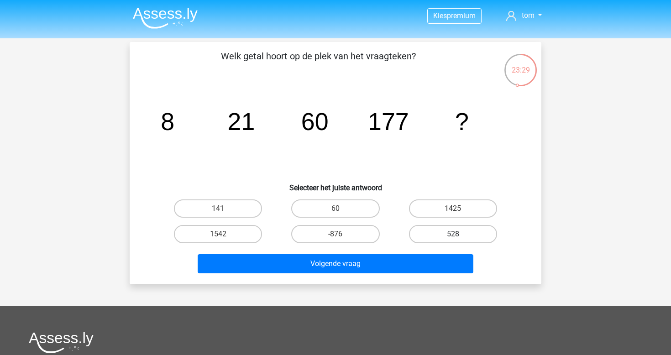
click at [451, 237] on label "528" at bounding box center [453, 234] width 88 height 18
click at [453, 237] on input "528" at bounding box center [456, 237] width 6 height 6
radio input "true"
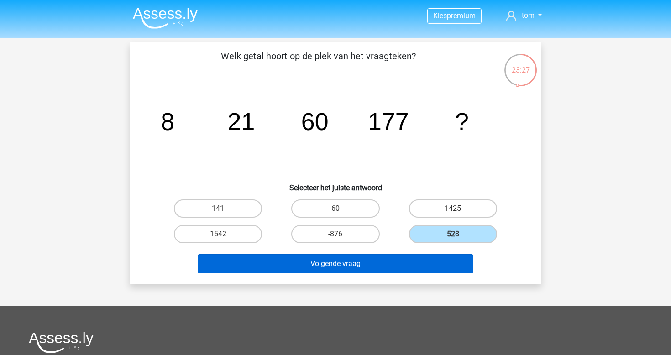
click at [341, 264] on button "Volgende vraag" at bounding box center [336, 263] width 276 height 19
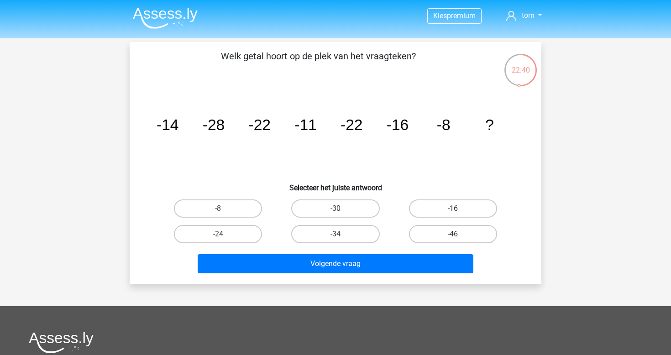
click at [431, 207] on label "-16" at bounding box center [453, 209] width 88 height 18
click at [453, 209] on input "-16" at bounding box center [456, 212] width 6 height 6
radio input "true"
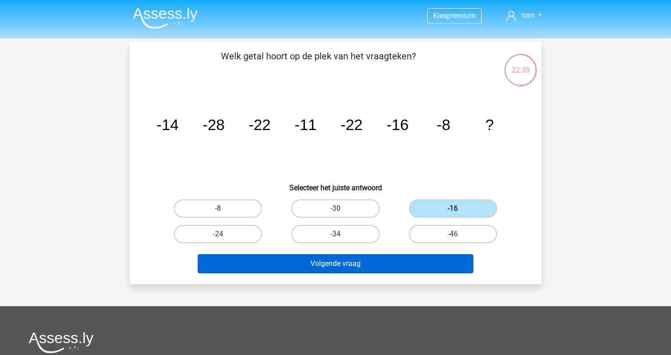
click at [401, 267] on button "Volgende vraag" at bounding box center [336, 263] width 276 height 19
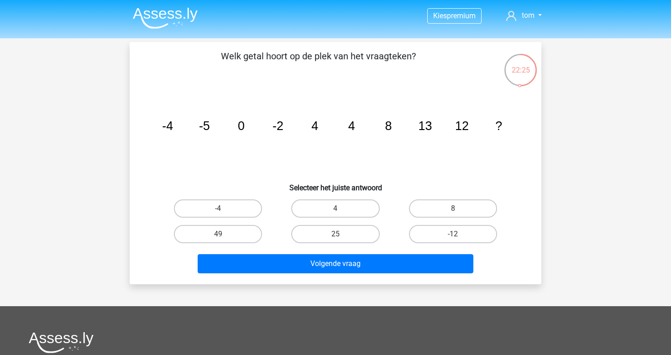
drag, startPoint x: 304, startPoint y: 119, endPoint x: 362, endPoint y: 119, distance: 58.0
click at [362, 119] on icon "image/svg+xml -4 -5 0 -2 4 4 8 13 12 ?" at bounding box center [336, 130] width 368 height 92
drag, startPoint x: 443, startPoint y: 129, endPoint x: 481, endPoint y: 121, distance: 38.7
click at [482, 121] on icon "image/svg+xml -4 -5 0 -2 4 4 8 13 12 ?" at bounding box center [336, 130] width 368 height 92
click at [450, 200] on label "8" at bounding box center [453, 209] width 88 height 18
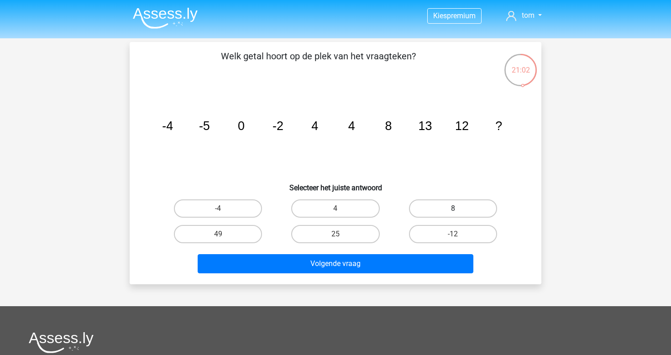
click at [453, 209] on input "8" at bounding box center [456, 212] width 6 height 6
radio input "true"
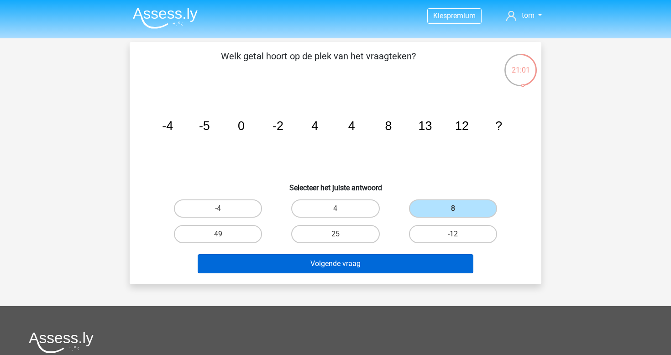
click at [425, 264] on button "Volgende vraag" at bounding box center [336, 263] width 276 height 19
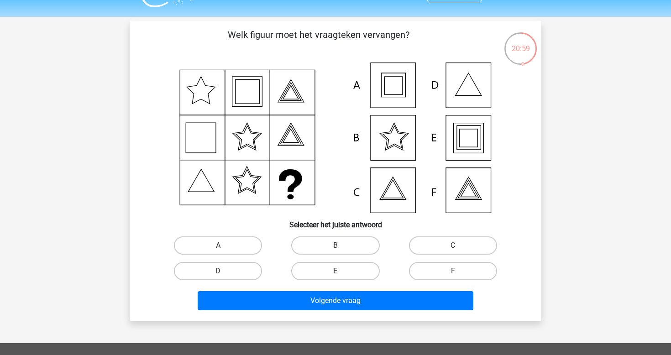
scroll to position [20, 0]
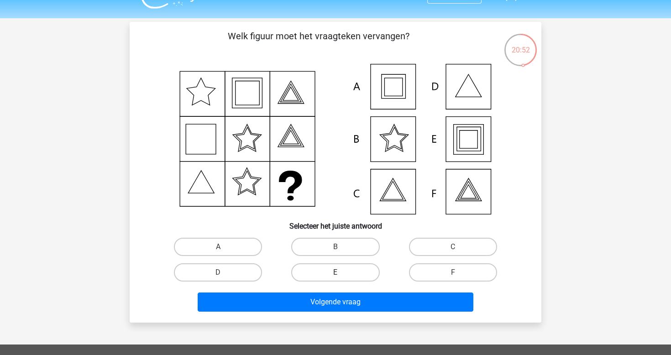
click at [349, 275] on label "E" at bounding box center [335, 273] width 88 height 18
click at [342, 275] on input "E" at bounding box center [339, 276] width 6 height 6
radio input "true"
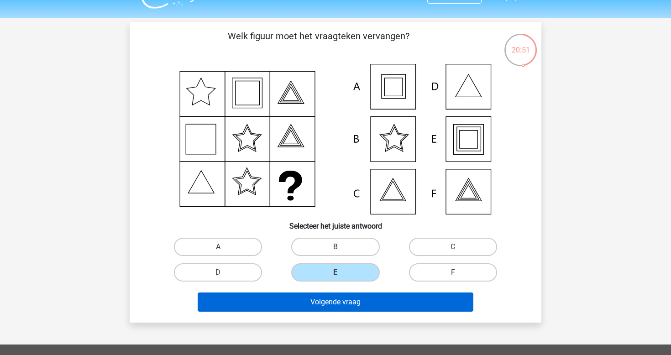
click at [360, 299] on button "Volgende vraag" at bounding box center [336, 302] width 276 height 19
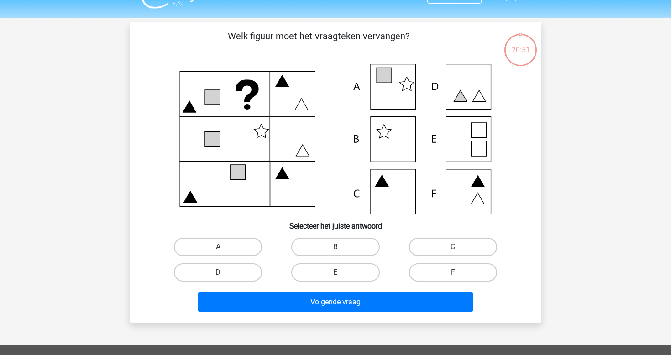
scroll to position [42, 0]
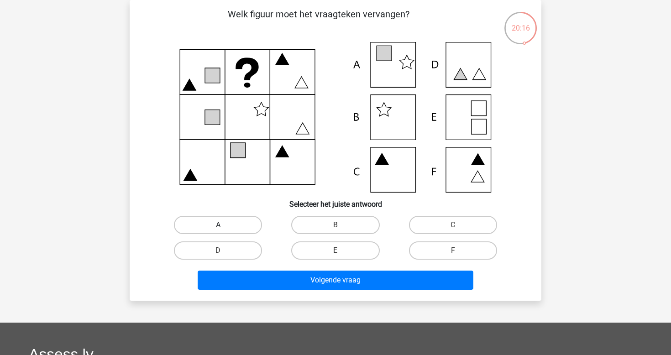
click at [233, 225] on label "A" at bounding box center [218, 225] width 88 height 18
click at [224, 225] on input "A" at bounding box center [221, 228] width 6 height 6
radio input "true"
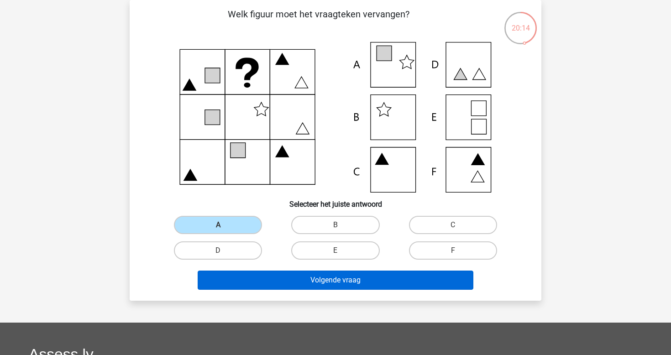
click at [343, 282] on button "Volgende vraag" at bounding box center [336, 280] width 276 height 19
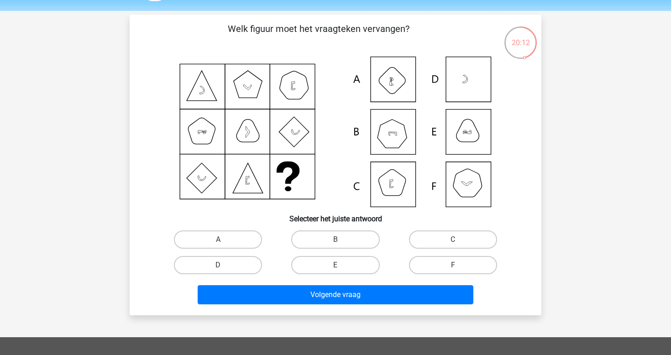
scroll to position [26, 0]
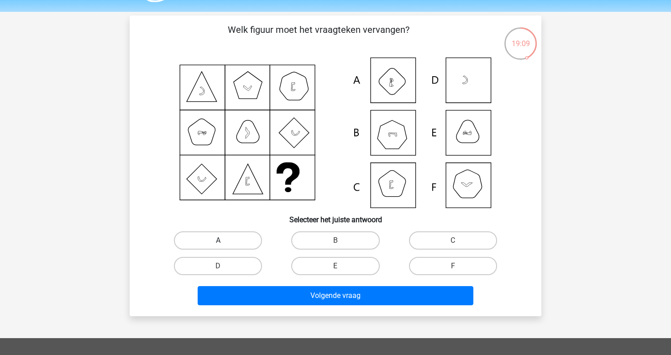
click at [238, 235] on label "A" at bounding box center [218, 241] width 88 height 18
click at [224, 241] on input "A" at bounding box center [221, 244] width 6 height 6
radio input "true"
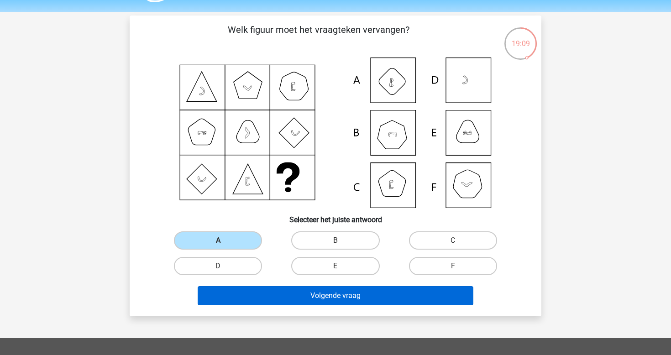
click at [321, 293] on button "Volgende vraag" at bounding box center [336, 295] width 276 height 19
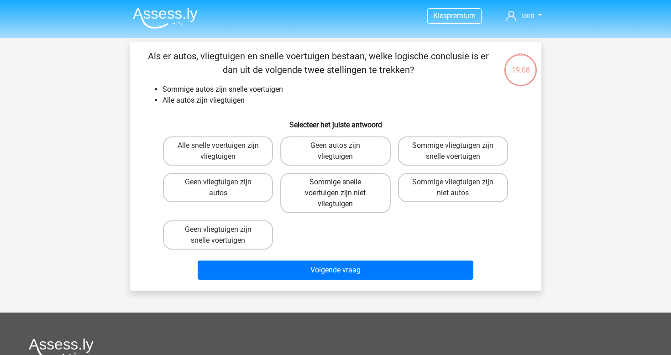
scroll to position [0, 0]
click at [423, 149] on label "Sommige vliegtuigen zijn snelle voertuigen" at bounding box center [453, 151] width 110 height 29
click at [453, 149] on input "Sommige vliegtuigen zijn snelle voertuigen" at bounding box center [456, 149] width 6 height 6
radio input "true"
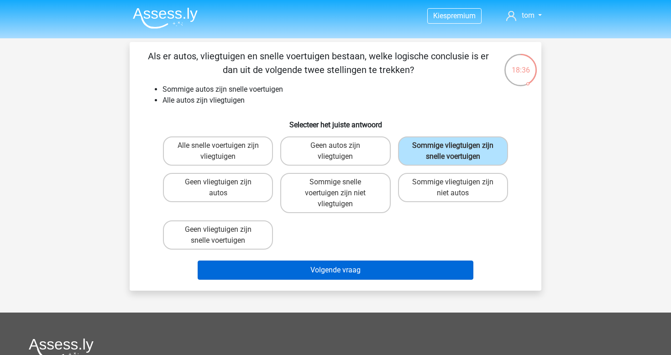
click at [361, 263] on button "Volgende vraag" at bounding box center [336, 270] width 276 height 19
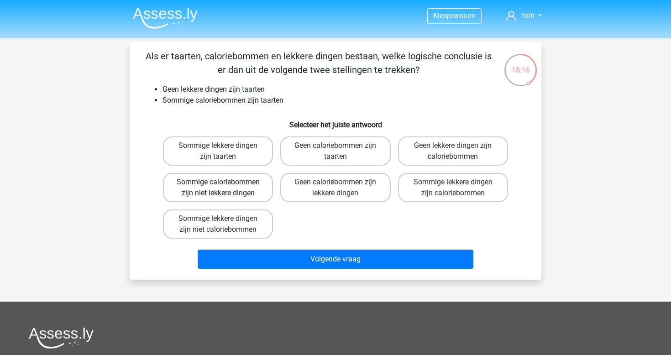
click at [245, 190] on label "Sommige caloriebommen zijn niet lekkere dingen" at bounding box center [218, 187] width 110 height 29
click at [224, 188] on input "Sommige caloriebommen zijn niet lekkere dingen" at bounding box center [221, 185] width 6 height 6
radio input "true"
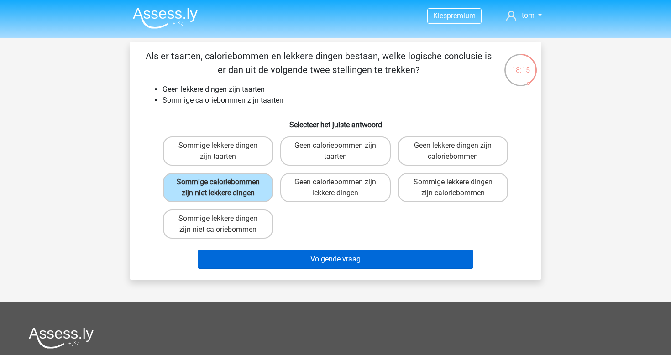
click at [322, 267] on button "Volgende vraag" at bounding box center [336, 259] width 276 height 19
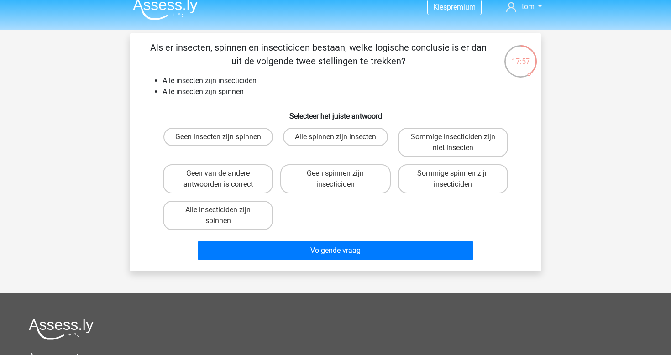
scroll to position [10, 0]
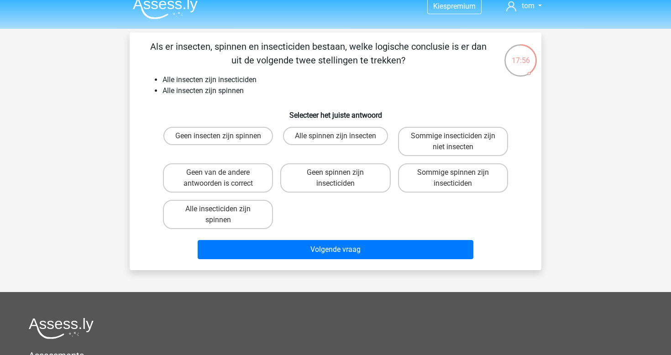
click at [274, 103] on div "Als er insecten, spinnen en insecticiden bestaan, welke logische conclusie is e…" at bounding box center [335, 151] width 405 height 223
click at [281, 107] on h6 "Selecteer het juiste antwoord" at bounding box center [335, 112] width 383 height 16
drag, startPoint x: 243, startPoint y: 94, endPoint x: 164, endPoint y: 94, distance: 79.9
click at [164, 94] on li "Alle insecten zijn spinnen" at bounding box center [345, 90] width 364 height 11
click at [295, 86] on li "Alle insecten zijn spinnen" at bounding box center [345, 90] width 364 height 11
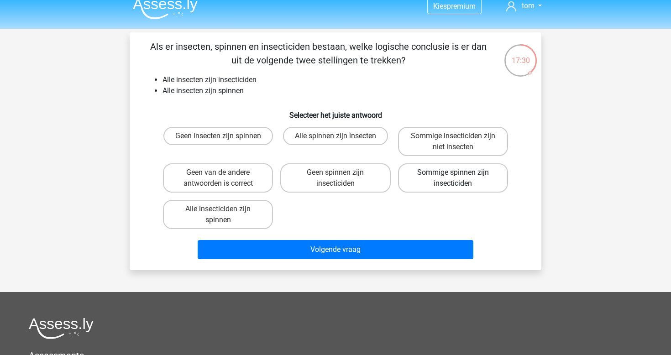
click at [452, 180] on label "Sommige spinnen zijn insecticiden" at bounding box center [453, 178] width 110 height 29
click at [453, 179] on input "Sommige spinnen zijn insecticiden" at bounding box center [456, 176] width 6 height 6
radio input "true"
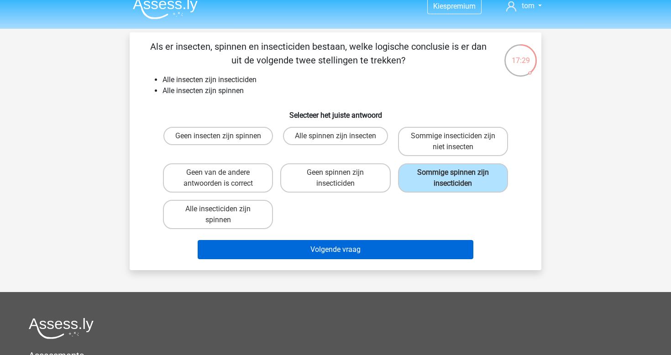
click at [312, 256] on button "Volgende vraag" at bounding box center [336, 249] width 276 height 19
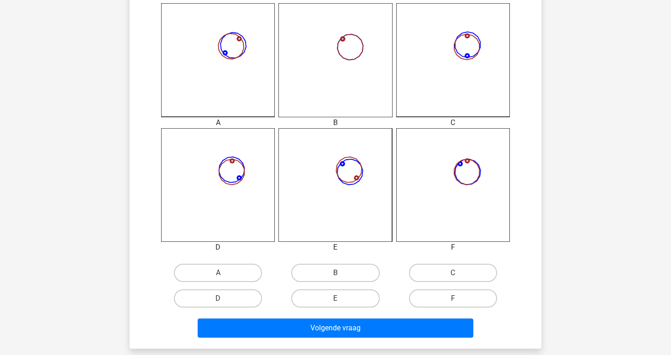
scroll to position [255, 0]
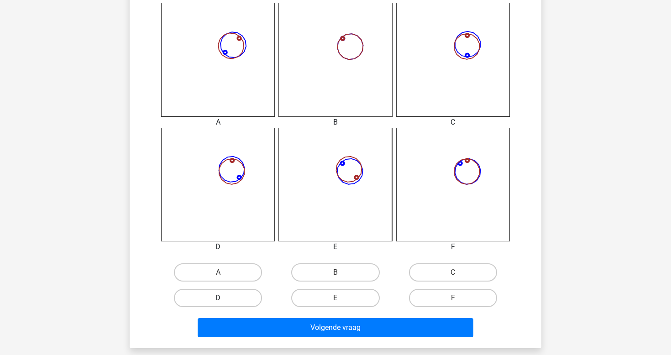
click at [242, 295] on label "D" at bounding box center [218, 298] width 88 height 18
click at [224, 298] on input "D" at bounding box center [221, 301] width 6 height 6
radio input "true"
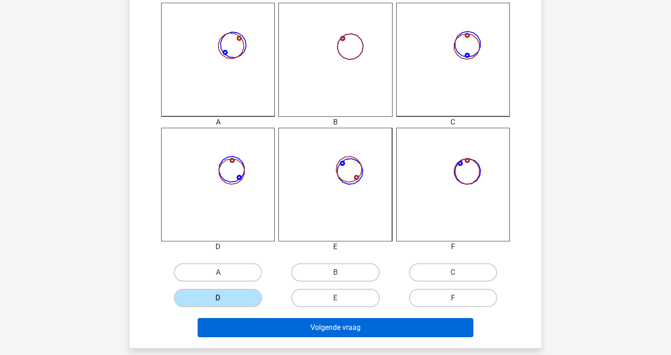
click at [319, 328] on button "Volgende vraag" at bounding box center [336, 327] width 276 height 19
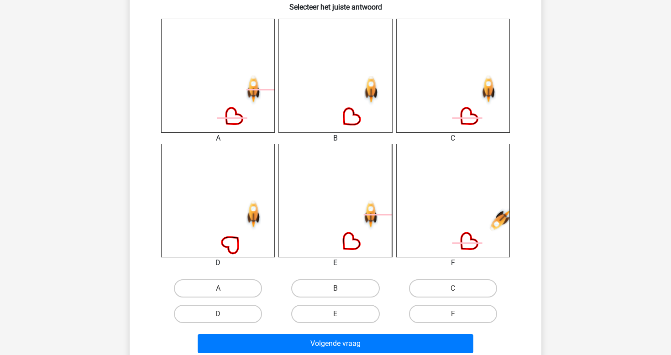
scroll to position [240, 0]
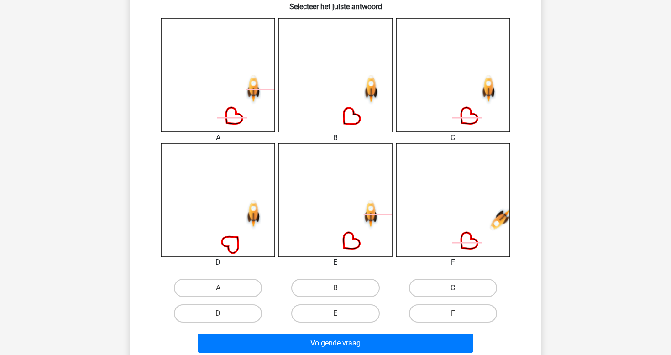
click at [454, 287] on label "C" at bounding box center [453, 288] width 88 height 18
click at [454, 288] on input "C" at bounding box center [456, 291] width 6 height 6
radio input "true"
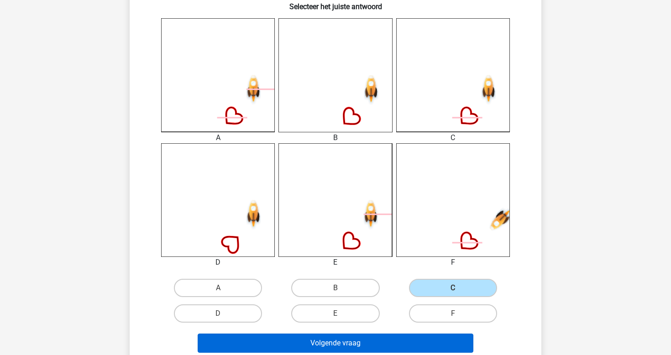
click at [406, 346] on button "Volgende vraag" at bounding box center [336, 343] width 276 height 19
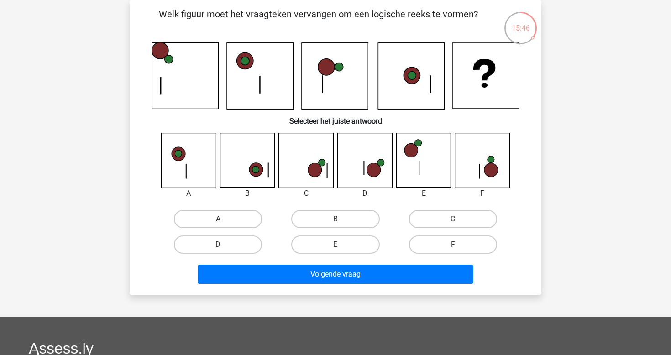
scroll to position [42, 0]
click at [244, 246] on label "D" at bounding box center [218, 245] width 88 height 18
click at [224, 246] on input "D" at bounding box center [221, 248] width 6 height 6
radio input "true"
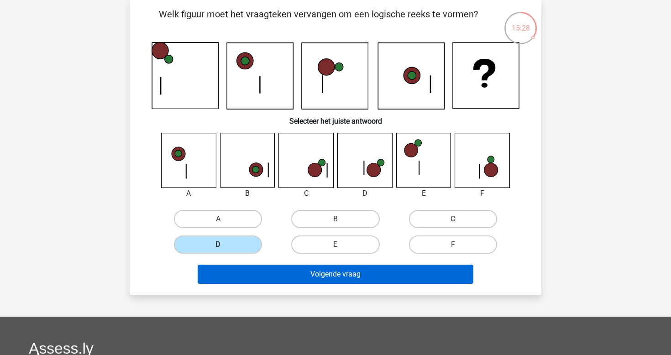
click at [304, 271] on button "Volgende vraag" at bounding box center [336, 274] width 276 height 19
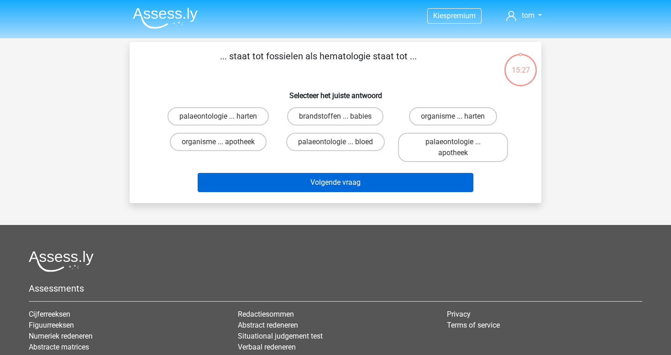
scroll to position [0, 0]
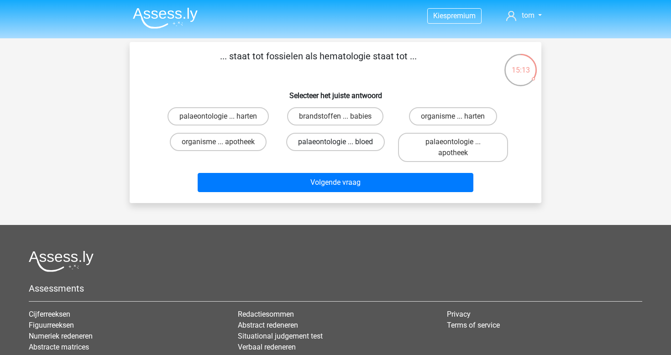
click at [346, 143] on label "palaeontologie ... bloed" at bounding box center [335, 142] width 99 height 18
click at [342, 143] on input "palaeontologie ... bloed" at bounding box center [339, 145] width 6 height 6
radio input "true"
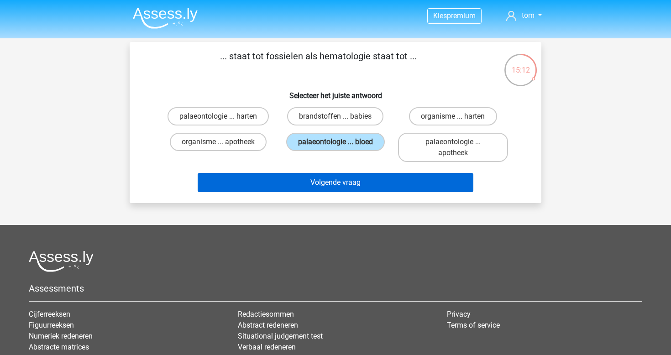
click at [356, 183] on button "Volgende vraag" at bounding box center [336, 182] width 276 height 19
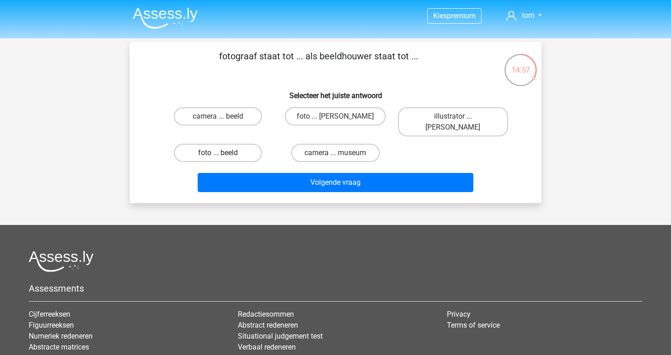
click at [248, 144] on label "foto ... beeld" at bounding box center [218, 153] width 88 height 18
click at [224, 153] on input "foto ... beeld" at bounding box center [221, 156] width 6 height 6
radio input "true"
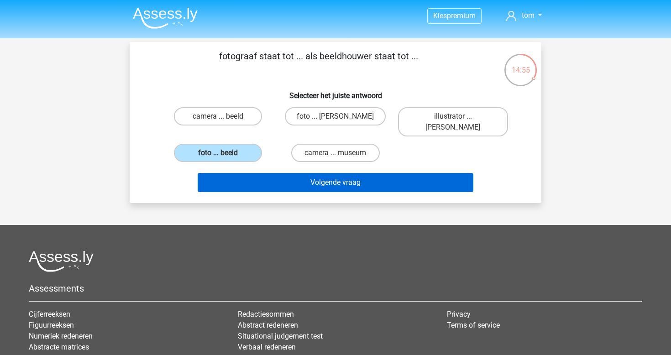
click at [335, 175] on button "Volgende vraag" at bounding box center [336, 182] width 276 height 19
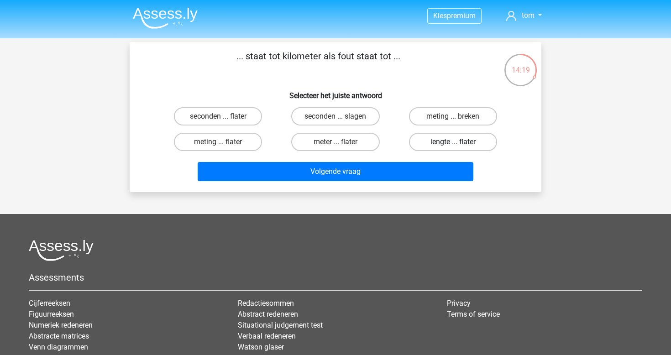
click at [434, 143] on label "lengte ... flater" at bounding box center [453, 142] width 88 height 18
click at [453, 143] on input "lengte ... flater" at bounding box center [456, 145] width 6 height 6
radio input "true"
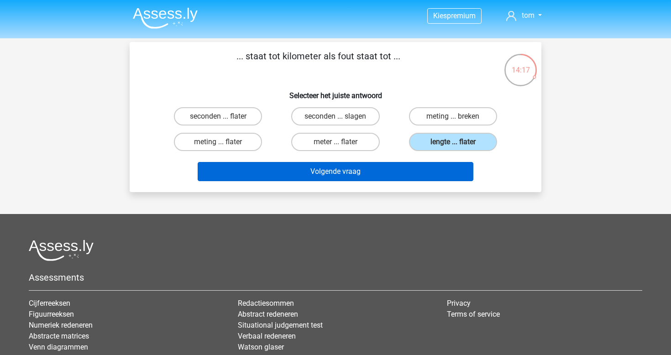
click at [407, 172] on button "Volgende vraag" at bounding box center [336, 171] width 276 height 19
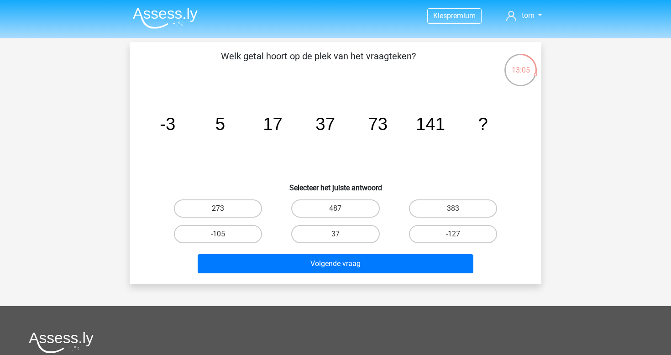
click at [248, 204] on label "273" at bounding box center [218, 209] width 88 height 18
click at [224, 209] on input "273" at bounding box center [221, 212] width 6 height 6
radio input "true"
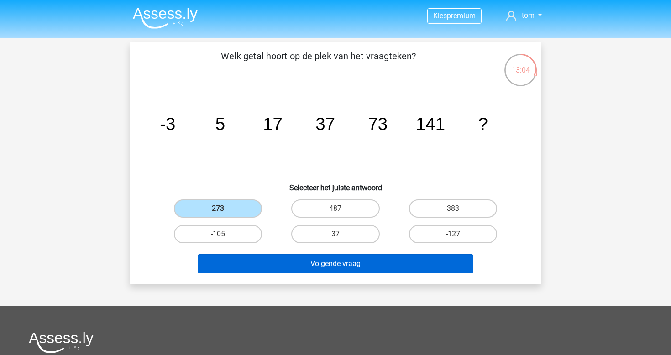
click at [301, 264] on button "Volgende vraag" at bounding box center [336, 263] width 276 height 19
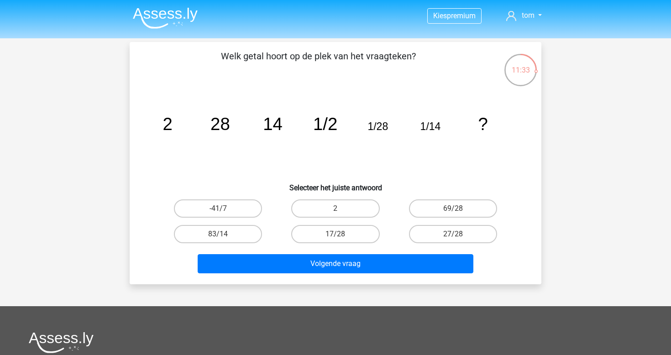
click at [401, 178] on h6 "Selecteer het juiste antwoord" at bounding box center [335, 184] width 383 height 16
click at [363, 206] on label "2" at bounding box center [335, 209] width 88 height 18
click at [342, 209] on input "2" at bounding box center [339, 212] width 6 height 6
radio input "true"
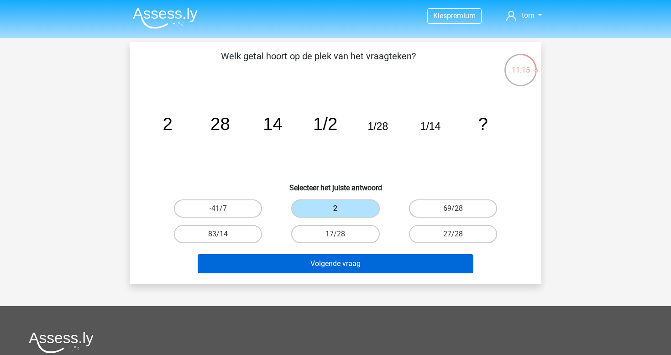
click at [376, 264] on button "Volgende vraag" at bounding box center [336, 263] width 276 height 19
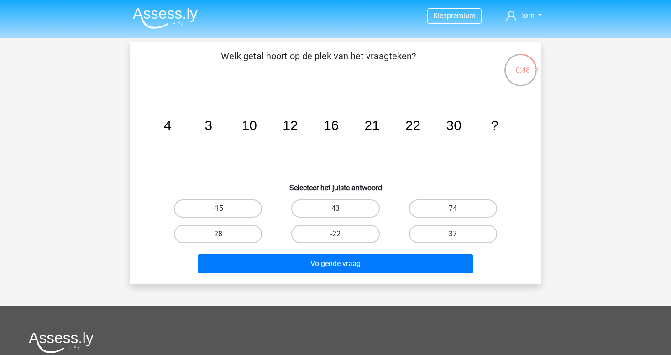
click at [247, 233] on label "28" at bounding box center [218, 234] width 88 height 18
click at [224, 234] on input "28" at bounding box center [221, 237] width 6 height 6
radio input "true"
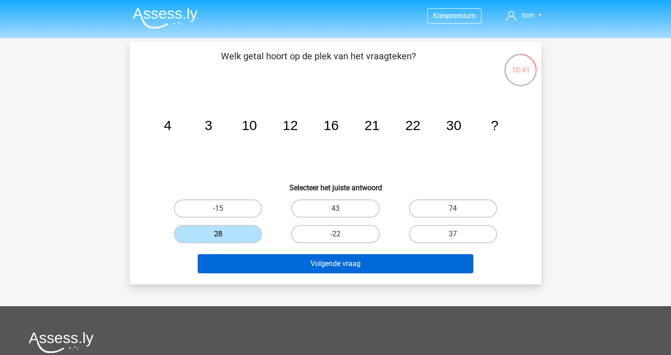
click at [377, 256] on button "Volgende vraag" at bounding box center [336, 263] width 276 height 19
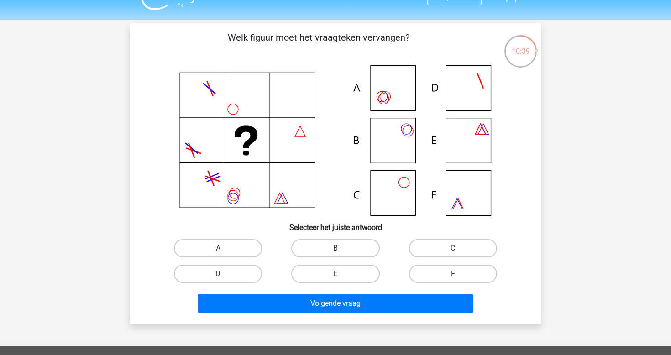
scroll to position [19, 0]
click at [322, 247] on label "B" at bounding box center [335, 248] width 88 height 18
click at [336, 248] on input "B" at bounding box center [339, 251] width 6 height 6
radio input "true"
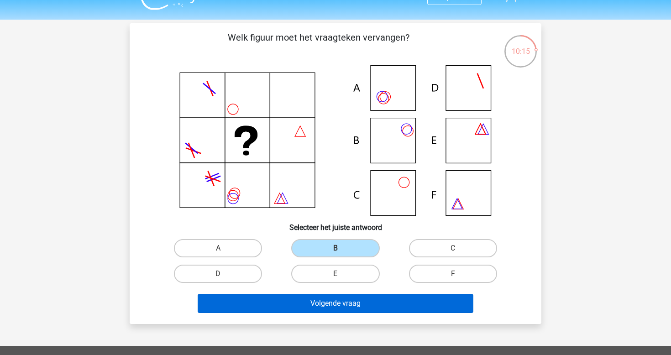
click at [371, 303] on button "Volgende vraag" at bounding box center [336, 303] width 276 height 19
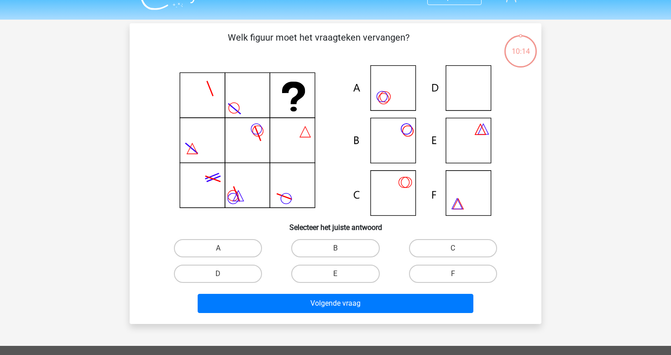
scroll to position [42, 0]
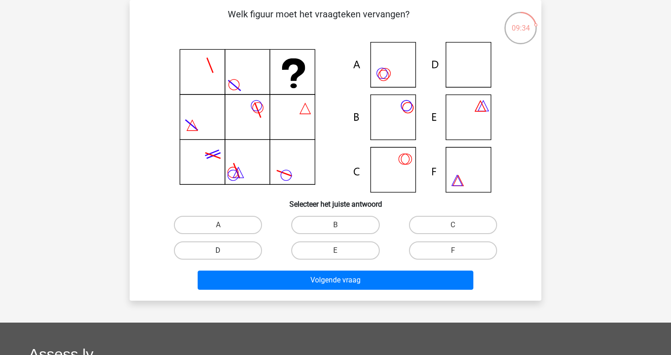
click at [237, 258] on label "D" at bounding box center [218, 251] width 88 height 18
click at [224, 257] on input "D" at bounding box center [221, 254] width 6 height 6
radio input "true"
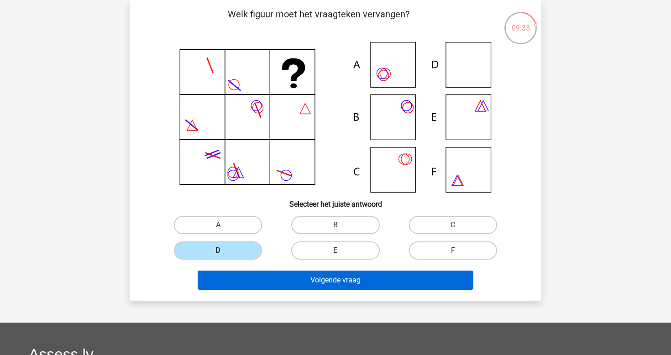
click at [289, 273] on button "Volgende vraag" at bounding box center [336, 280] width 276 height 19
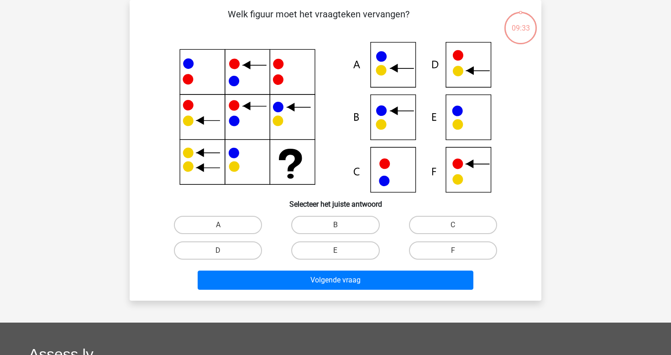
scroll to position [18, 0]
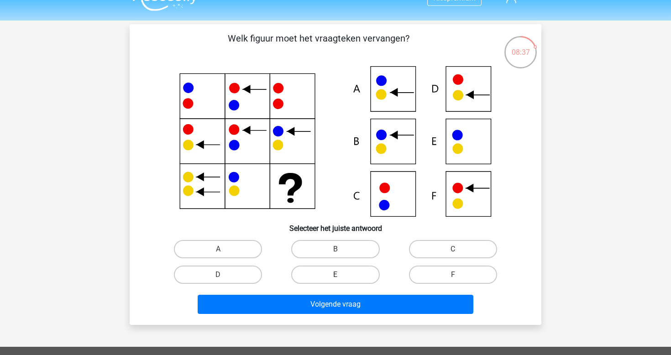
click at [333, 270] on label "E" at bounding box center [335, 275] width 88 height 18
click at [336, 275] on input "E" at bounding box center [339, 278] width 6 height 6
radio input "true"
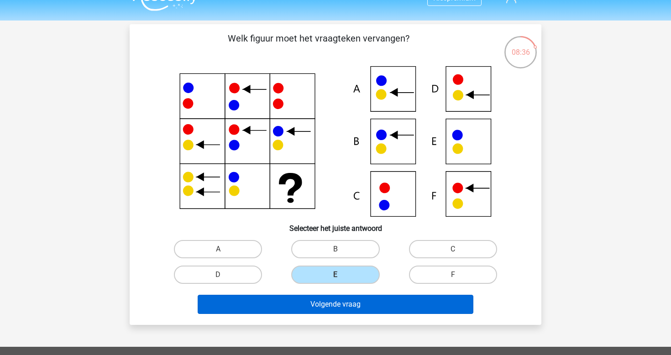
click at [347, 306] on button "Volgende vraag" at bounding box center [336, 304] width 276 height 19
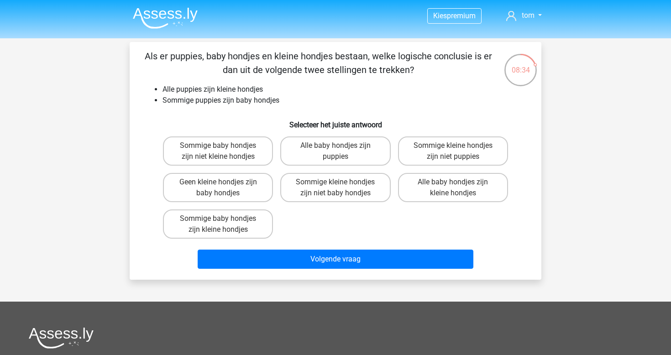
scroll to position [0, 0]
click at [242, 227] on label "Sommige baby hondjes zijn kleine hondjes" at bounding box center [218, 224] width 110 height 29
click at [224, 225] on input "Sommige baby hondjes zijn kleine hondjes" at bounding box center [221, 222] width 6 height 6
radio input "true"
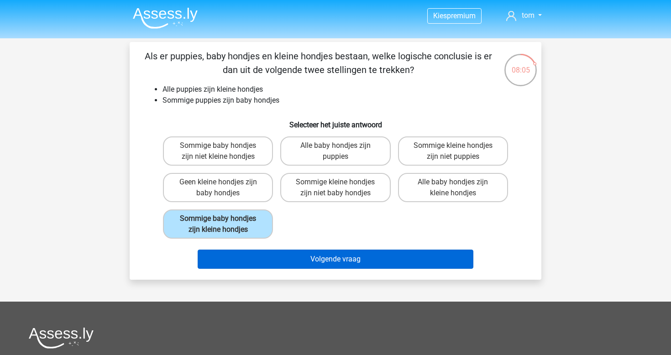
click at [319, 266] on button "Volgende vraag" at bounding box center [336, 259] width 276 height 19
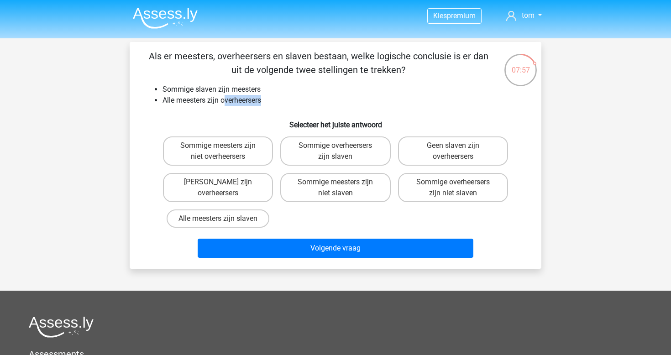
drag, startPoint x: 227, startPoint y: 100, endPoint x: 272, endPoint y: 99, distance: 45.7
click at [273, 99] on li "Alle meesters zijn overheersers" at bounding box center [345, 100] width 364 height 11
click at [314, 106] on li "Alle meesters zijn overheersers" at bounding box center [345, 100] width 364 height 11
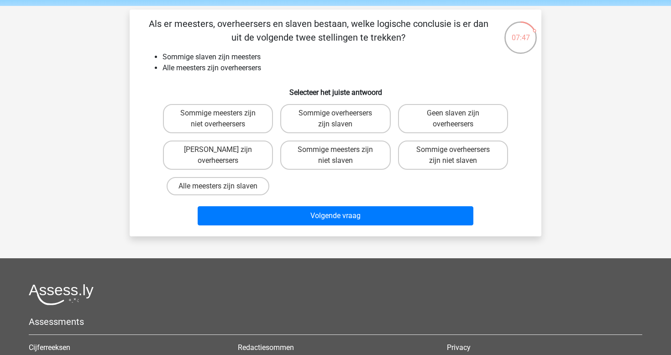
scroll to position [33, 0]
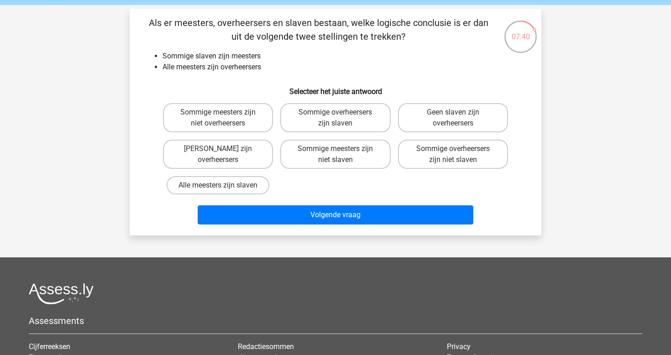
click at [338, 101] on div "Sommige overheersers zijn slaven" at bounding box center [335, 118] width 117 height 37
click at [337, 116] on input "Sommige overheersers zijn slaven" at bounding box center [339, 115] width 6 height 6
radio input "true"
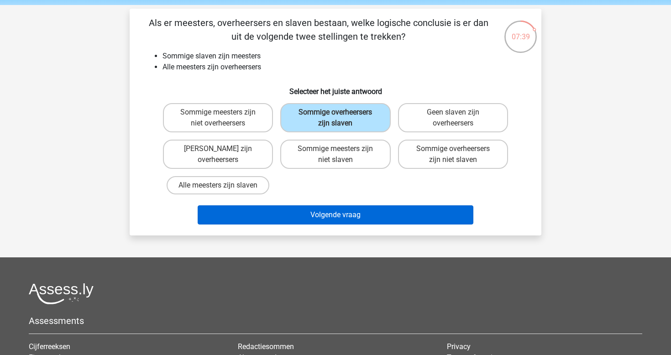
click at [354, 214] on button "Volgende vraag" at bounding box center [336, 215] width 276 height 19
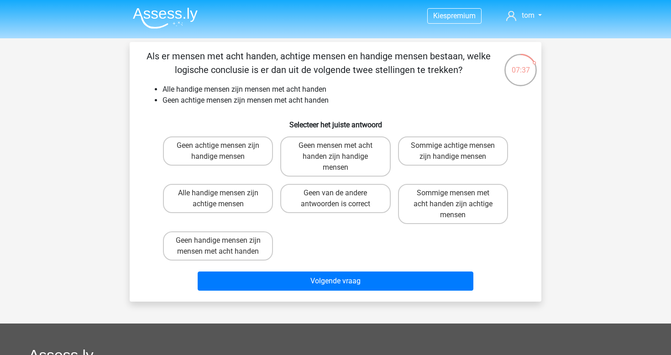
scroll to position [0, 0]
click at [247, 152] on label "Geen achtige mensen zijn handige mensen" at bounding box center [218, 151] width 110 height 29
click at [224, 152] on input "Geen achtige mensen zijn handige mensen" at bounding box center [221, 149] width 6 height 6
radio input "true"
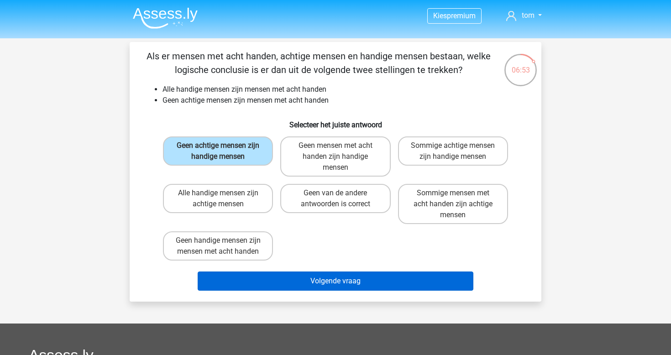
click at [348, 279] on button "Volgende vraag" at bounding box center [336, 281] width 276 height 19
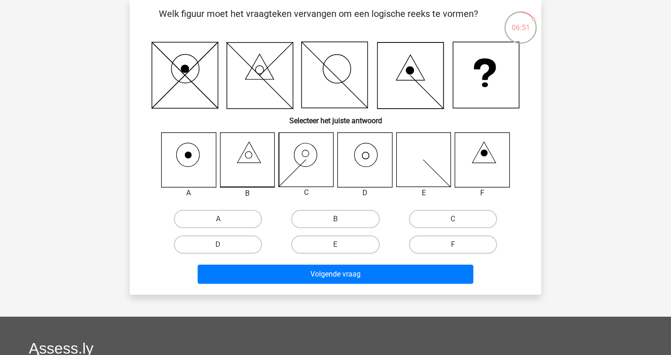
scroll to position [43, 0]
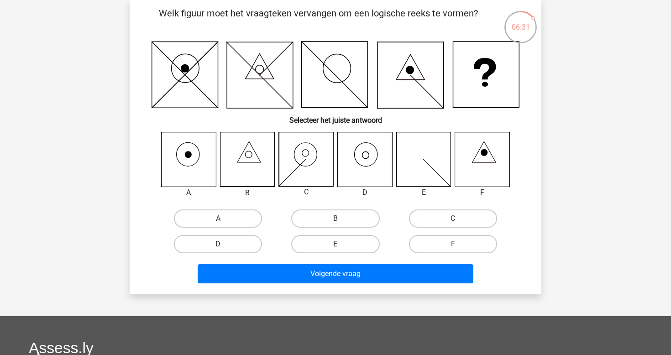
click at [245, 244] on label "D" at bounding box center [218, 244] width 88 height 18
click at [224, 244] on input "D" at bounding box center [221, 247] width 6 height 6
radio input "true"
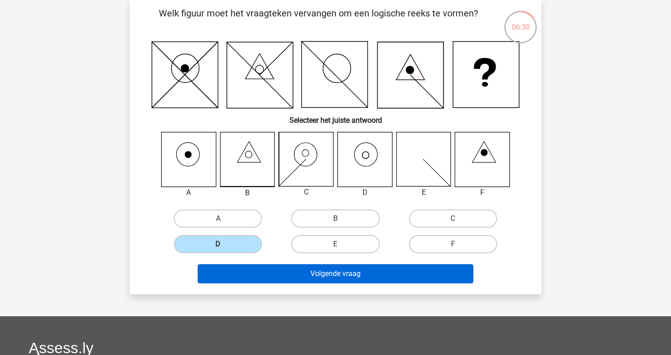
click at [275, 273] on button "Volgende vraag" at bounding box center [336, 273] width 276 height 19
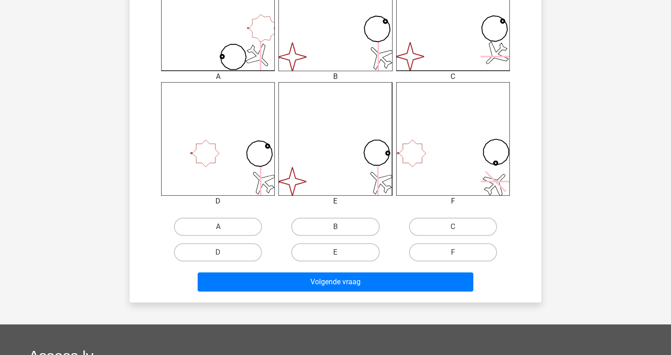
scroll to position [301, 0]
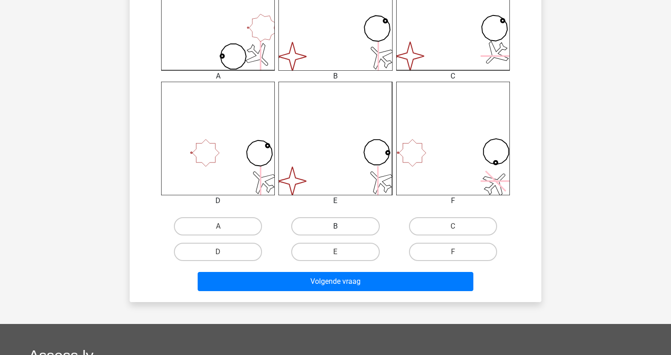
click at [365, 228] on label "B" at bounding box center [335, 226] width 88 height 18
click at [342, 228] on input "B" at bounding box center [339, 230] width 6 height 6
radio input "true"
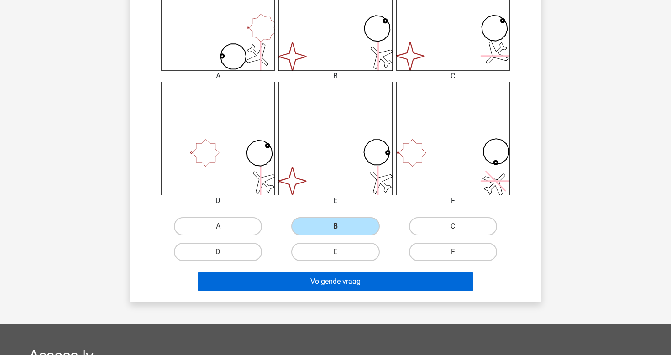
click at [380, 286] on button "Volgende vraag" at bounding box center [336, 281] width 276 height 19
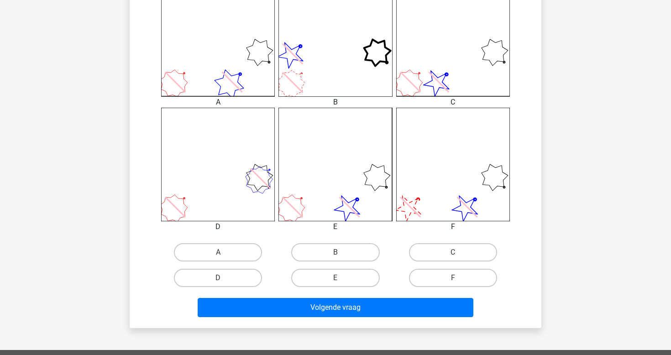
scroll to position [277, 0]
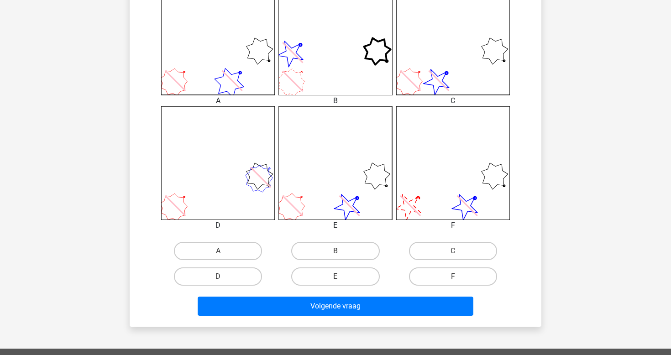
click at [340, 279] on input "E" at bounding box center [339, 280] width 6 height 6
radio input "true"
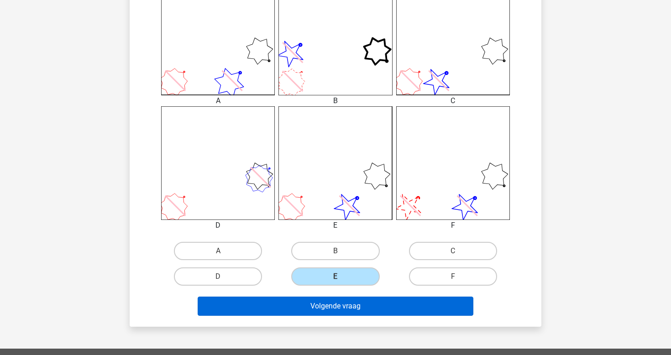
click at [338, 306] on button "Volgende vraag" at bounding box center [336, 306] width 276 height 19
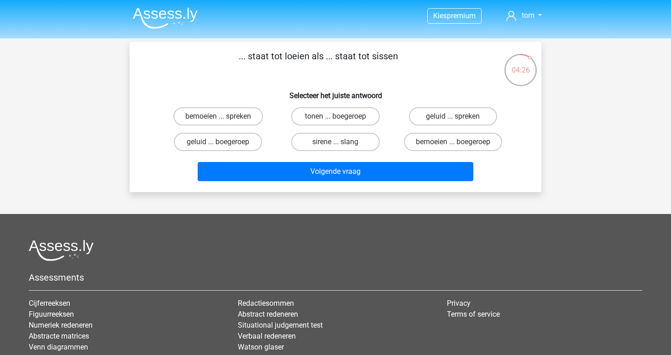
scroll to position [0, 0]
click at [351, 139] on label "sirene ... slang" at bounding box center [335, 142] width 88 height 18
click at [342, 142] on input "sirene ... slang" at bounding box center [339, 145] width 6 height 6
radio input "true"
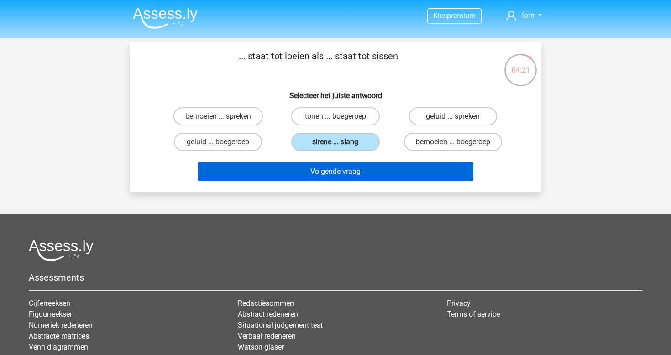
click at [342, 173] on button "Volgende vraag" at bounding box center [336, 171] width 276 height 19
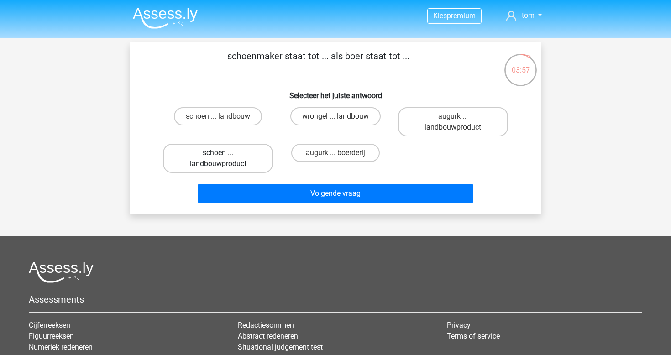
click at [242, 152] on label "schoen ... landbouwproduct" at bounding box center [218, 158] width 110 height 29
click at [224, 153] on input "schoen ... landbouwproduct" at bounding box center [221, 156] width 6 height 6
radio input "true"
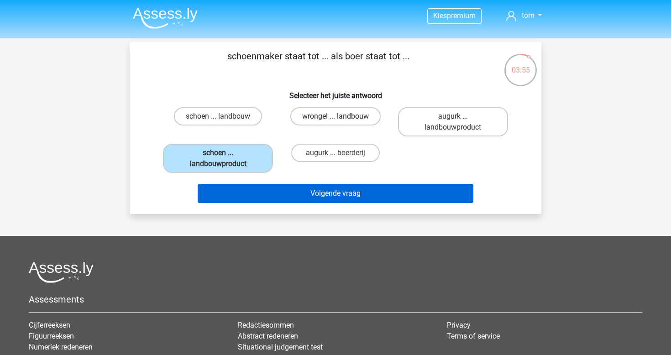
click at [297, 189] on button "Volgende vraag" at bounding box center [336, 193] width 276 height 19
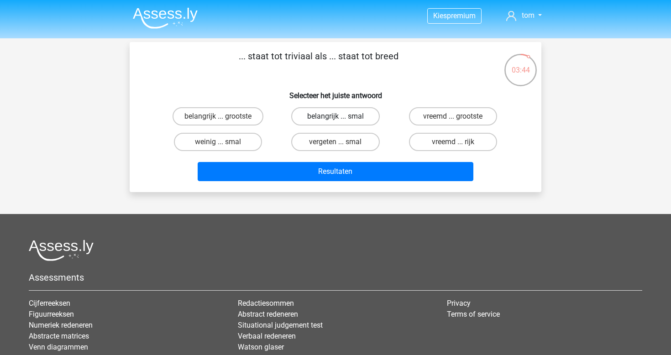
click at [335, 120] on label "belangrijk ... smal" at bounding box center [335, 116] width 88 height 18
click at [336, 120] on input "belangrijk ... smal" at bounding box center [339, 119] width 6 height 6
radio input "true"
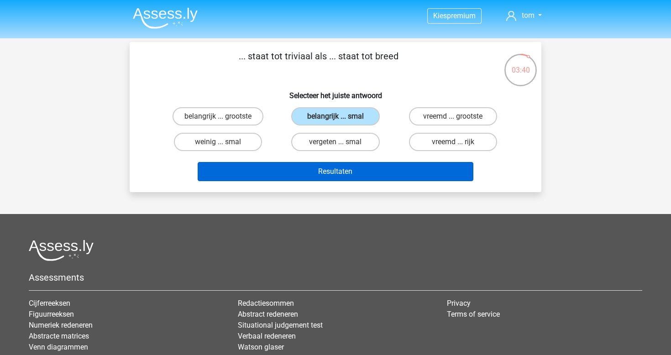
click at [333, 171] on button "Resultaten" at bounding box center [336, 171] width 276 height 19
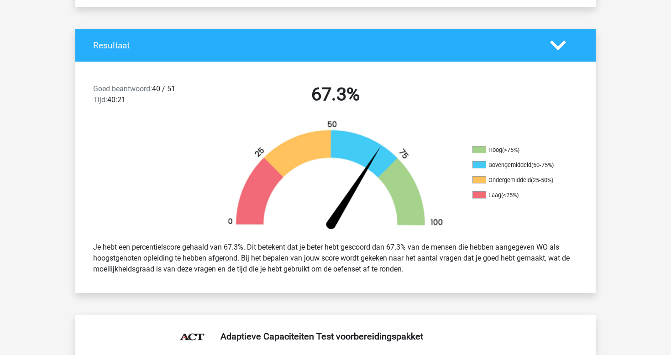
scroll to position [191, 0]
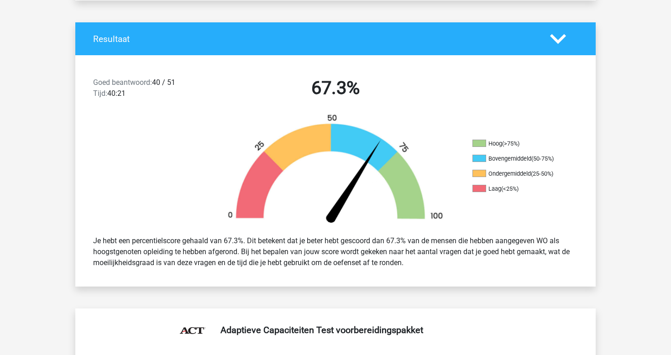
drag, startPoint x: 155, startPoint y: 78, endPoint x: 181, endPoint y: 78, distance: 26.5
click at [181, 78] on div "Goed beantwoord: 40 / 51 Tijd: 40:21" at bounding box center [148, 90] width 125 height 26
click at [215, 115] on img at bounding box center [335, 171] width 247 height 115
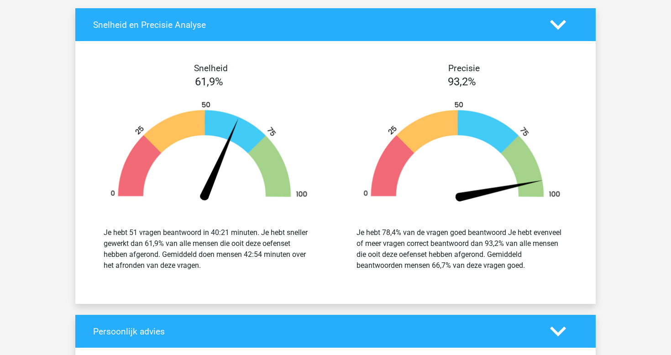
scroll to position [2382, 0]
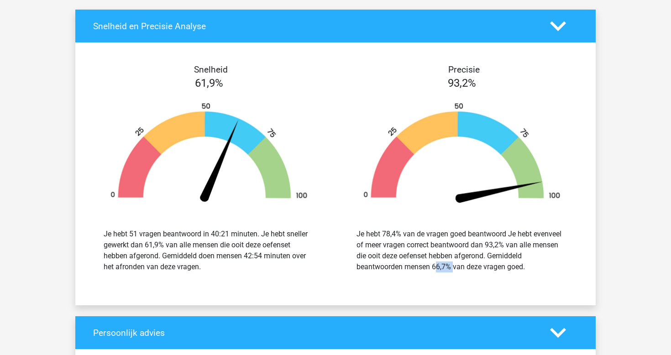
drag, startPoint x: 433, startPoint y: 263, endPoint x: 451, endPoint y: 263, distance: 18.3
click at [451, 263] on div "Je hebt 78,4% van de vragen goed beantwoord Je hebt evenveel of meer vragen cor…" at bounding box center [462, 251] width 211 height 44
click at [320, 154] on img at bounding box center [209, 154] width 226 height 105
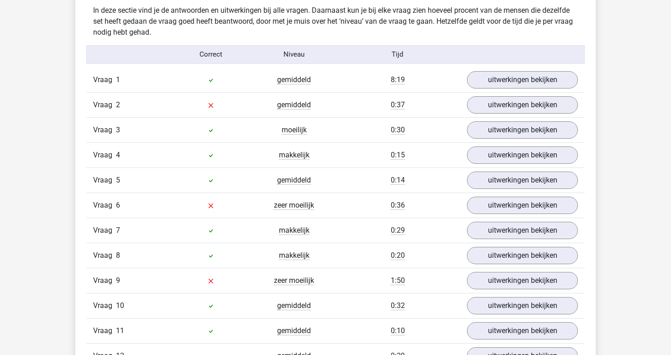
scroll to position [1009, 0]
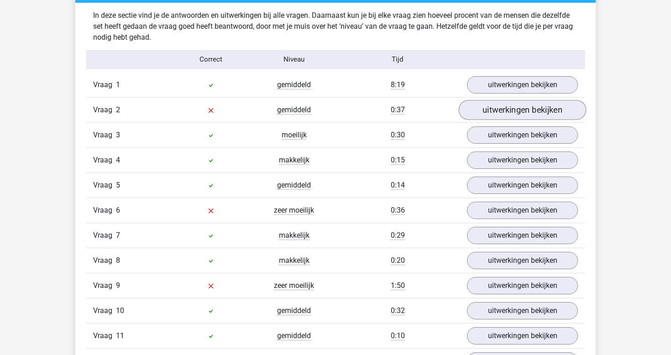
click at [490, 107] on link "uitwerkingen bekijken" at bounding box center [522, 110] width 127 height 20
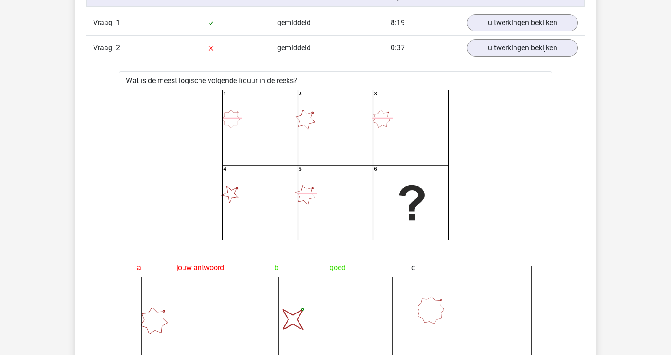
scroll to position [1050, 0]
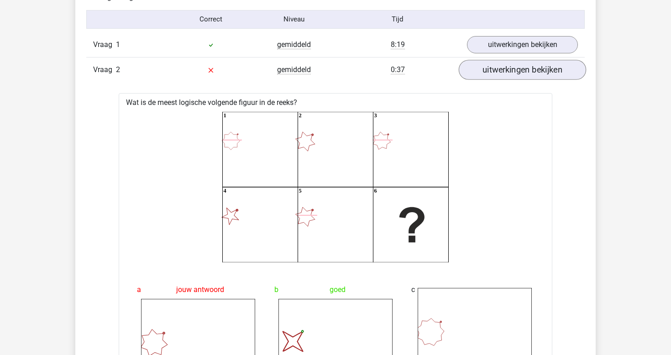
click at [482, 70] on link "uitwerkingen bekijken" at bounding box center [522, 70] width 127 height 20
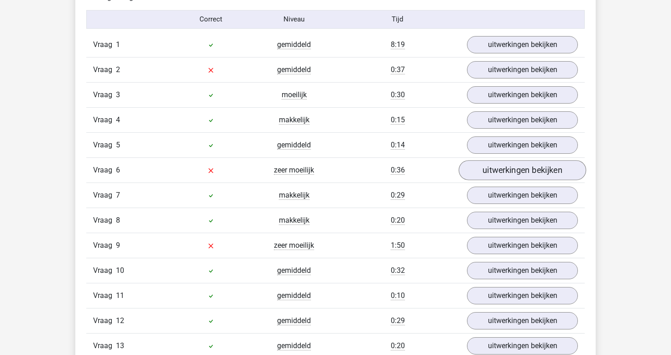
click at [497, 168] on link "uitwerkingen bekijken" at bounding box center [522, 170] width 127 height 20
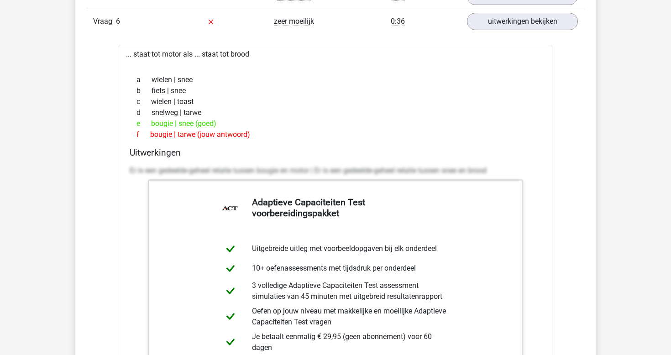
scroll to position [1202, 0]
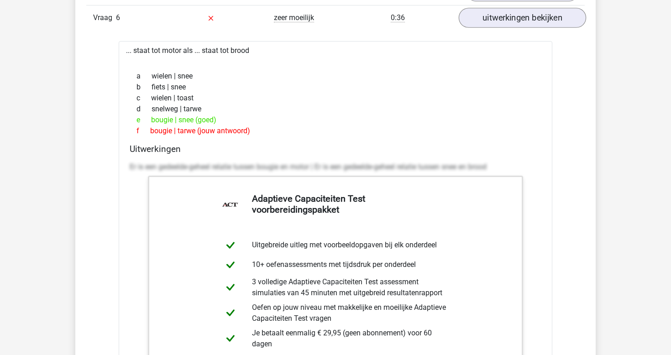
click at [492, 12] on link "uitwerkingen bekijken" at bounding box center [522, 18] width 127 height 20
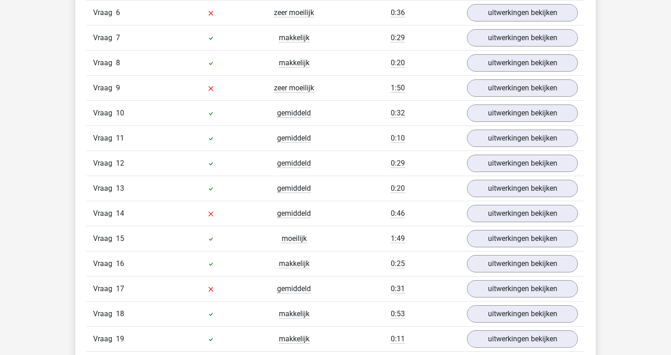
scroll to position [1210, 0]
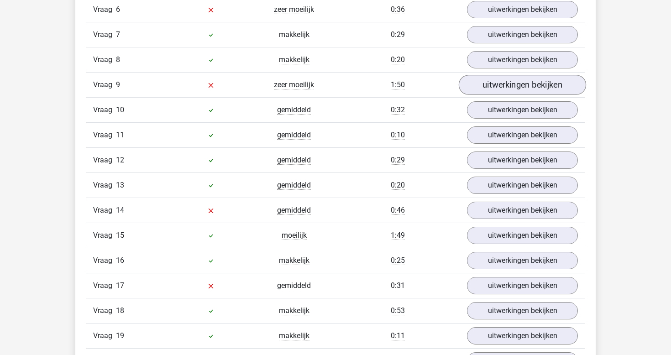
click at [511, 78] on link "uitwerkingen bekijken" at bounding box center [522, 85] width 127 height 20
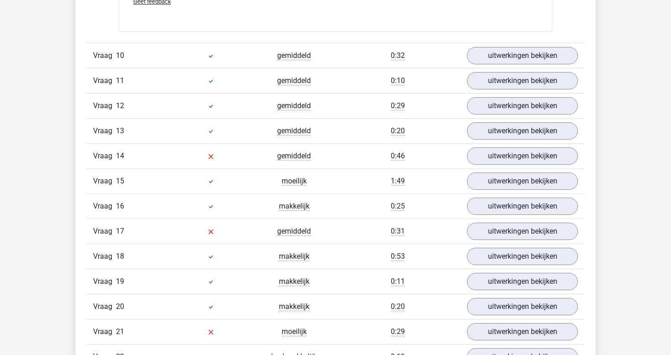
scroll to position [1825, 0]
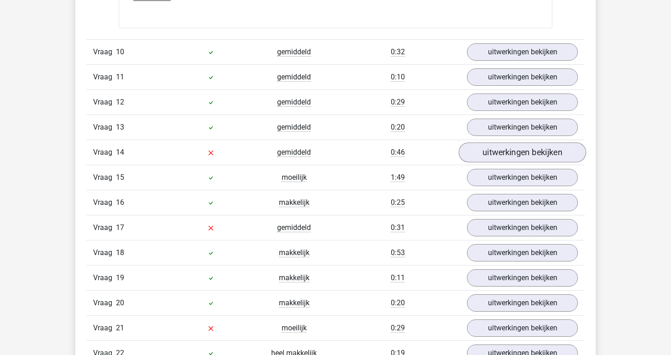
click at [494, 146] on link "uitwerkingen bekijken" at bounding box center [522, 153] width 127 height 20
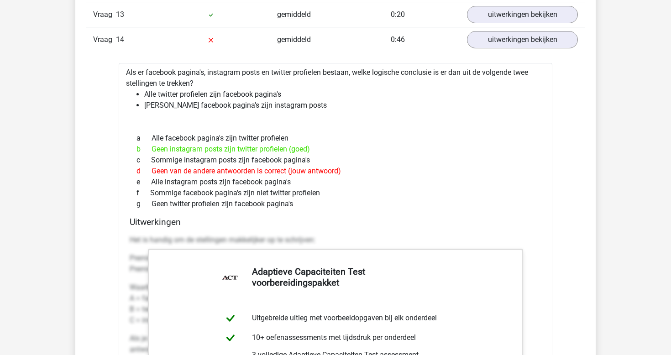
scroll to position [1938, 0]
click at [275, 149] on div "b Geen instagram posts zijn twitter profielen (goed)" at bounding box center [336, 149] width 412 height 11
click at [509, 39] on link "uitwerkingen bekijken" at bounding box center [522, 40] width 127 height 20
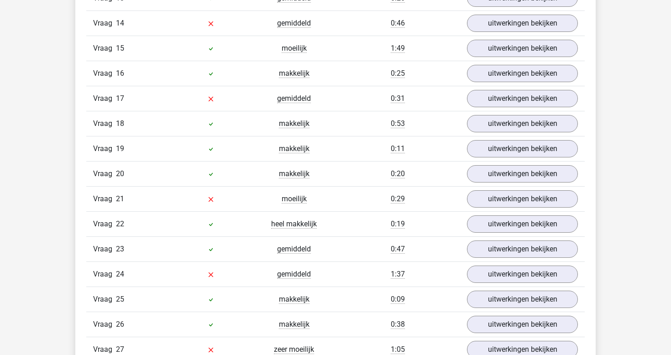
scroll to position [1960, 0]
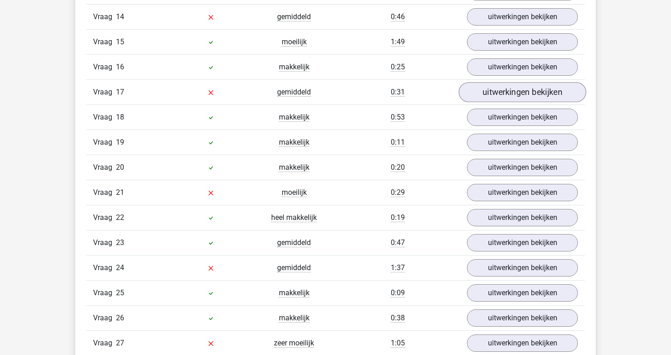
click at [487, 93] on link "uitwerkingen bekijken" at bounding box center [522, 92] width 127 height 20
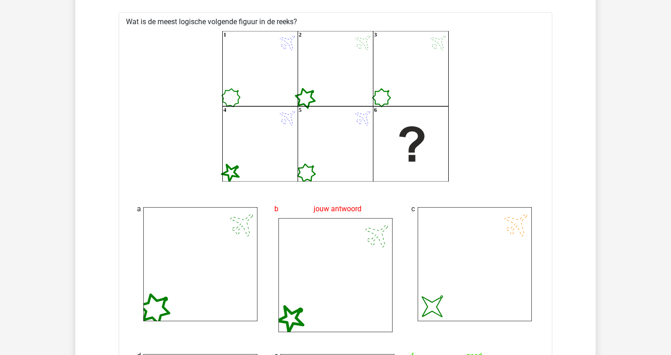
scroll to position [2021, 0]
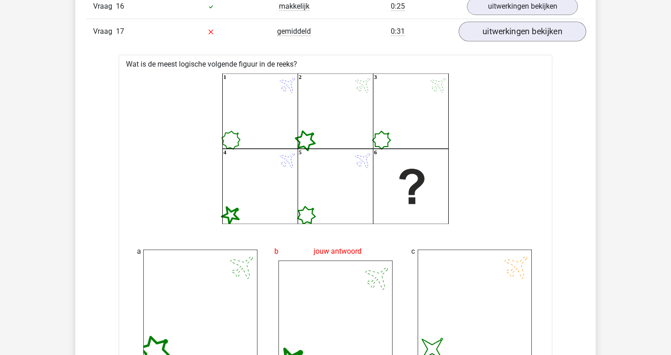
click at [490, 25] on link "uitwerkingen bekijken" at bounding box center [522, 31] width 127 height 20
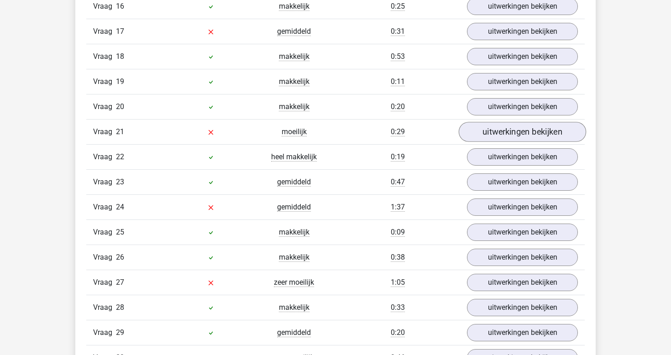
click at [494, 132] on link "uitwerkingen bekijken" at bounding box center [522, 132] width 127 height 20
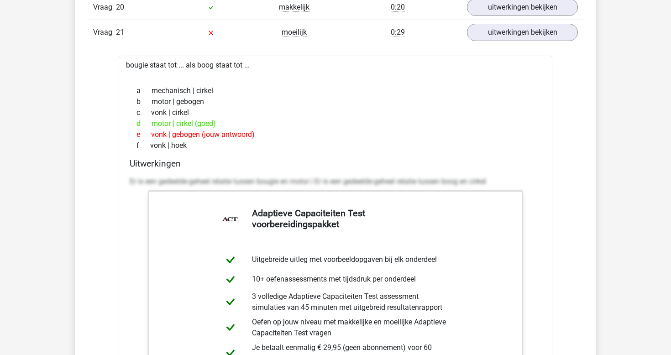
scroll to position [2119, 0]
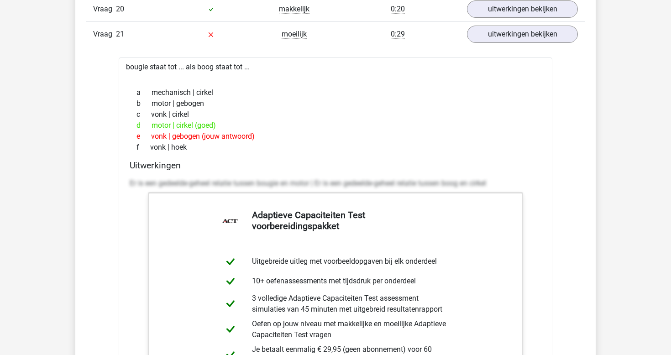
click at [505, 23] on div "Vraag 21 moeilijk 0:29 uitwerkingen bekijken" at bounding box center [335, 33] width 499 height 25
click at [504, 34] on link "uitwerkingen bekijken" at bounding box center [522, 34] width 127 height 20
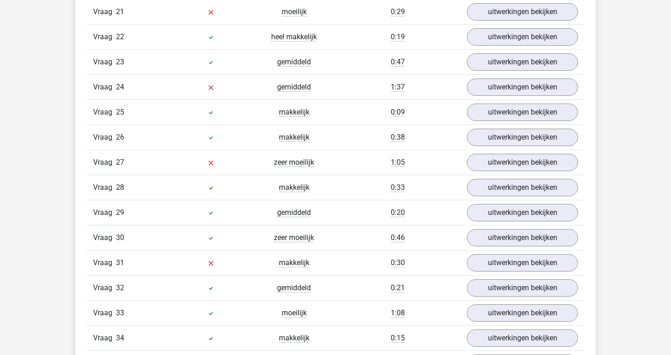
scroll to position [2146, 0]
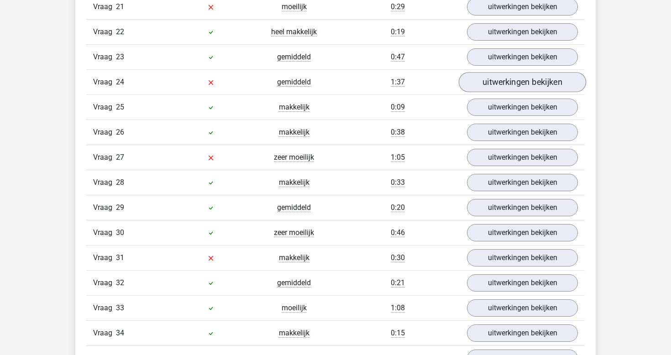
click at [491, 78] on link "uitwerkingen bekijken" at bounding box center [522, 82] width 127 height 20
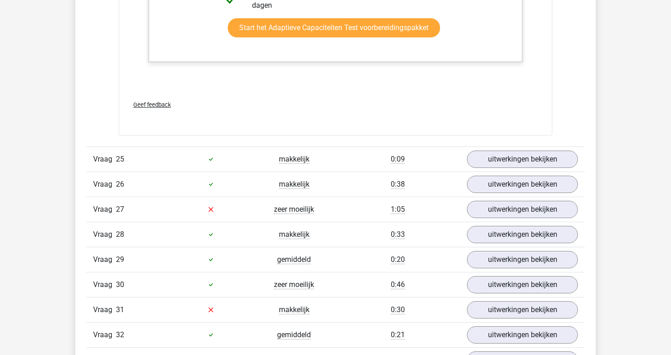
scroll to position [2659, 0]
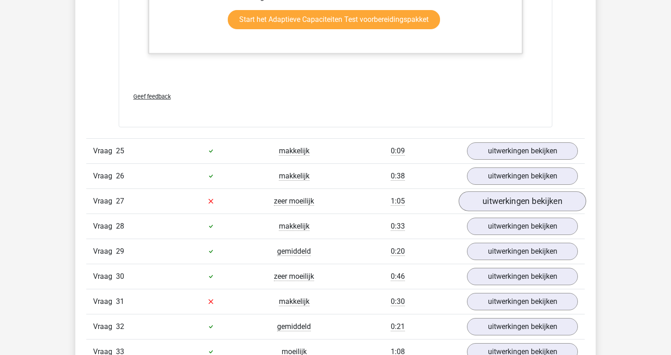
click at [517, 199] on link "uitwerkingen bekijken" at bounding box center [522, 201] width 127 height 20
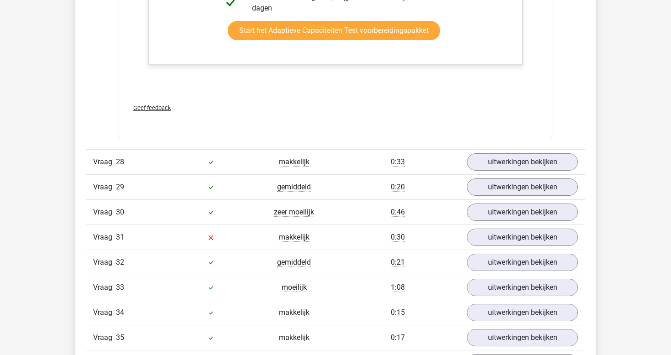
scroll to position [3330, 0]
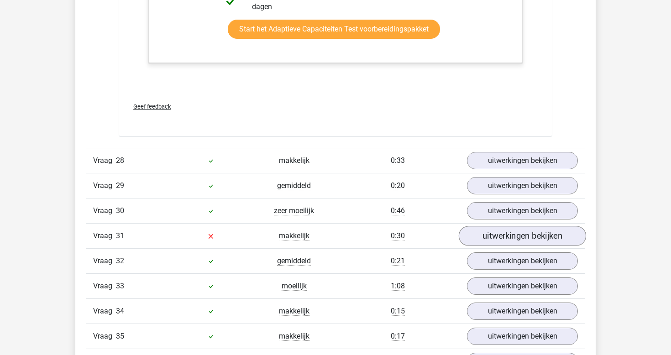
click at [507, 233] on link "uitwerkingen bekijken" at bounding box center [522, 236] width 127 height 20
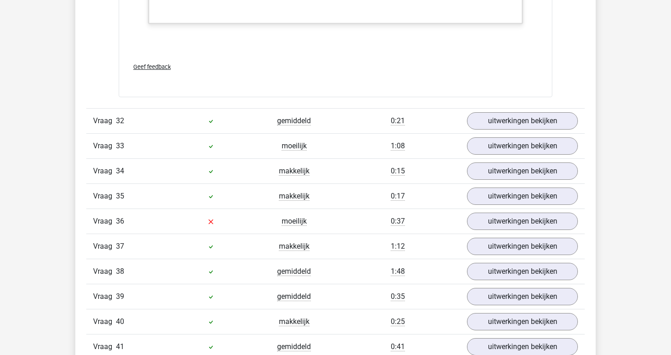
scroll to position [4339, 0]
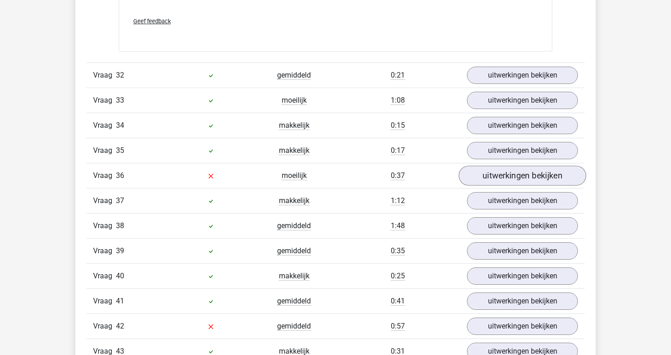
click at [476, 183] on link "uitwerkingen bekijken" at bounding box center [522, 176] width 127 height 20
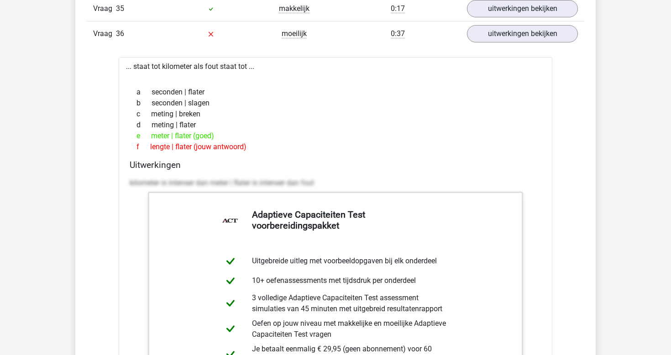
scroll to position [4482, 0]
click at [515, 43] on link "uitwerkingen bekijken" at bounding box center [522, 33] width 127 height 20
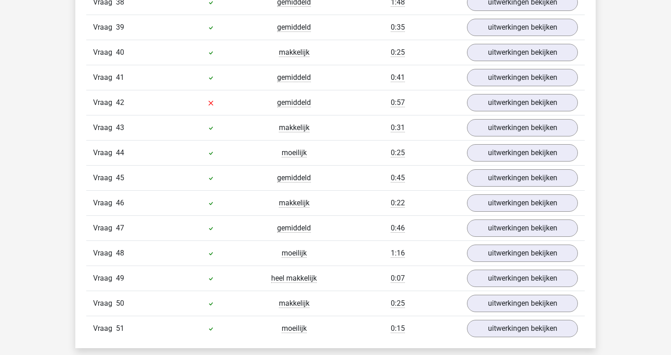
scroll to position [4563, 0]
click at [481, 106] on link "uitwerkingen bekijken" at bounding box center [522, 103] width 127 height 20
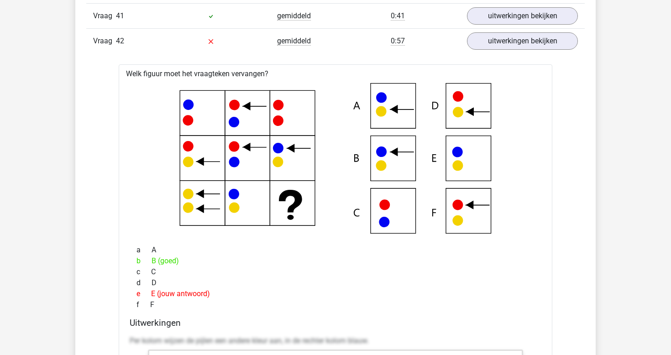
scroll to position [4619, 0]
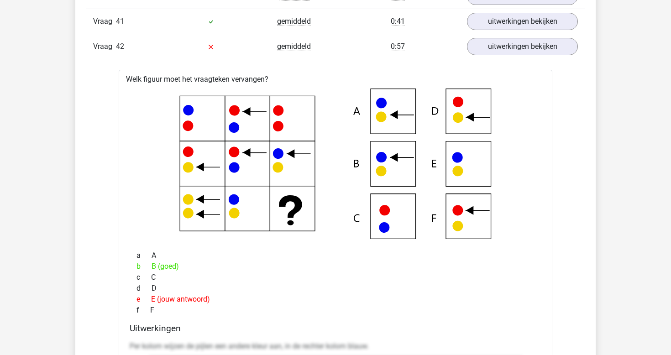
click at [551, 44] on div "Vraag 42 gemiddeld 0:57 uitwerkingen bekijken" at bounding box center [335, 46] width 499 height 25
click at [547, 57] on link "uitwerkingen bekijken" at bounding box center [522, 47] width 127 height 20
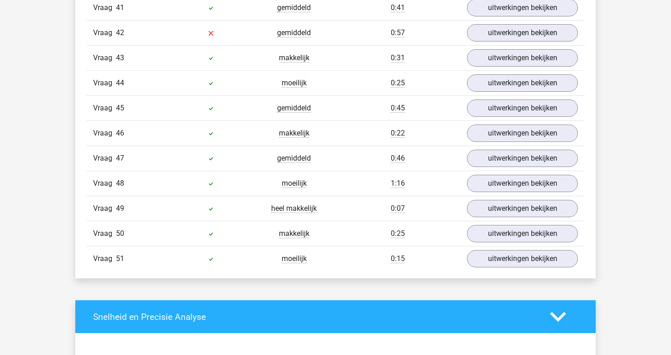
scroll to position [4634, 0]
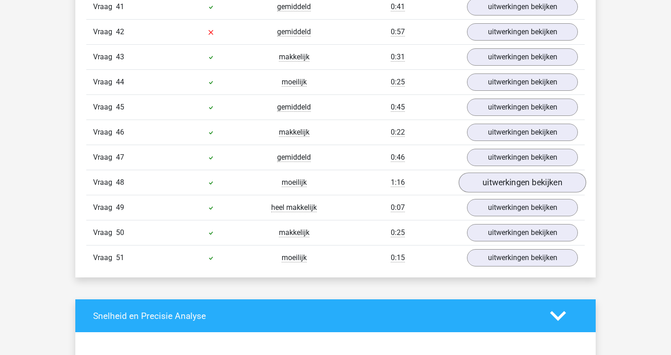
click at [523, 185] on link "uitwerkingen bekijken" at bounding box center [522, 183] width 127 height 20
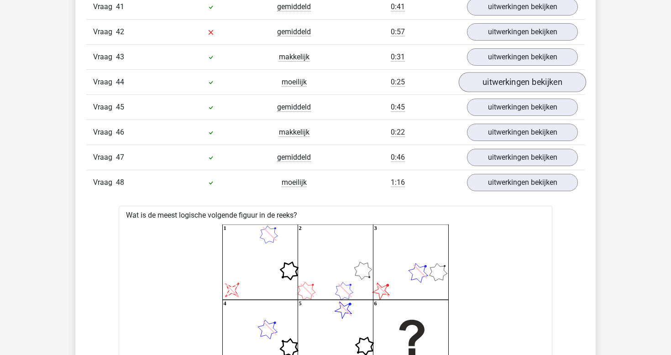
click at [505, 87] on link "uitwerkingen bekijken" at bounding box center [522, 82] width 127 height 20
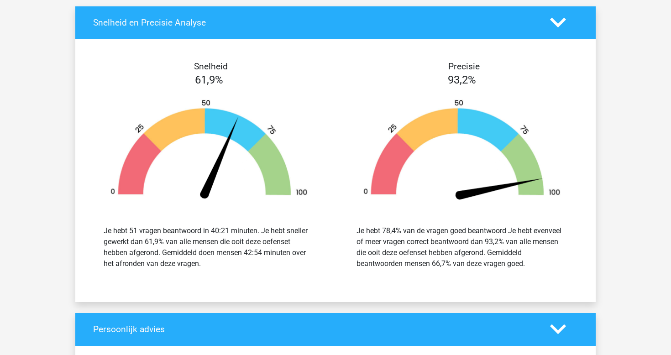
scroll to position [6247, 0]
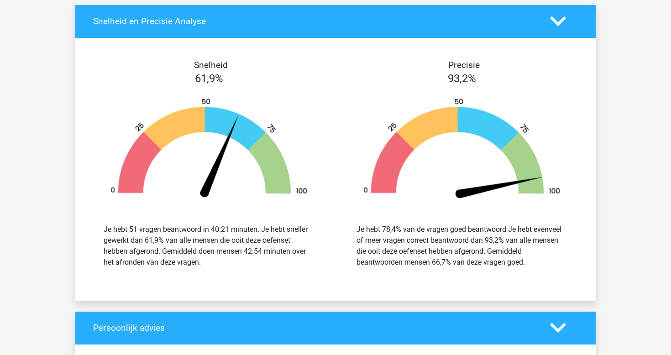
drag, startPoint x: 530, startPoint y: 282, endPoint x: 428, endPoint y: 161, distance: 157.9
click at [428, 161] on div "Precisie 93,2% Je hebt 78,4% van de vragen goed beantwoord Je hebt evenveel of …" at bounding box center [462, 169] width 253 height 219
click at [454, 238] on div "Je hebt 78,4% van de vragen goed beantwoord Je hebt evenveel of meer vragen cor…" at bounding box center [462, 246] width 239 height 66
drag, startPoint x: 192, startPoint y: 85, endPoint x: 228, endPoint y: 100, distance: 39.1
click at [228, 100] on div "Snelheid 61,9% Je hebt 51 vragen beantwoord in 40:21 minuten. Je hebt sneller g…" at bounding box center [209, 169] width 253 height 219
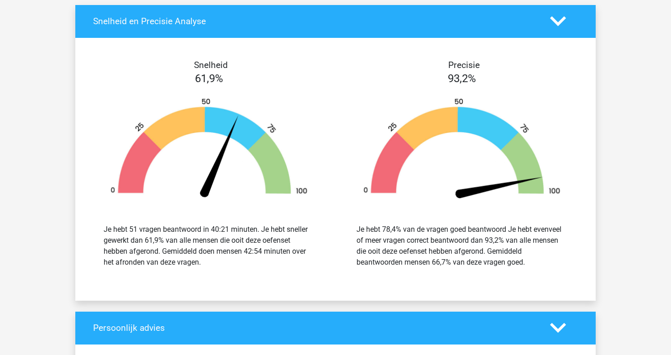
click at [294, 70] on h4 "Snelheid" at bounding box center [211, 65] width 236 height 11
click at [329, 191] on div "Snelheid 61,9% Je hebt 51 vragen beantwoord in 40:21 minuten. Je hebt sneller g…" at bounding box center [209, 169] width 253 height 219
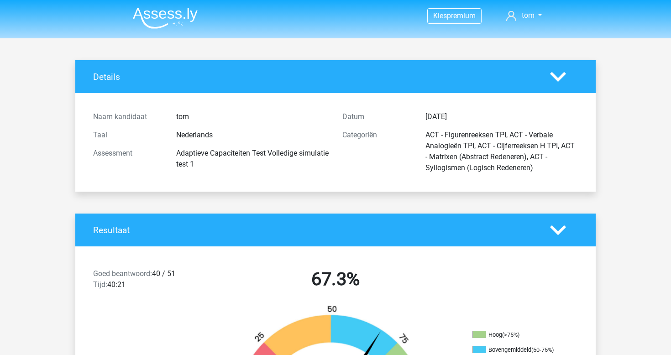
scroll to position [0, 0]
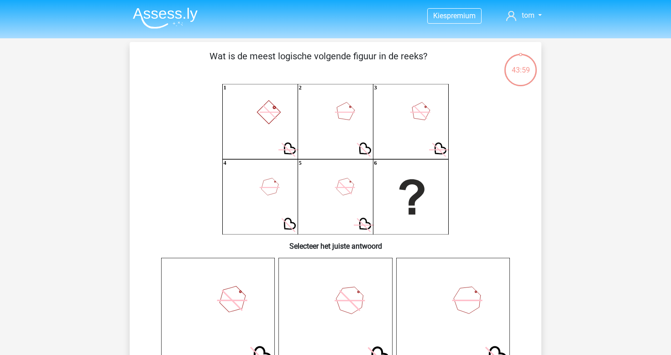
scroll to position [0, 0]
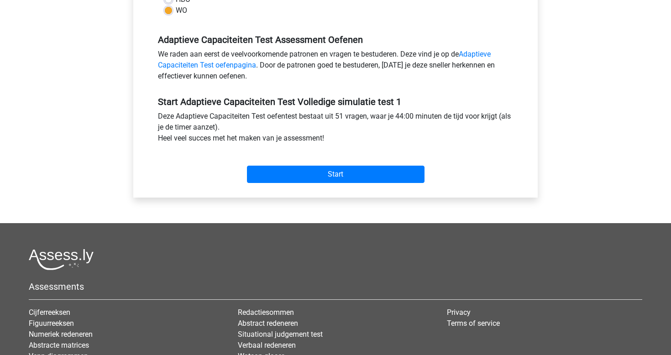
scroll to position [273, 0]
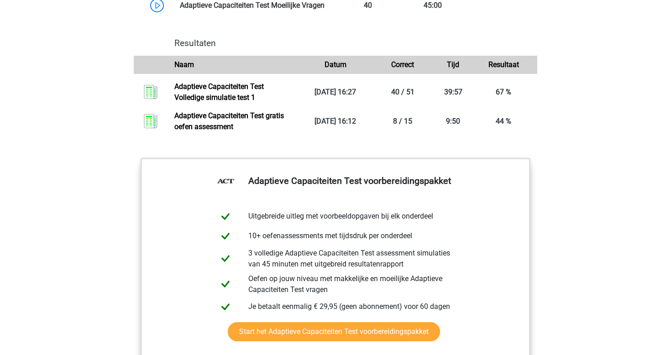
scroll to position [1004, 0]
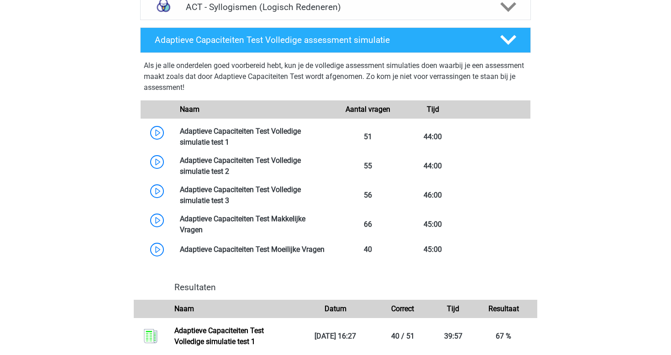
scroll to position [739, 0]
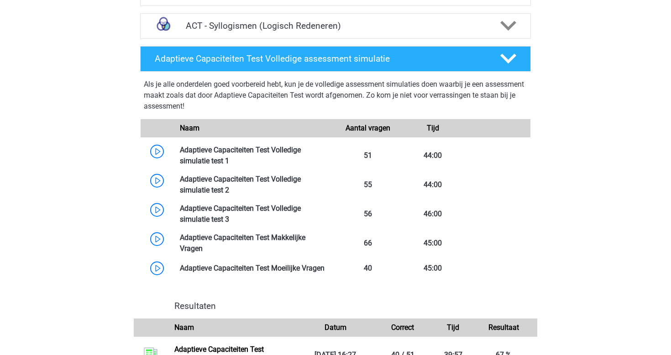
click at [615, 249] on div "Kies premium tom [EMAIL_ADDRESS][DOMAIN_NAME]" at bounding box center [335, 77] width 671 height 1632
